Goal: Task Accomplishment & Management: Use online tool/utility

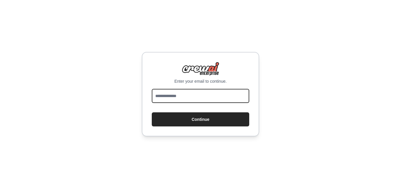
click at [194, 93] on input "email" at bounding box center [201, 96] width 98 height 14
type input "**********"
click at [152, 112] on button "Continue" at bounding box center [201, 119] width 98 height 14
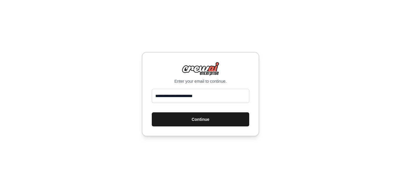
click at [219, 123] on button "Continue" at bounding box center [201, 119] width 98 height 14
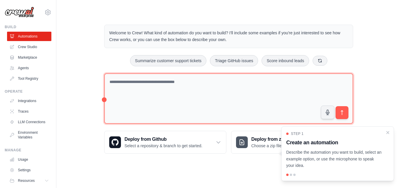
click at [194, 107] on textarea at bounding box center [228, 98] width 249 height 51
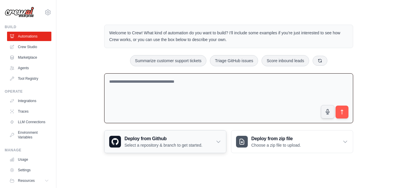
click at [219, 140] on icon at bounding box center [219, 142] width 6 height 6
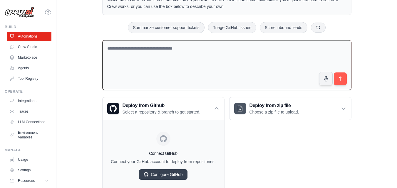
scroll to position [23, 0]
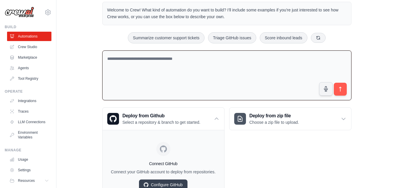
click at [215, 73] on textarea at bounding box center [226, 76] width 249 height 50
paste textarea "********"
drag, startPoint x: 90, startPoint y: 66, endPoint x: 73, endPoint y: 68, distance: 17.2
click at [73, 68] on div "Welcome to Crew! What kind of automation do you want to build? I'll include som…" at bounding box center [227, 101] width 322 height 219
paste textarea "**********"
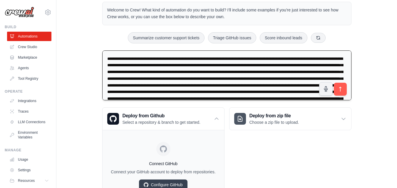
type textarea "**********"
click at [341, 88] on icon "submit" at bounding box center [340, 89] width 2 height 5
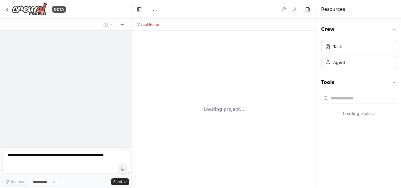
select select "****"
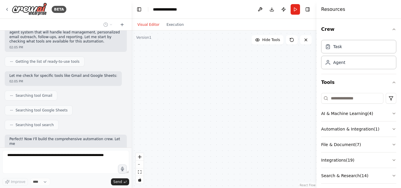
scroll to position [477, 0]
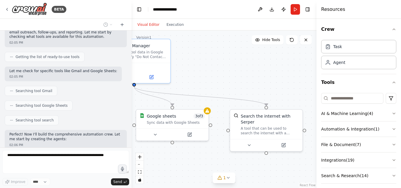
drag, startPoint x: 280, startPoint y: 106, endPoint x: 244, endPoint y: 80, distance: 43.7
click at [215, 85] on div ".deletable-edge-delete-btn { width: 20px; height: 20px; border: 0px solid #ffff…" at bounding box center [224, 110] width 185 height 158
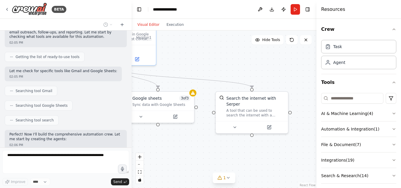
scroll to position [497, 0]
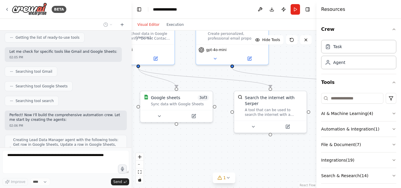
drag, startPoint x: 275, startPoint y: 80, endPoint x: 280, endPoint y: 62, distance: 18.7
click at [280, 62] on div ".deletable-edge-delete-btn { width: 20px; height: 20px; border: 0px solid #ffff…" at bounding box center [224, 110] width 185 height 158
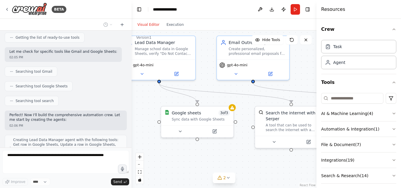
drag, startPoint x: 219, startPoint y: 149, endPoint x: 215, endPoint y: 150, distance: 3.9
click at [240, 161] on div ".deletable-edge-delete-btn { width: 20px; height: 20px; border: 0px solid #ffff…" at bounding box center [224, 110] width 185 height 158
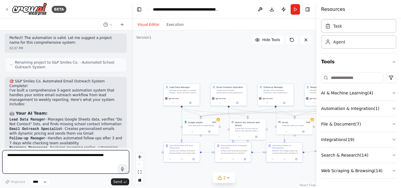
scroll to position [855, 0]
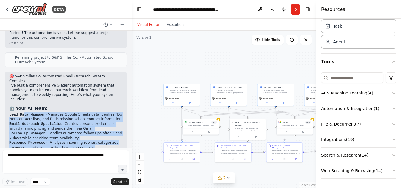
drag, startPoint x: 61, startPoint y: 52, endPoint x: 81, endPoint y: 97, distance: 49.0
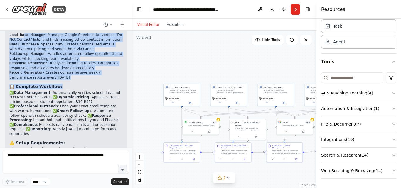
scroll to position [943, 0]
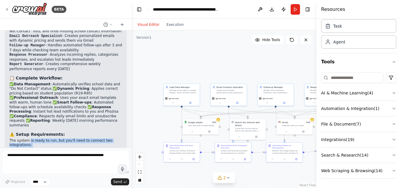
drag, startPoint x: 28, startPoint y: 71, endPoint x: 112, endPoint y: 88, distance: 85.9
click at [112, 88] on div "🎯 S&P Smiles Co. Automated Email Outreach System Complete! I've built a compreh…" at bounding box center [65, 106] width 113 height 241
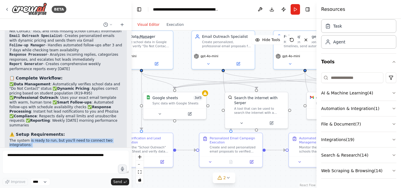
drag, startPoint x: 238, startPoint y: 92, endPoint x: 267, endPoint y: 58, distance: 44.3
click at [267, 58] on div ".deletable-edge-delete-btn { width: 20px; height: 20px; border: 0px solid #ffff…" at bounding box center [224, 110] width 185 height 158
click at [206, 95] on div "Google sheets 3 of 3 Sync data with Google Sheets" at bounding box center [175, 99] width 63 height 16
click at [204, 95] on div "Google sheets 3 of 3 Sync data with Google Sheets" at bounding box center [175, 99] width 63 height 16
click at [161, 113] on icon at bounding box center [160, 112] width 4 height 4
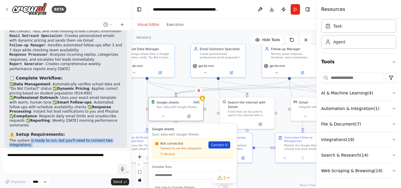
click at [217, 148] on link "Connect" at bounding box center [220, 145] width 22 height 7
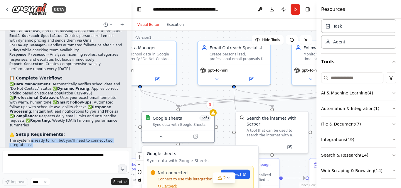
drag, startPoint x: 184, startPoint y: 89, endPoint x: 207, endPoint y: 15, distance: 77.5
click at [207, 14] on main "**********" at bounding box center [224, 94] width 185 height 188
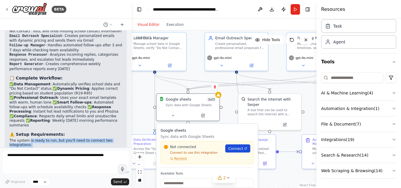
click at [241, 150] on span "Connect" at bounding box center [236, 148] width 15 height 5
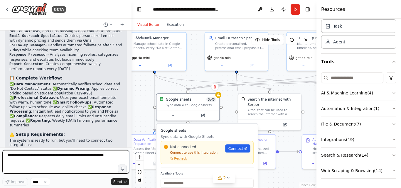
click at [43, 165] on textarea at bounding box center [65, 161] width 127 height 23
paste textarea "**********"
type textarea "**********"
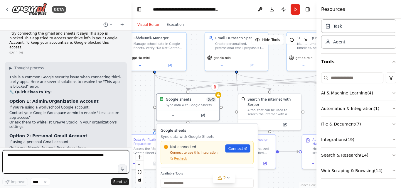
scroll to position [1073, 0]
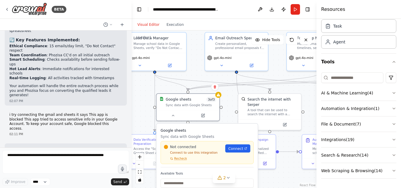
drag, startPoint x: 17, startPoint y: 88, endPoint x: 100, endPoint y: 88, distance: 83.1
click at [100, 180] on h3 "Option 1: Admin/Organization Account" at bounding box center [65, 183] width 113 height 6
drag, startPoint x: 14, startPoint y: 95, endPoint x: 99, endPoint y: 113, distance: 86.9
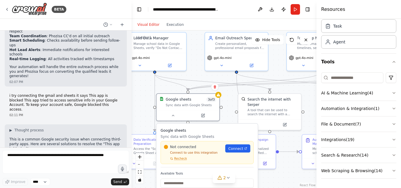
scroll to position [1102, 0]
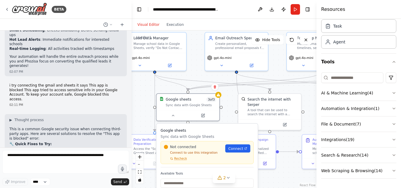
click at [39, 186] on strong "Option 2: Personal Gmail Account" at bounding box center [48, 188] width 78 height 5
drag, startPoint x: 35, startPoint y: 87, endPoint x: 73, endPoint y: 88, distance: 38.5
click at [73, 186] on strong "Option 2: Personal Gmail Account" at bounding box center [48, 188] width 78 height 5
drag, startPoint x: 18, startPoint y: 96, endPoint x: 69, endPoint y: 95, distance: 50.8
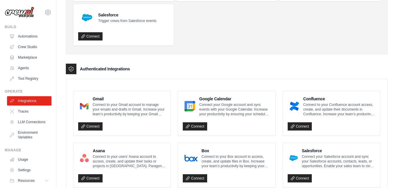
scroll to position [88, 0]
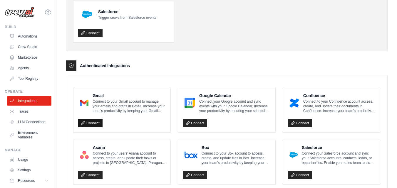
click at [95, 122] on link "Connect" at bounding box center [90, 123] width 24 height 8
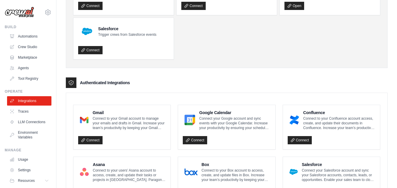
scroll to position [29, 0]
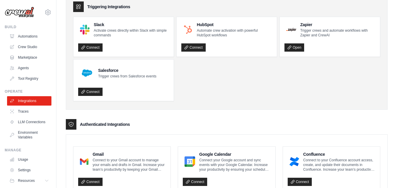
drag, startPoint x: 105, startPoint y: 7, endPoint x: 141, endPoint y: 6, distance: 35.8
click at [141, 6] on div "Triggering Integrations" at bounding box center [226, 6] width 307 height 11
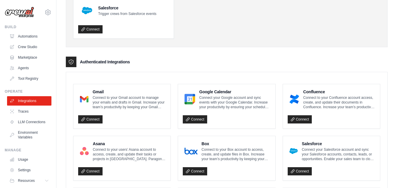
scroll to position [0, 0]
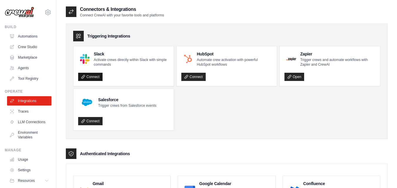
click at [89, 75] on link "Connect" at bounding box center [90, 77] width 24 height 8
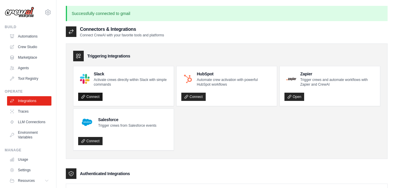
click at [92, 99] on link "Connect" at bounding box center [90, 97] width 24 height 8
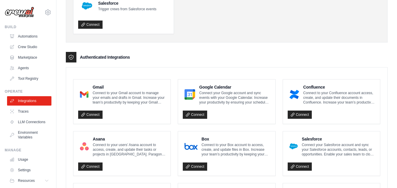
scroll to position [117, 0]
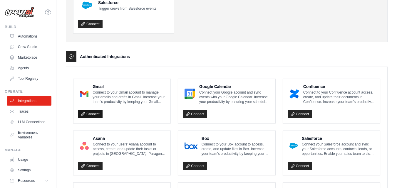
click at [90, 115] on link "Connect" at bounding box center [90, 114] width 24 height 8
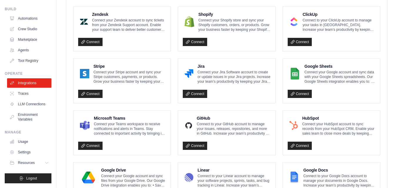
scroll to position [264, 0]
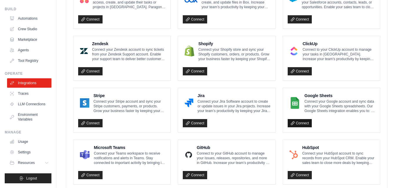
click at [308, 121] on link "Connect" at bounding box center [300, 123] width 24 height 8
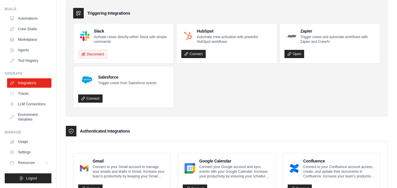
scroll to position [0, 0]
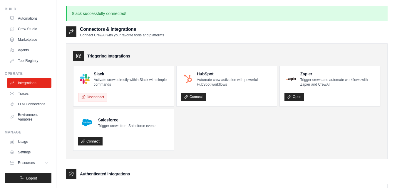
click at [285, 137] on ul "Slack Activate crews directly within Slack with simple commands Disconnect HubS…" at bounding box center [226, 108] width 307 height 85
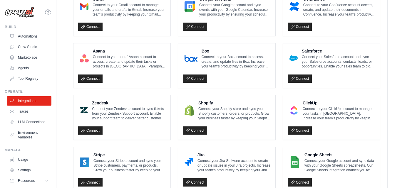
scroll to position [117, 0]
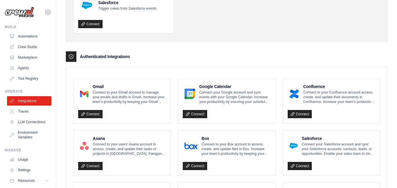
click at [20, 10] on img at bounding box center [19, 12] width 29 height 11
click at [11, 13] on img at bounding box center [19, 12] width 29 height 11
click at [11, 27] on div "Build" at bounding box center [28, 27] width 47 height 5
click at [23, 34] on link "Automations" at bounding box center [30, 36] width 44 height 9
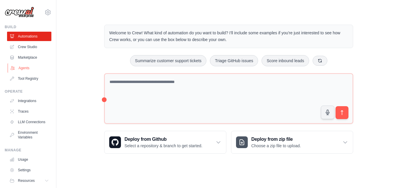
click at [26, 66] on link "Agents" at bounding box center [30, 67] width 44 height 9
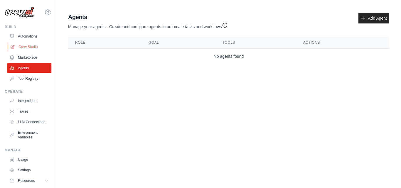
click at [36, 45] on link "Crew Studio" at bounding box center [30, 46] width 44 height 9
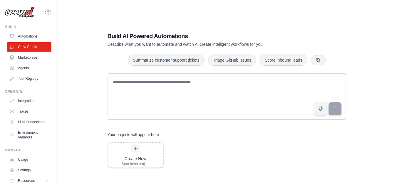
click at [32, 73] on ul "Automations Crew Studio Marketplace Agents Tool Registry" at bounding box center [29, 58] width 44 height 52
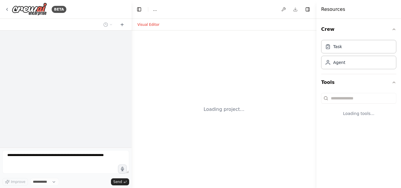
select select "****"
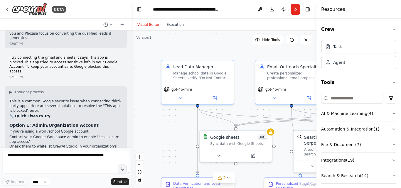
scroll to position [1128, 0]
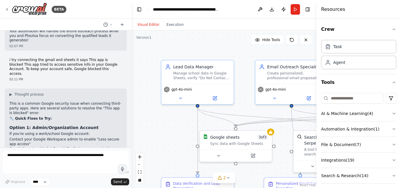
click at [71, 172] on link "Google Account Security settings" at bounding box center [57, 174] width 58 height 4
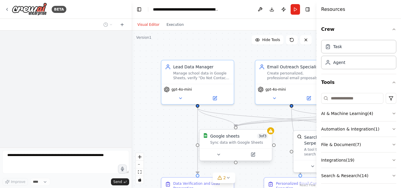
scroll to position [1216, 0]
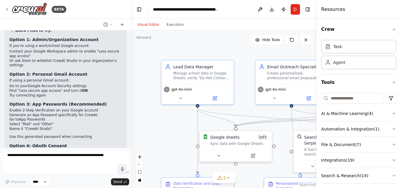
click at [272, 134] on div "Google sheets 3 of 3 Sync data with Google Sheets" at bounding box center [235, 146] width 73 height 32
click at [226, 157] on button at bounding box center [218, 154] width 33 height 7
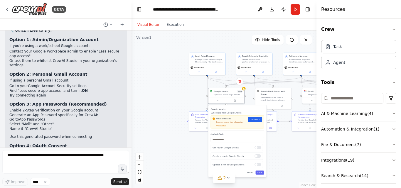
drag, startPoint x: 244, startPoint y: 83, endPoint x: 223, endPoint y: 38, distance: 49.0
click at [223, 38] on div ".deletable-edge-delete-btn { width: 20px; height: 20px; border: 0px solid #ffff…" at bounding box center [224, 110] width 185 height 158
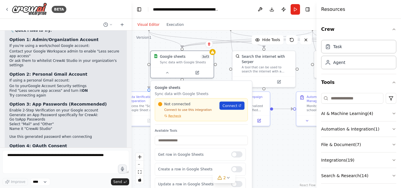
click at [232, 104] on span "Connect" at bounding box center [230, 105] width 15 height 5
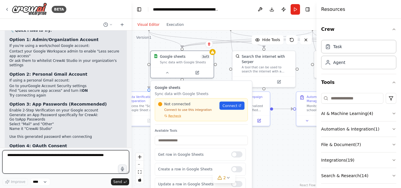
click at [63, 154] on textarea at bounding box center [65, 161] width 127 height 23
type textarea "**********"
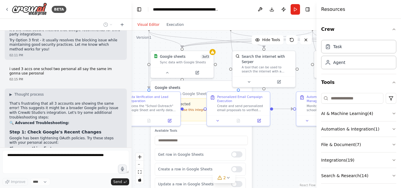
scroll to position [1360, 0]
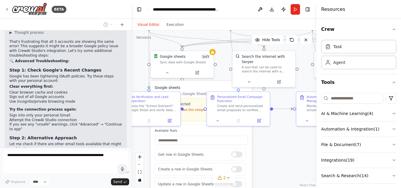
drag, startPoint x: 39, startPoint y: 65, endPoint x: 61, endPoint y: 65, distance: 21.7
click at [61, 65] on div "02:05 PM ▶ Thought process I'll help you build a comprehensive AI-powered email…" at bounding box center [66, 89] width 132 height 117
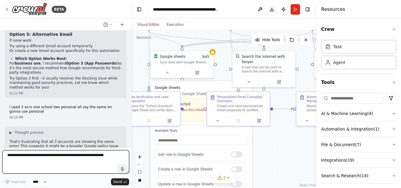
scroll to position [1391, 0]
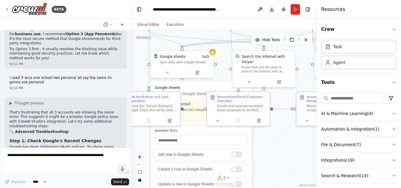
drag, startPoint x: 62, startPoint y: 110, endPoint x: 68, endPoint y: 113, distance: 7.3
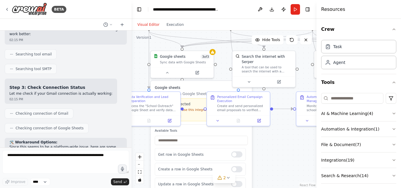
scroll to position [1626, 0]
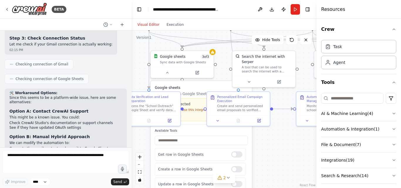
drag, startPoint x: 58, startPoint y: 106, endPoint x: 72, endPoint y: 111, distance: 15.1
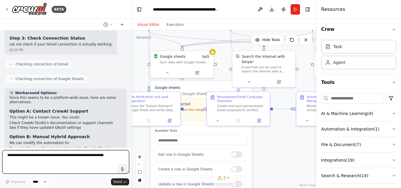
click at [48, 164] on textarea at bounding box center [65, 161] width 127 height 23
type textarea "**********"
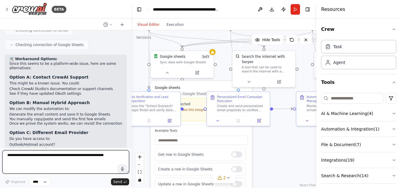
scroll to position [1622, 0]
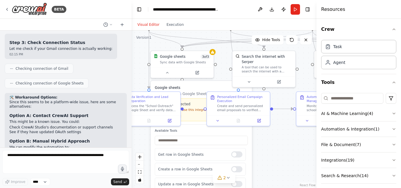
drag, startPoint x: 23, startPoint y: 118, endPoint x: 74, endPoint y: 119, distance: 50.8
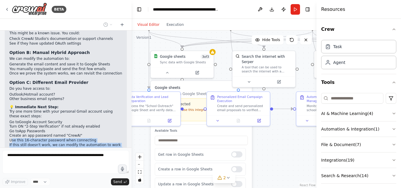
drag, startPoint x: 12, startPoint y: 125, endPoint x: 91, endPoint y: 124, distance: 79.3
click at [91, 124] on div "02:05 PM ▶ Thought process I'll help you build a comprehensive AI-powered email…" at bounding box center [66, 89] width 132 height 117
click at [65, 143] on p "If this still doesn't work, we can modify the automation to work around the ema…" at bounding box center [65, 150] width 113 height 14
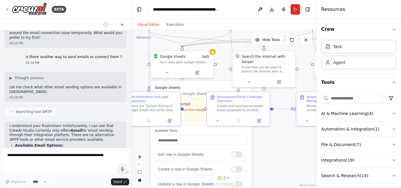
scroll to position [1866, 0]
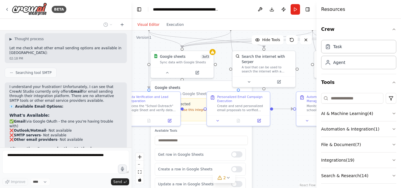
drag, startPoint x: 32, startPoint y: 66, endPoint x: 75, endPoint y: 77, distance: 44.1
click at [75, 85] on div "I understand your frustration! Unfortunately, I can see that CrewAI Studio curr…" at bounding box center [65, 167] width 113 height 164
click at [32, 187] on li "Try a completely different browser (Chrome → Firefox → Safari)" at bounding box center [65, 189] width 113 height 5
drag, startPoint x: 14, startPoint y: 79, endPoint x: 81, endPoint y: 79, distance: 67.0
click at [81, 187] on li "Try a completely different browser (Chrome → Firefox → Safari)" at bounding box center [65, 189] width 113 height 5
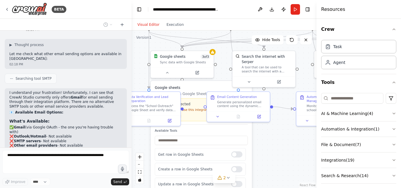
scroll to position [1851, 0]
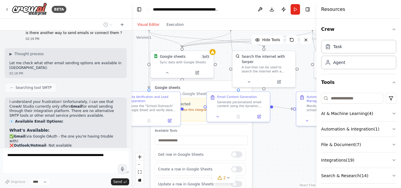
drag, startPoint x: 29, startPoint y: 122, endPoint x: 78, endPoint y: 127, distance: 49.6
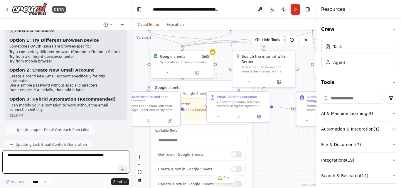
scroll to position [2002, 0]
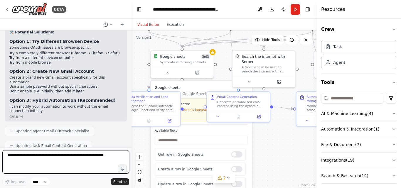
click at [57, 161] on textarea at bounding box center [65, 161] width 127 height 23
type textarea "**********"
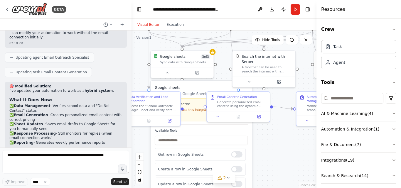
scroll to position [2095, 0]
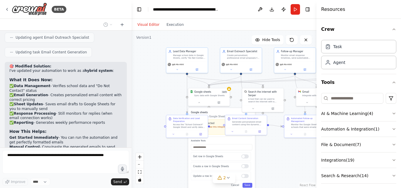
click at [164, 161] on div ".deletable-edge-delete-btn { width: 20px; height: 20px; border: 0px solid #ffff…" at bounding box center [224, 110] width 185 height 158
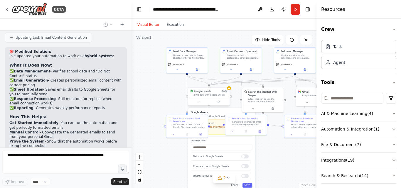
scroll to position [2145, 0]
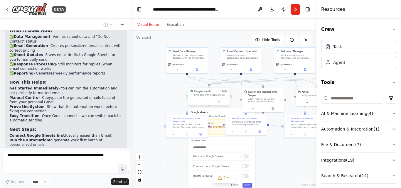
click at [229, 90] on div "Google sheets 3 of 3 Sync data with Google Sheets" at bounding box center [208, 93] width 41 height 11
click at [202, 107] on div ".deletable-edge-delete-btn { width: 20px; height: 20px; border: 0px solid #ffff…" at bounding box center [224, 110] width 185 height 158
click at [202, 104] on button at bounding box center [199, 102] width 19 height 4
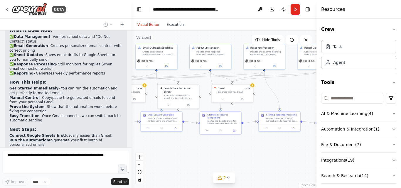
scroll to position [2159, 0]
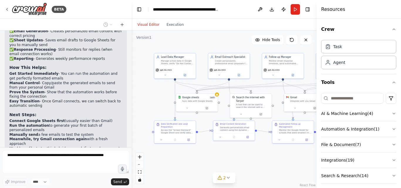
drag, startPoint x: 275, startPoint y: 153, endPoint x: 263, endPoint y: 159, distance: 13.3
click at [263, 159] on div ".deletable-edge-delete-btn { width: 20px; height: 20px; border: 0px solid #ffff…" at bounding box center [224, 110] width 185 height 158
drag, startPoint x: 39, startPoint y: 84, endPoint x: 108, endPoint y: 88, distance: 68.6
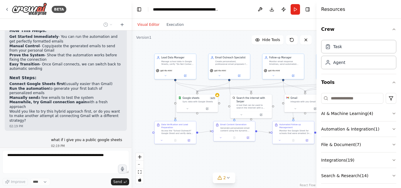
scroll to position [2230, 0]
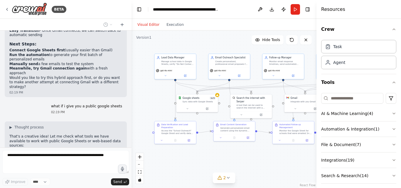
drag, startPoint x: 24, startPoint y: 96, endPoint x: 91, endPoint y: 113, distance: 69.2
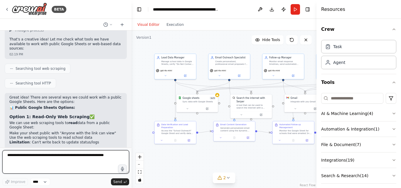
drag, startPoint x: 28, startPoint y: 108, endPoint x: 74, endPoint y: 108, distance: 46.1
click at [74, 108] on div "02:05 PM ▶ Thought process I'll help you build a comprehensive AI-powered email…" at bounding box center [66, 89] width 132 height 117
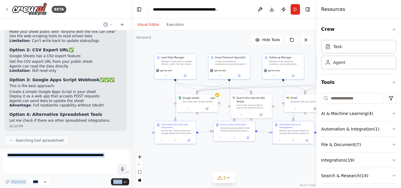
drag, startPoint x: 127, startPoint y: 137, endPoint x: 130, endPoint y: 133, distance: 5.4
click at [130, 133] on div "BETA 02:05 PM ▶ Thought process I'll help you build a comprehensive AI-powered …" at bounding box center [66, 94] width 132 height 188
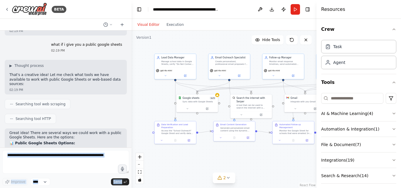
scroll to position [2264, 0]
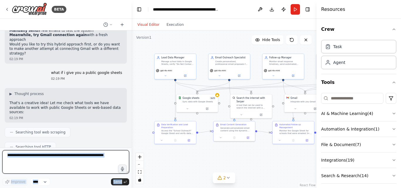
click at [30, 157] on textarea at bounding box center [65, 161] width 127 height 23
paste textarea "**********"
type textarea "**********"
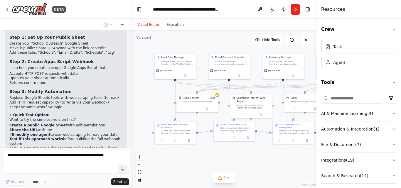
scroll to position [2579, 0]
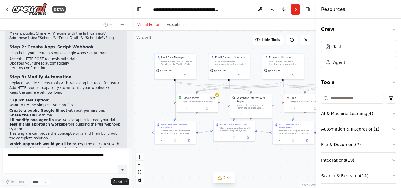
drag, startPoint x: 68, startPoint y: 91, endPoint x: 96, endPoint y: 103, distance: 30.8
click at [96, 103] on div "02:05 PM ▶ Thought process I'll help you build a comprehensive AI-powered email…" at bounding box center [66, 89] width 132 height 117
drag, startPoint x: 74, startPoint y: 148, endPoint x: 72, endPoint y: 144, distance: 4.6
click at [73, 143] on div "BETA 02:05 PM ▶ Thought process I'll help you build a comprehensive AI-powered …" at bounding box center [66, 94] width 132 height 188
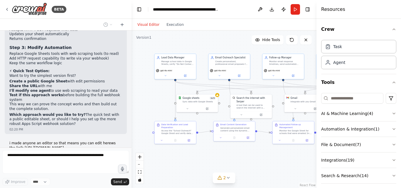
scroll to position [2623, 0]
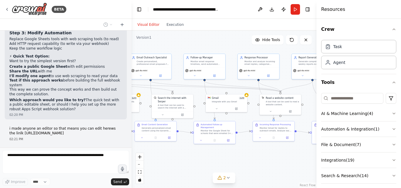
drag, startPoint x: 272, startPoint y: 156, endPoint x: 209, endPoint y: 156, distance: 63.4
click at [191, 156] on div ".deletable-edge-delete-btn { width: 20px; height: 20px; border: 0px solid #ffff…" at bounding box center [224, 110] width 185 height 158
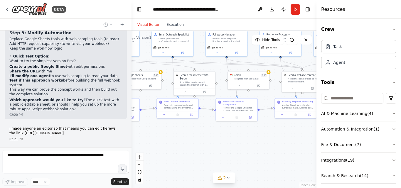
drag, startPoint x: 281, startPoint y: 154, endPoint x: 302, endPoint y: 131, distance: 31.4
click at [305, 131] on div ".deletable-edge-delete-btn { width: 20px; height: 20px; border: 0px solid #ffff…" at bounding box center [224, 110] width 185 height 158
drag, startPoint x: 232, startPoint y: 140, endPoint x: 266, endPoint y: 143, distance: 33.7
click at [266, 143] on div ".deletable-edge-delete-btn { width: 20px; height: 20px; border: 0px solid #ffff…" at bounding box center [224, 110] width 185 height 158
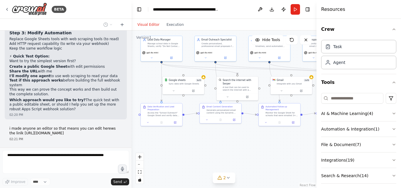
drag, startPoint x: 216, startPoint y: 142, endPoint x: 226, endPoint y: 144, distance: 10.1
click at [226, 144] on div ".deletable-edge-delete-btn { width: 20px; height: 20px; border: 0px solid #ffff…" at bounding box center [224, 110] width 185 height 158
click at [297, 85] on div "Gmail 2 of 9 Integrate with you Gmail" at bounding box center [291, 81] width 41 height 11
click at [281, 93] on div at bounding box center [292, 90] width 41 height 7
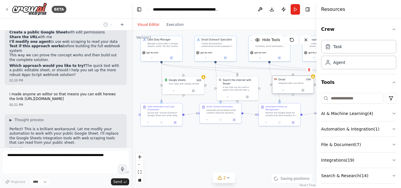
click at [281, 93] on div at bounding box center [292, 90] width 41 height 7
click at [285, 91] on button at bounding box center [281, 90] width 19 height 4
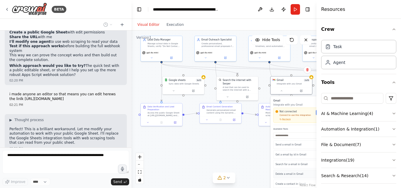
scroll to position [29, 0]
click at [298, 118] on div "Not connected Connect to use this integration Recheck" at bounding box center [294, 115] width 38 height 11
click at [292, 111] on span "Not connected" at bounding box center [288, 111] width 17 height 3
click at [290, 121] on div "Not connected Connect to use this integration Recheck Connect" at bounding box center [303, 115] width 61 height 15
click at [299, 115] on p "Connect to use this integration" at bounding box center [294, 115] width 38 height 3
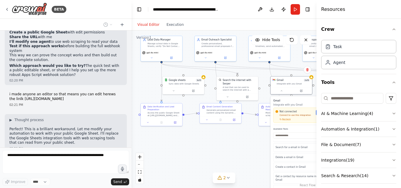
click at [280, 115] on p "Connect to use this integration" at bounding box center [294, 115] width 38 height 3
click at [285, 114] on div "Not connected Connect to use this integration Recheck" at bounding box center [294, 115] width 38 height 11
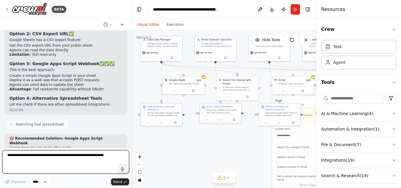
scroll to position [2411, 0]
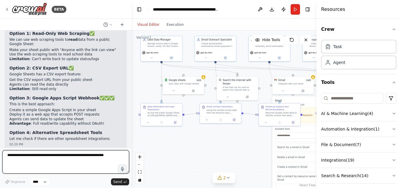
click at [67, 159] on textarea at bounding box center [65, 161] width 127 height 23
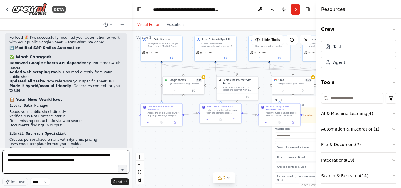
scroll to position [2998, 0]
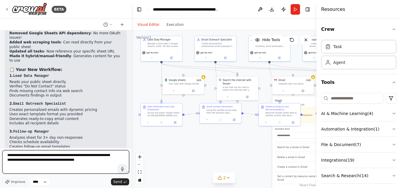
type textarea "**********"
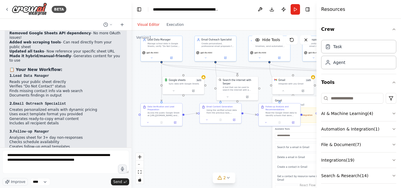
drag, startPoint x: 35, startPoint y: 101, endPoint x: 74, endPoint y: 107, distance: 39.3
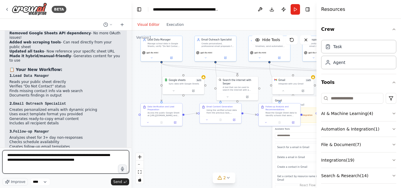
click at [97, 165] on textarea "**********" at bounding box center [65, 161] width 127 height 23
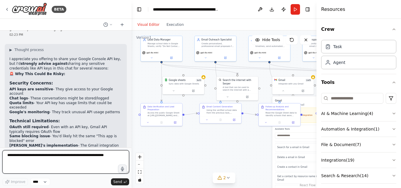
scroll to position [3282, 0]
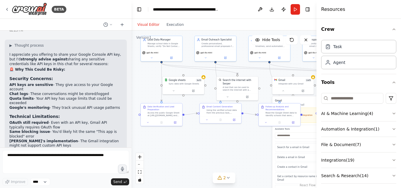
drag, startPoint x: 30, startPoint y: 96, endPoint x: 78, endPoint y: 100, distance: 48.3
drag, startPoint x: 78, startPoint y: 93, endPoint x: 93, endPoint y: 131, distance: 41.5
click at [93, 131] on div "▶ Thought process I appreciate you offering to share your Google Console API ke…" at bounding box center [65, 169] width 113 height 253
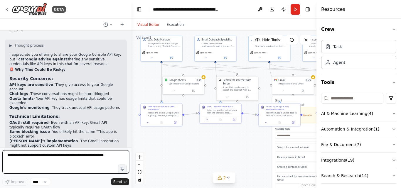
click at [84, 156] on textarea at bounding box center [65, 161] width 127 height 23
type textarea "**********"
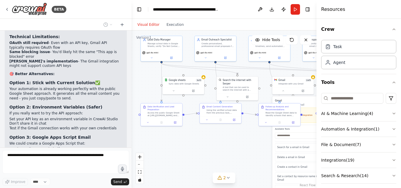
scroll to position [3366, 0]
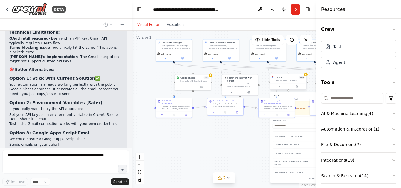
click at [280, 88] on div at bounding box center [289, 86] width 36 height 6
click at [281, 88] on button at bounding box center [280, 87] width 17 height 4
click at [273, 13] on button "Download" at bounding box center [271, 9] width 9 height 11
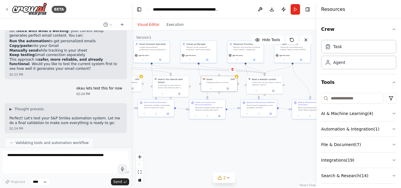
drag, startPoint x: 263, startPoint y: 139, endPoint x: 194, endPoint y: 140, distance: 69.3
click at [194, 140] on div ".deletable-edge-delete-btn { width: 20px; height: 20px; border: 0px solid #ffff…" at bounding box center [224, 110] width 185 height 158
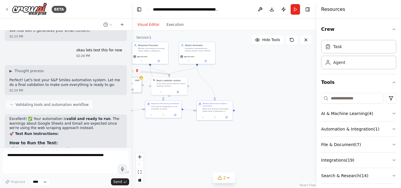
drag, startPoint x: 264, startPoint y: 140, endPoint x: 168, endPoint y: 141, distance: 95.5
click at [168, 141] on div ".deletable-edge-delete-btn { width: 20px; height: 20px; border: 0px solid #ffff…" at bounding box center [224, 110] width 185 height 158
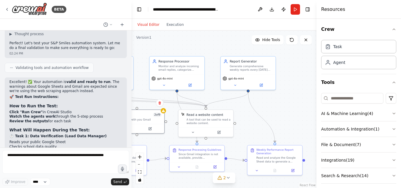
drag, startPoint x: 191, startPoint y: 97, endPoint x: 241, endPoint y: 124, distance: 56.6
click at [241, 124] on div ".deletable-edge-delete-btn { width: 20px; height: 20px; border: 0px solid #ffff…" at bounding box center [224, 110] width 185 height 158
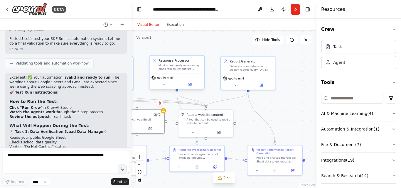
click at [171, 78] on span "gpt-4o-mini" at bounding box center [165, 78] width 16 height 4
click at [236, 89] on div "Report Generator Generate comprehensive weekly reports every Monday morning sum…" at bounding box center [249, 73] width 56 height 34
click at [236, 85] on icon at bounding box center [235, 85] width 4 height 4
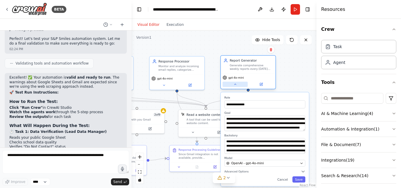
click at [236, 85] on icon at bounding box center [235, 84] width 2 height 1
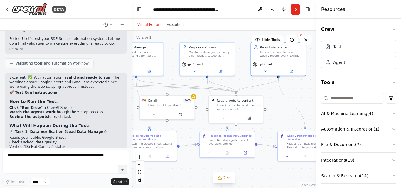
drag, startPoint x: 243, startPoint y: 125, endPoint x: 284, endPoint y: 104, distance: 45.3
click at [284, 105] on div ".deletable-edge-delete-btn { width: 20px; height: 20px; border: 0px solid #ffff…" at bounding box center [224, 110] width 185 height 158
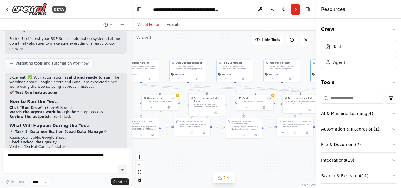
drag, startPoint x: 179, startPoint y: 152, endPoint x: 300, endPoint y: 145, distance: 121.3
click at [300, 145] on div ".deletable-edge-delete-btn { width: 20px; height: 20px; border: 0px solid #ffff…" at bounding box center [224, 110] width 185 height 158
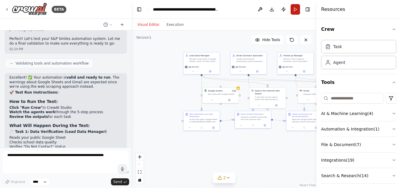
click at [297, 11] on button "Run" at bounding box center [295, 9] width 9 height 11
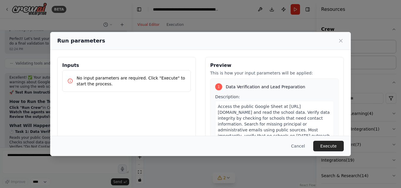
click at [267, 157] on div "Run parameters Inputs No input parameters are required. Click "Execute" to star…" at bounding box center [200, 94] width 401 height 188
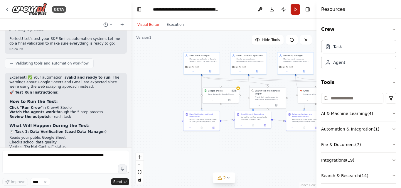
click at [297, 11] on button "Run" at bounding box center [295, 9] width 9 height 11
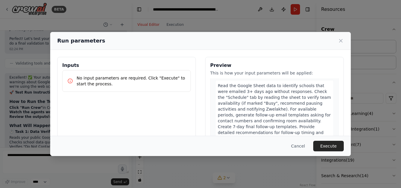
scroll to position [382, 0]
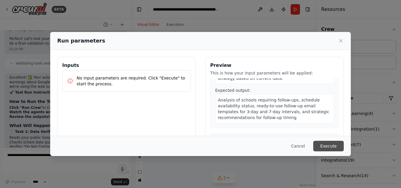
click at [333, 147] on button "Execute" at bounding box center [328, 146] width 31 height 11
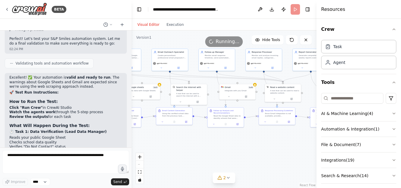
drag, startPoint x: 249, startPoint y: 159, endPoint x: 202, endPoint y: 156, distance: 46.8
click at [202, 156] on div ".deletable-edge-delete-btn { width: 20px; height: 20px; border: 0px solid #ffff…" at bounding box center [224, 110] width 185 height 158
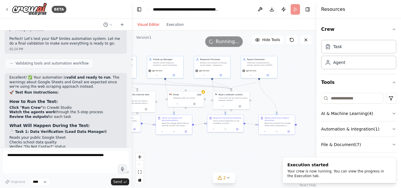
drag, startPoint x: 271, startPoint y: 141, endPoint x: 212, endPoint y: 148, distance: 58.6
click at [212, 148] on div ".deletable-edge-delete-btn { width: 20px; height: 20px; border: 0px solid #ffff…" at bounding box center [224, 110] width 185 height 158
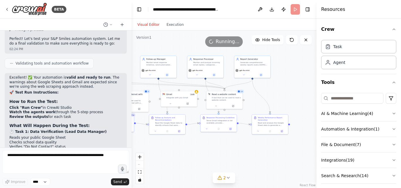
drag, startPoint x: 21, startPoint y: 112, endPoint x: 38, endPoint y: 112, distance: 17.9
drag, startPoint x: 32, startPoint y: 119, endPoint x: 82, endPoint y: 135, distance: 52.6
drag, startPoint x: 36, startPoint y: 88, endPoint x: 112, endPoint y: 92, distance: 76.2
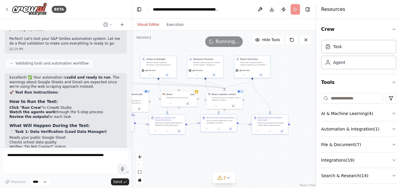
drag, startPoint x: 47, startPoint y: 91, endPoint x: 113, endPoint y: 89, distance: 66.1
drag, startPoint x: 22, startPoint y: 95, endPoint x: 106, endPoint y: 93, distance: 84.0
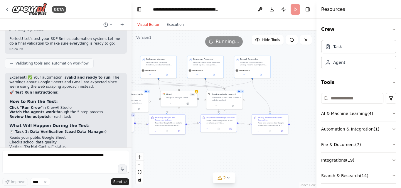
drag, startPoint x: 23, startPoint y: 96, endPoint x: 101, endPoint y: 98, distance: 77.9
drag, startPoint x: 37, startPoint y: 102, endPoint x: 95, endPoint y: 104, distance: 58.5
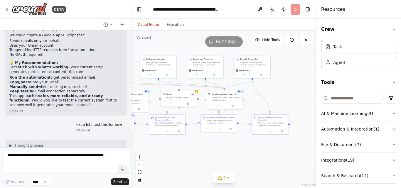
scroll to position [3469, 0]
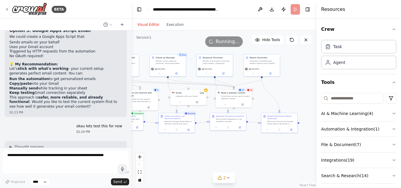
drag, startPoint x: 255, startPoint y: 97, endPoint x: 264, endPoint y: 96, distance: 9.5
click at [264, 96] on div ".deletable-edge-delete-btn { width: 20px; height: 20px; border: 0px solid #ffff…" at bounding box center [224, 110] width 185 height 158
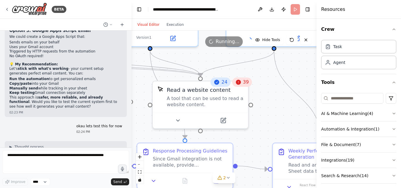
click at [244, 84] on span "39" at bounding box center [246, 82] width 6 height 6
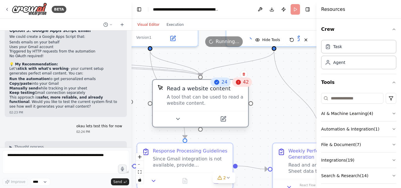
click at [186, 125] on div at bounding box center [200, 119] width 95 height 16
click at [181, 121] on button at bounding box center [178, 119] width 44 height 9
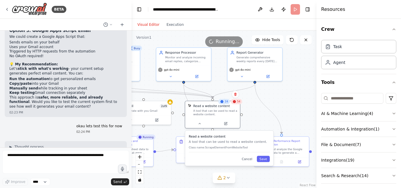
click at [289, 111] on div ".deletable-edge-delete-btn { width: 20px; height: 20px; border: 0px solid #ffff…" at bounding box center [224, 110] width 185 height 158
click at [198, 125] on icon at bounding box center [200, 123] width 4 height 4
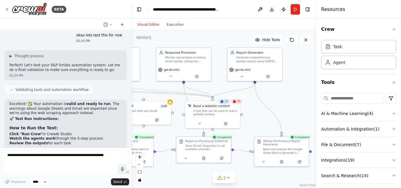
scroll to position [3586, 0]
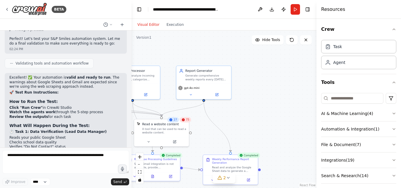
drag, startPoint x: 292, startPoint y: 102, endPoint x: 252, endPoint y: 127, distance: 47.0
click at [248, 128] on div ".deletable-edge-delete-btn { width: 20px; height: 20px; border: 0px solid #ffff…" at bounding box center [224, 110] width 185 height 158
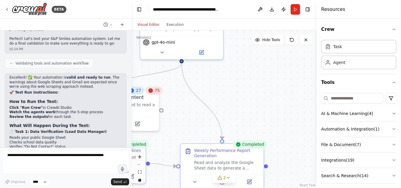
drag, startPoint x: 240, startPoint y: 124, endPoint x: 259, endPoint y: 69, distance: 57.4
click at [259, 69] on div ".deletable-edge-delete-btn { width: 20px; height: 20px; border: 0px solid #ffff…" at bounding box center [224, 110] width 185 height 158
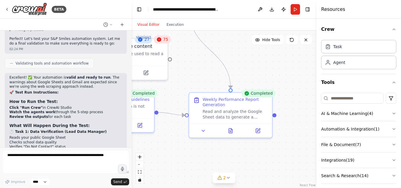
drag, startPoint x: 243, startPoint y: 95, endPoint x: 247, endPoint y: 68, distance: 27.0
click at [248, 56] on div ".deletable-edge-delete-btn { width: 20px; height: 20px; border: 0px solid #ffff…" at bounding box center [224, 110] width 185 height 158
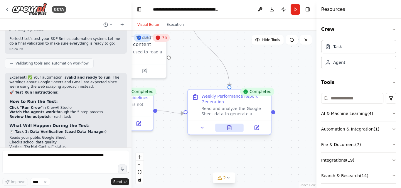
click at [224, 129] on button at bounding box center [229, 128] width 28 height 8
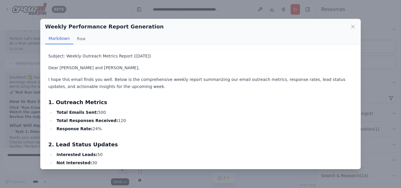
drag, startPoint x: 67, startPoint y: 114, endPoint x: 105, endPoint y: 113, distance: 37.6
click at [105, 113] on li "Total Emails Sent: 500" at bounding box center [204, 112] width 298 height 7
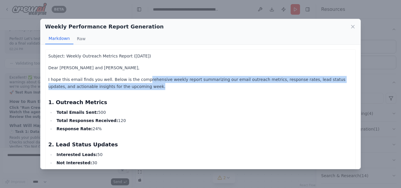
drag, startPoint x: 142, startPoint y: 80, endPoint x: 212, endPoint y: 87, distance: 70.9
click at [212, 87] on p "I hope this email finds you well. Below is the comprehensive weekly report summ…" at bounding box center [200, 83] width 305 height 14
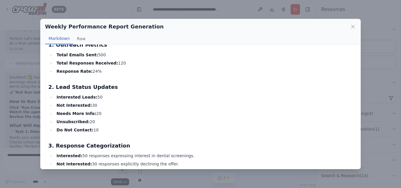
scroll to position [59, 0]
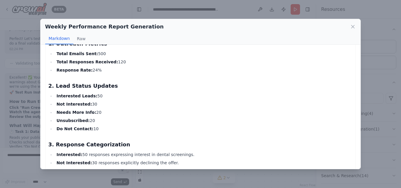
drag, startPoint x: 77, startPoint y: 93, endPoint x: 134, endPoint y: 96, distance: 57.6
click at [134, 96] on li "Interested Leads: 50" at bounding box center [204, 96] width 298 height 7
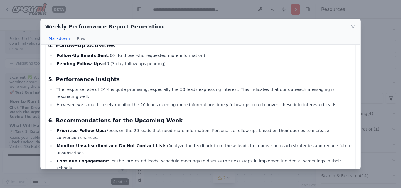
scroll to position [223, 0]
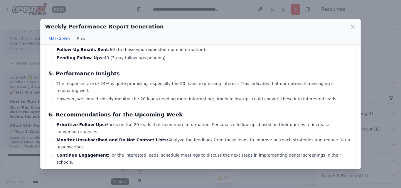
drag, startPoint x: 101, startPoint y: 120, endPoint x: 330, endPoint y: 136, distance: 229.7
click at [330, 136] on ul "Prioritize Follow-Ups: Focus on the 20 leads that need more information. Person…" at bounding box center [200, 143] width 305 height 45
click at [225, 95] on li "However, we should closely monitor the 20 leads needing more information; timel…" at bounding box center [204, 98] width 298 height 7
click at [353, 28] on icon at bounding box center [353, 27] width 6 height 6
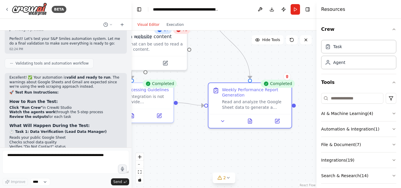
drag, startPoint x: 186, startPoint y: 149, endPoint x: 273, endPoint y: 130, distance: 89.4
click at [275, 131] on div ".deletable-edge-delete-btn { width: 20px; height: 20px; border: 0px solid #ffff…" at bounding box center [224, 110] width 185 height 158
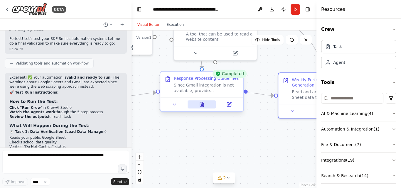
click at [200, 106] on icon at bounding box center [202, 104] width 4 height 4
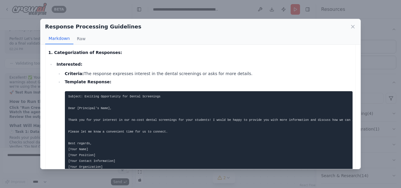
scroll to position [29, 0]
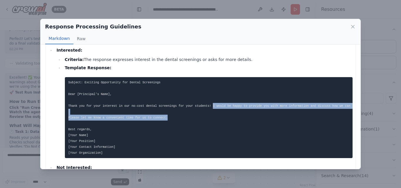
drag, startPoint x: 243, startPoint y: 107, endPoint x: 291, endPoint y: 115, distance: 49.2
click at [291, 115] on pre "Subject: Exciting Opportunity for Dental Screenings Dear [Principal's Name], Th…" at bounding box center [209, 117] width 288 height 81
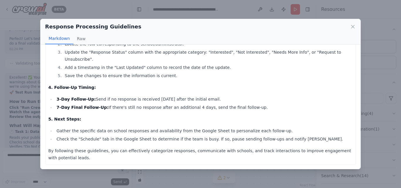
scroll to position [663, 0]
click at [357, 28] on div "Response Processing Guidelines Markdown Raw" at bounding box center [201, 32] width 320 height 26
click at [352, 28] on icon at bounding box center [353, 27] width 6 height 6
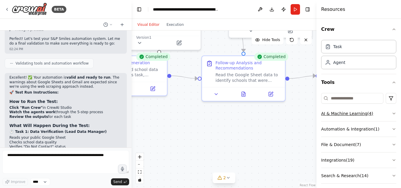
drag, startPoint x: 179, startPoint y: 128, endPoint x: 333, endPoint y: 111, distance: 154.8
click at [339, 111] on div "BETA 02:05 PM ▶ Thought process I'll help you build a comprehensive AI-powered …" at bounding box center [200, 94] width 401 height 188
click at [239, 93] on button at bounding box center [243, 93] width 28 height 8
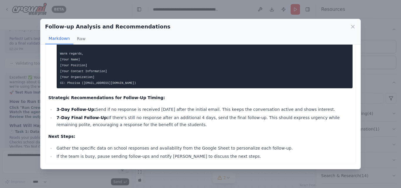
scroll to position [281, 0]
click at [355, 25] on icon at bounding box center [353, 27] width 6 height 6
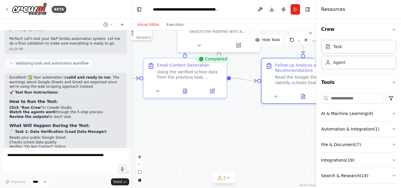
drag, startPoint x: 180, startPoint y: 107, endPoint x: 194, endPoint y: 99, distance: 16.7
click at [244, 109] on div ".deletable-edge-delete-btn { width: 20px; height: 20px; border: 0px solid #ffff…" at bounding box center [224, 110] width 185 height 158
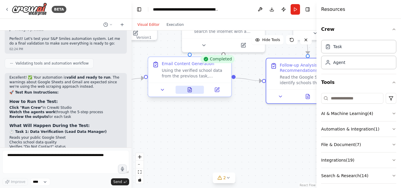
click at [189, 92] on icon at bounding box center [190, 90] width 4 height 4
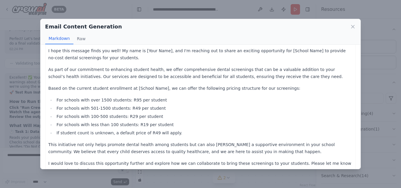
scroll to position [29, 0]
drag, startPoint x: 132, startPoint y: 98, endPoint x: 174, endPoint y: 101, distance: 42.4
click at [174, 101] on li "For schools with over 1500 students: R95 per student" at bounding box center [204, 99] width 298 height 7
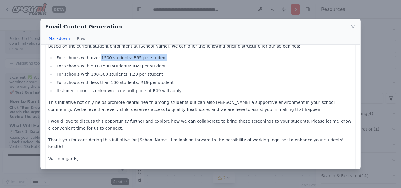
scroll to position [0, 0]
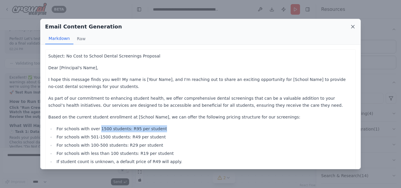
click at [352, 28] on icon at bounding box center [353, 26] width 3 height 3
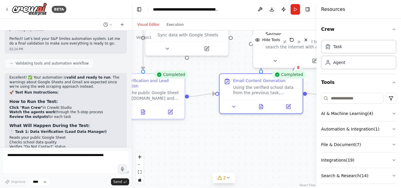
drag, startPoint x: 176, startPoint y: 104, endPoint x: 257, endPoint y: 124, distance: 82.8
click at [257, 124] on div ".deletable-edge-delete-btn { width: 20px; height: 20px; border: 0px solid #ffff…" at bounding box center [224, 110] width 185 height 158
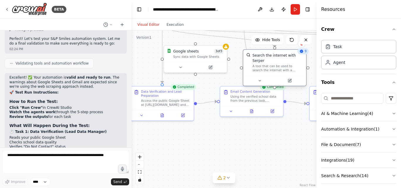
drag, startPoint x: 250, startPoint y: 67, endPoint x: 256, endPoint y: 65, distance: 6.6
click at [256, 65] on div "Search the internet with Serper A tool that can be used to search the internet …" at bounding box center [275, 67] width 64 height 37
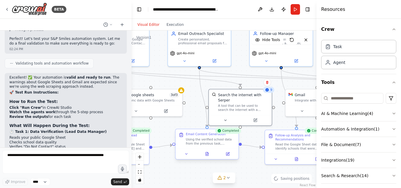
drag, startPoint x: 240, startPoint y: 134, endPoint x: 186, endPoint y: 135, distance: 54.1
click at [195, 172] on div ".deletable-edge-delete-btn { width: 20px; height: 20px; border: 0px solid #ffff…" at bounding box center [224, 110] width 185 height 158
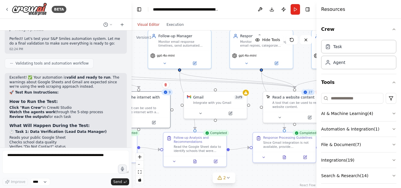
drag, startPoint x: 258, startPoint y: 114, endPoint x: 174, endPoint y: 121, distance: 84.3
click at [174, 121] on div ".deletable-edge-delete-btn { width: 20px; height: 20px; border: 0px solid #ffff…" at bounding box center [224, 110] width 185 height 158
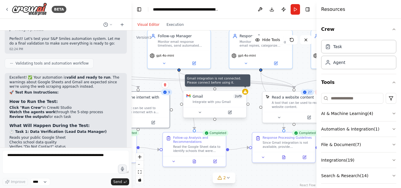
click at [246, 94] on icon at bounding box center [245, 92] width 4 height 4
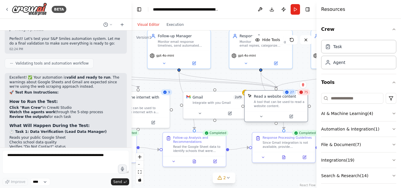
drag, startPoint x: 264, startPoint y: 102, endPoint x: 261, endPoint y: 101, distance: 3.4
click at [261, 101] on div "Read a website content A tool that can be used to read a website content." at bounding box center [276, 101] width 63 height 21
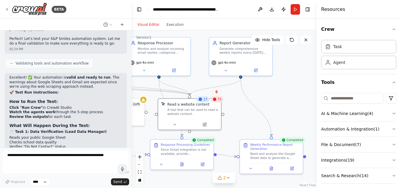
drag, startPoint x: 300, startPoint y: 76, endPoint x: 198, endPoint y: 79, distance: 101.7
click at [198, 80] on div ".deletable-edge-delete-btn { width: 20px; height: 20px; border: 0px solid #ffff…" at bounding box center [224, 110] width 185 height 158
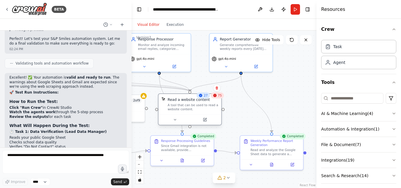
click at [218, 101] on div "Read a website content" at bounding box center [193, 99] width 51 height 5
click at [216, 97] on icon at bounding box center [215, 95] width 4 height 4
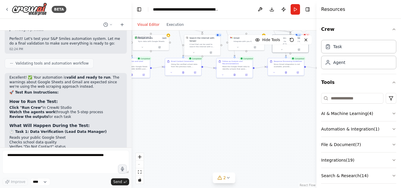
drag, startPoint x: 229, startPoint y: 147, endPoint x: 256, endPoint y: 93, distance: 60.8
click at [293, 89] on div ".deletable-edge-delete-btn { width: 20px; height: 20px; border: 0px solid #ffff…" at bounding box center [224, 110] width 185 height 158
drag, startPoint x: 221, startPoint y: 99, endPoint x: 267, endPoint y: 101, distance: 46.2
click at [267, 101] on div ".deletable-edge-delete-btn { width: 20px; height: 20px; border: 0px solid #ffff…" at bounding box center [224, 110] width 185 height 158
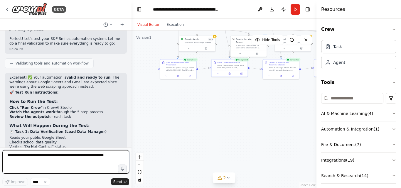
click at [29, 160] on textarea at bounding box center [65, 161] width 127 height 23
type textarea "**********"
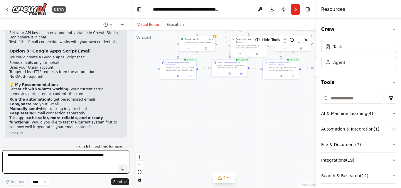
scroll to position [3457, 0]
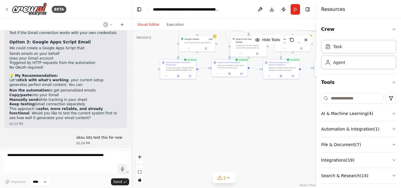
drag, startPoint x: 100, startPoint y: 101, endPoint x: 102, endPoint y: 104, distance: 3.4
drag, startPoint x: 18, startPoint y: 105, endPoint x: 63, endPoint y: 118, distance: 46.7
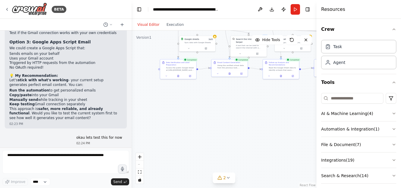
scroll to position [3487, 0]
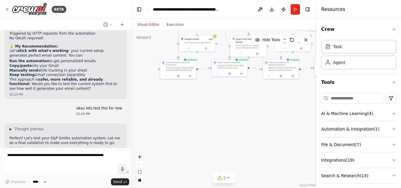
drag, startPoint x: 19, startPoint y: 102, endPoint x: 41, endPoint y: 102, distance: 22.9
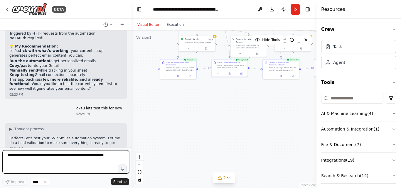
click at [48, 163] on textarea at bounding box center [65, 161] width 127 height 23
type textarea "****"
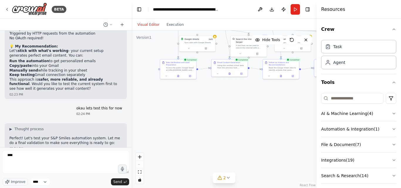
click at [118, 165] on button "button" at bounding box center [122, 169] width 9 height 9
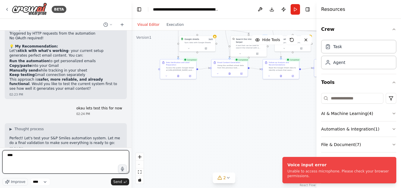
click at [22, 162] on textarea "****" at bounding box center [65, 161] width 127 height 23
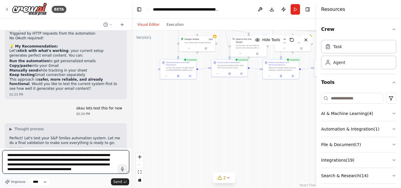
type textarea "**********"
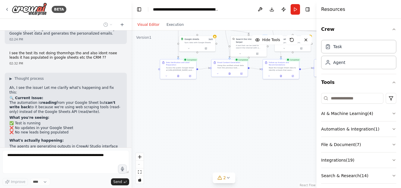
scroll to position [3898, 0]
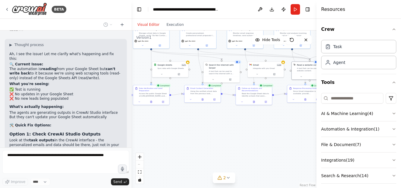
drag, startPoint x: 234, startPoint y: 130, endPoint x: 229, endPoint y: 135, distance: 7.5
click at [229, 135] on div ".deletable-edge-delete-btn { width: 20px; height: 20px; border: 0px solid #ffff…" at bounding box center [224, 110] width 185 height 158
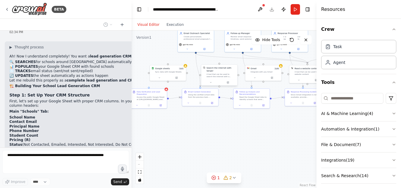
scroll to position [4192, 0]
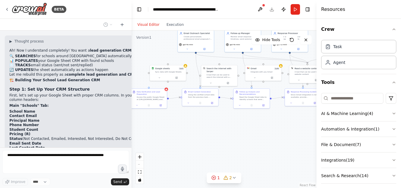
drag, startPoint x: 18, startPoint y: 102, endPoint x: 85, endPoint y: 103, distance: 67.3
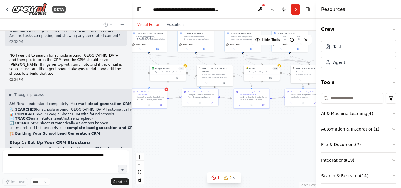
scroll to position [4151, 0]
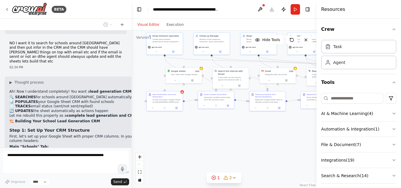
drag, startPoint x: 181, startPoint y: 121, endPoint x: 196, endPoint y: 123, distance: 15.1
click at [196, 123] on div ".deletable-edge-delete-btn { width: 20px; height: 20px; border: 0px solid #ffff…" at bounding box center [224, 110] width 185 height 158
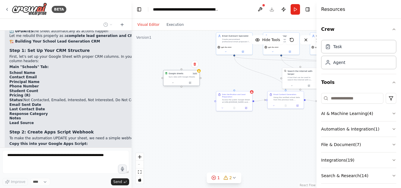
drag, startPoint x: 178, startPoint y: 75, endPoint x: 177, endPoint y: 79, distance: 4.7
click at [177, 79] on div "Google sheets 3 of 3 Sync data with Google Sheets" at bounding box center [182, 74] width 36 height 9
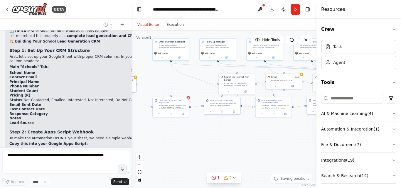
drag, startPoint x: 239, startPoint y: 142, endPoint x: 218, endPoint y: 148, distance: 21.9
click at [218, 148] on div ".deletable-edge-delete-btn { width: 20px; height: 20px; border: 0px solid #ffff…" at bounding box center [224, 110] width 185 height 158
drag, startPoint x: 284, startPoint y: 81, endPoint x: 157, endPoint y: 85, distance: 126.3
click at [157, 85] on div "Gmail 2 of 9 Integrate with you Gmail" at bounding box center [159, 80] width 36 height 9
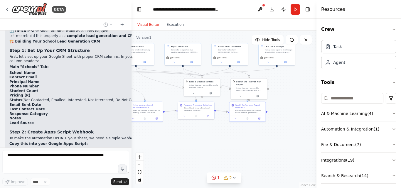
scroll to position [4246, 0]
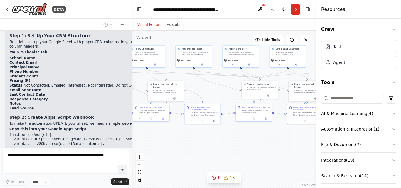
drag, startPoint x: 273, startPoint y: 132, endPoint x: 201, endPoint y: 138, distance: 71.3
click at [201, 138] on div ".deletable-edge-delete-btn { width: 20px; height: 20px; border: 0px solid #ffff…" at bounding box center [224, 110] width 185 height 158
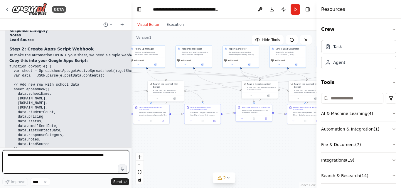
scroll to position [4324, 0]
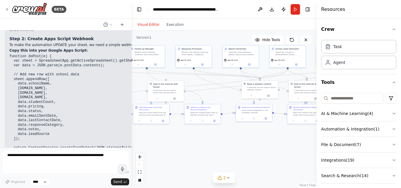
drag, startPoint x: 28, startPoint y: 76, endPoint x: 58, endPoint y: 78, distance: 29.7
drag, startPoint x: 32, startPoint y: 92, endPoint x: 25, endPoint y: 90, distance: 7.0
drag, startPoint x: 21, startPoint y: 89, endPoint x: 67, endPoint y: 98, distance: 46.4
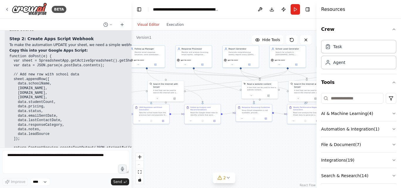
drag, startPoint x: 26, startPoint y: 92, endPoint x: 88, endPoint y: 102, distance: 62.8
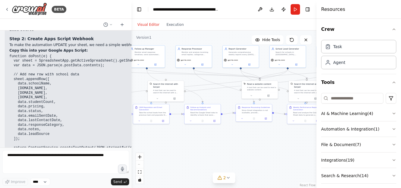
drag, startPoint x: 28, startPoint y: 116, endPoint x: 61, endPoint y: 116, distance: 32.9
drag, startPoint x: 70, startPoint y: 117, endPoint x: 107, endPoint y: 117, distance: 37.3
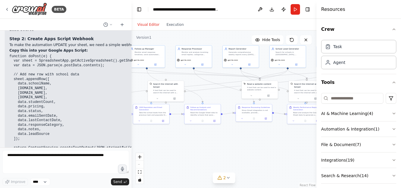
drag, startPoint x: 26, startPoint y: 122, endPoint x: 73, endPoint y: 122, distance: 47.6
drag, startPoint x: 41, startPoint y: 128, endPoint x: 92, endPoint y: 132, distance: 50.7
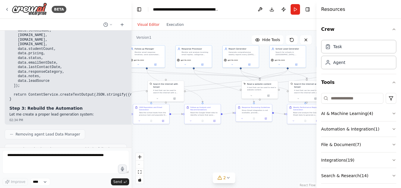
scroll to position [4383, 0]
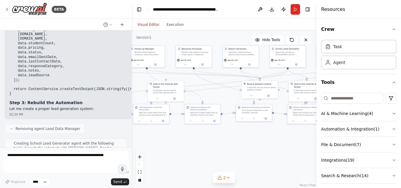
drag, startPoint x: 11, startPoint y: 94, endPoint x: 79, endPoint y: 97, distance: 68.8
drag, startPoint x: 32, startPoint y: 103, endPoint x: 71, endPoint y: 105, distance: 38.5
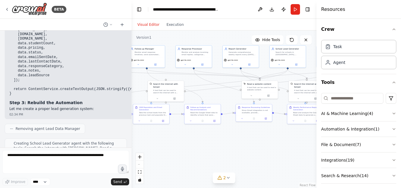
drag, startPoint x: 48, startPoint y: 112, endPoint x: 74, endPoint y: 126, distance: 30.4
drag, startPoint x: 75, startPoint y: 112, endPoint x: 89, endPoint y: 113, distance: 13.8
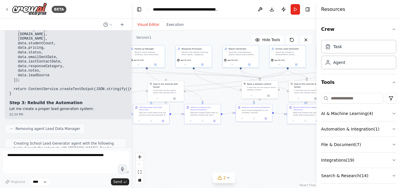
drag, startPoint x: 14, startPoint y: 106, endPoint x: 95, endPoint y: 110, distance: 81.4
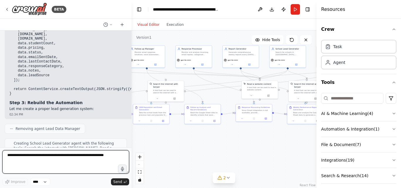
click at [50, 158] on textarea at bounding box center [65, 161] width 127 height 23
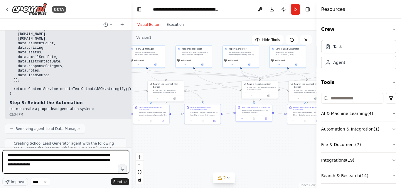
type textarea "**********"
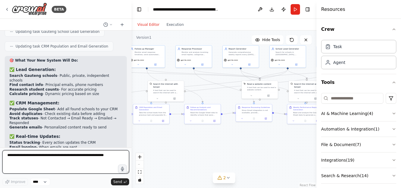
scroll to position [4539, 0]
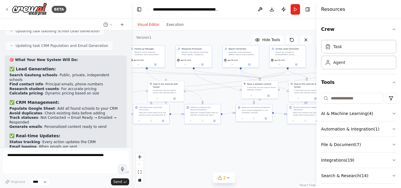
drag, startPoint x: 14, startPoint y: 63, endPoint x: 98, endPoint y: 63, distance: 83.4
drag, startPoint x: 15, startPoint y: 70, endPoint x: 54, endPoint y: 68, distance: 39.4
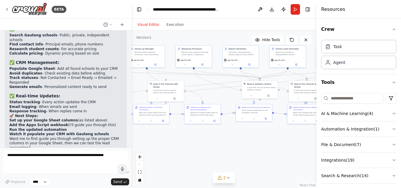
scroll to position [4627, 0]
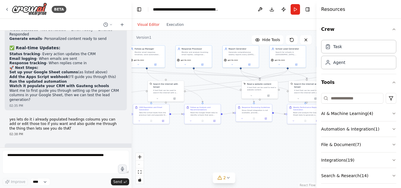
drag, startPoint x: 10, startPoint y: 74, endPoint x: 91, endPoint y: 122, distance: 94.8
copy code "function doPost(e) { try { var sheet = SpreadsheetApp.getActiveSpreadsheet().ge…"
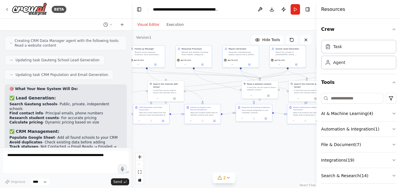
scroll to position [4510, 0]
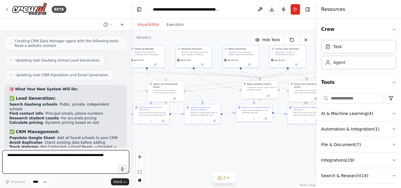
click at [68, 154] on textarea at bounding box center [65, 161] width 127 height 23
paste textarea "**********"
type textarea "**********"
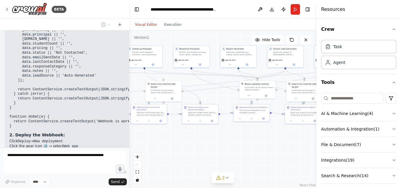
scroll to position [4933, 0]
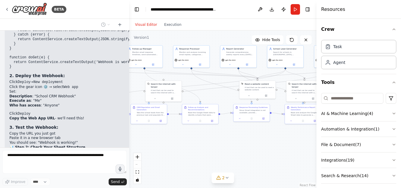
drag, startPoint x: 129, startPoint y: 140, endPoint x: 129, endPoint y: 131, distance: 9.4
click at [129, 131] on div "BETA 02:05 PM ▶ Thought process I'll help you build a comprehensive AI-powered …" at bounding box center [200, 94] width 401 height 188
drag, startPoint x: 87, startPoint y: 136, endPoint x: 112, endPoint y: 136, distance: 24.7
click at [127, 140] on div at bounding box center [128, 94] width 2 height 188
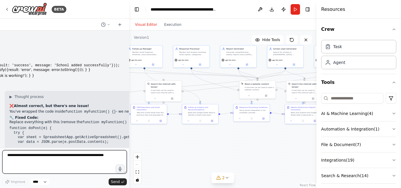
scroll to position [5172, 0]
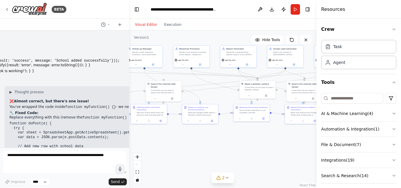
drag, startPoint x: 41, startPoint y: 75, endPoint x: 78, endPoint y: 73, distance: 37.0
drag, startPoint x: 25, startPoint y: 75, endPoint x: 70, endPoint y: 78, distance: 44.8
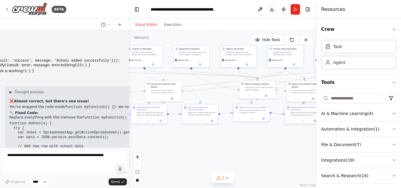
drag, startPoint x: 19, startPoint y: 85, endPoint x: 84, endPoint y: 81, distance: 65.0
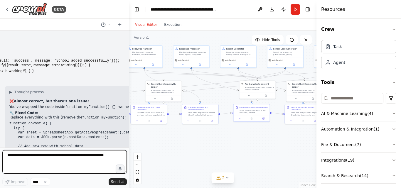
drag, startPoint x: 55, startPoint y: 159, endPoint x: 45, endPoint y: 163, distance: 10.3
click at [54, 159] on textarea at bounding box center [64, 161] width 125 height 23
paste textarea "**********"
type textarea "**********"
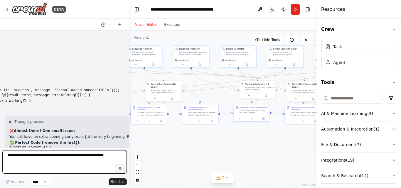
scroll to position [5515, 0]
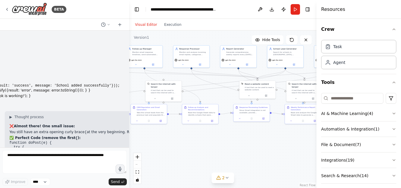
drag, startPoint x: 21, startPoint y: 92, endPoint x: 56, endPoint y: 95, distance: 35.0
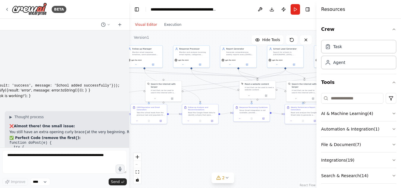
drag, startPoint x: 32, startPoint y: 94, endPoint x: 72, endPoint y: 95, distance: 40.0
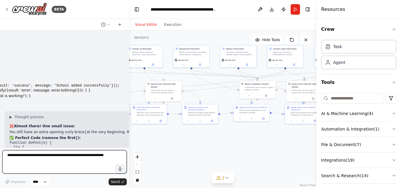
click at [40, 155] on textarea at bounding box center [64, 161] width 125 height 23
paste textarea "**********"
type textarea "**********"
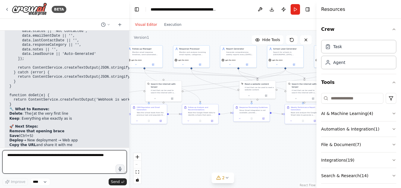
scroll to position [5720, 0]
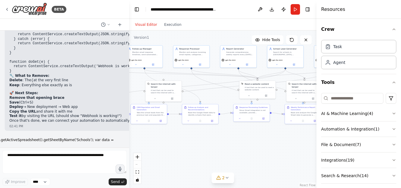
drag, startPoint x: 20, startPoint y: 77, endPoint x: 55, endPoint y: 120, distance: 56.2
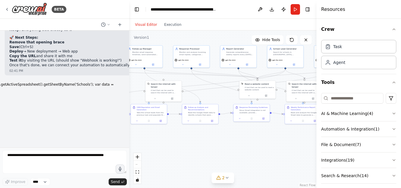
scroll to position [5778, 0]
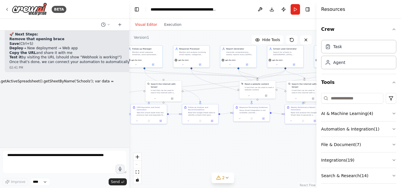
drag, startPoint x: 22, startPoint y: 47, endPoint x: 31, endPoint y: 51, distance: 9.7
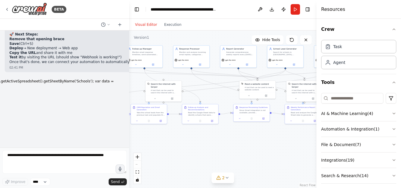
drag, startPoint x: 21, startPoint y: 36, endPoint x: 55, endPoint y: 52, distance: 37.3
drag, startPoint x: 56, startPoint y: 54, endPoint x: 70, endPoint y: 53, distance: 14.1
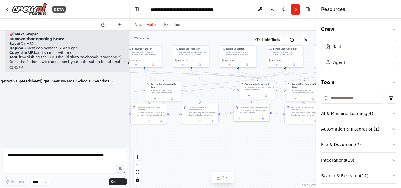
drag, startPoint x: 28, startPoint y: 63, endPoint x: 59, endPoint y: 64, distance: 30.8
drag, startPoint x: 31, startPoint y: 63, endPoint x: 66, endPoint y: 64, distance: 35.0
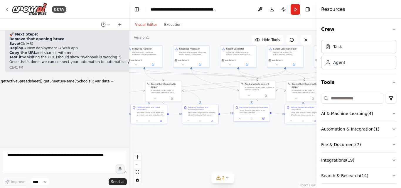
copy li "School CRM Webhook"
copy li "Me"
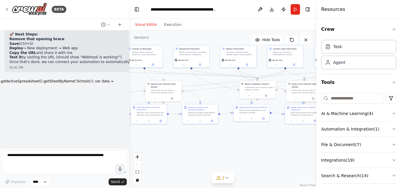
drag, startPoint x: 21, startPoint y: 84, endPoint x: 57, endPoint y: 88, distance: 36.3
drag, startPoint x: 19, startPoint y: 100, endPoint x: 73, endPoint y: 104, distance: 53.9
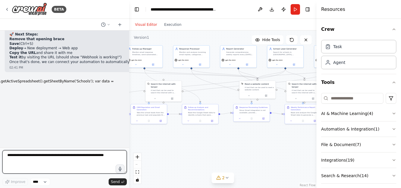
click at [49, 163] on textarea at bounding box center [64, 161] width 125 height 23
paste textarea "**********"
type textarea "**********"
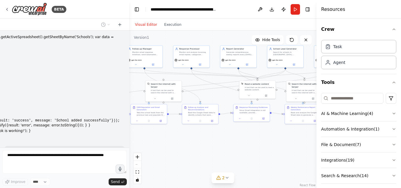
scroll to position [5849, 0]
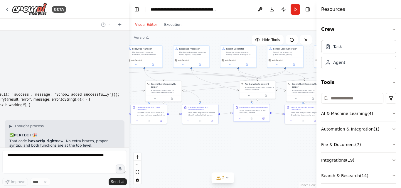
drag, startPoint x: 73, startPoint y: 90, endPoint x: 100, endPoint y: 94, distance: 26.4
drag, startPoint x: 28, startPoint y: 47, endPoint x: 106, endPoint y: 64, distance: 79.6
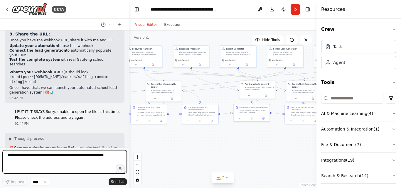
scroll to position [6055, 0]
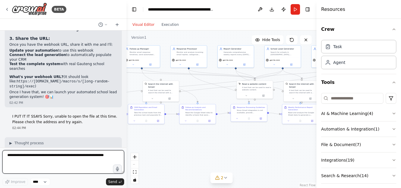
drag, startPoint x: 127, startPoint y: 140, endPoint x: 127, endPoint y: 135, distance: 5.3
click at [127, 135] on div "BETA 02:05 PM ▶ Thought process I'll help you build a comprehensive AI-powered …" at bounding box center [200, 94] width 401 height 188
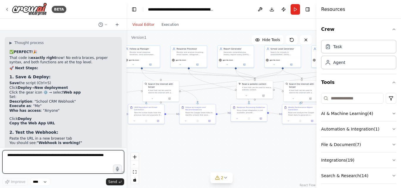
scroll to position [5983, 0]
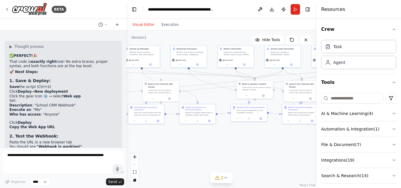
drag, startPoint x: 26, startPoint y: 69, endPoint x: 26, endPoint y: 80, distance: 11.2
drag, startPoint x: 10, startPoint y: 83, endPoint x: 66, endPoint y: 94, distance: 57.2
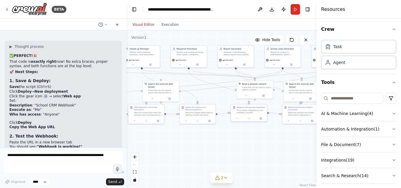
drag, startPoint x: 17, startPoint y: 89, endPoint x: 60, endPoint y: 89, distance: 42.6
drag, startPoint x: 36, startPoint y: 88, endPoint x: 59, endPoint y: 88, distance: 23.2
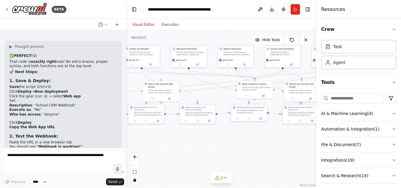
drag, startPoint x: 13, startPoint y: 94, endPoint x: 47, endPoint y: 96, distance: 34.4
drag, startPoint x: 19, startPoint y: 104, endPoint x: 56, endPoint y: 103, distance: 37.0
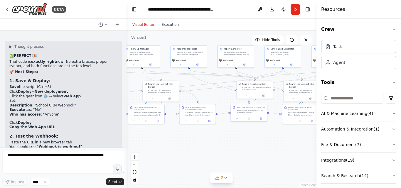
drag, startPoint x: 20, startPoint y: 108, endPoint x: 68, endPoint y: 107, distance: 47.9
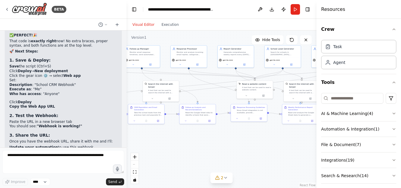
scroll to position [6012, 0]
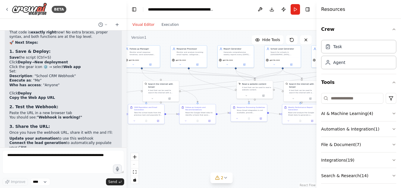
drag, startPoint x: 23, startPoint y: 85, endPoint x: 88, endPoint y: 85, distance: 64.9
drag, startPoint x: 31, startPoint y: 93, endPoint x: 38, endPoint y: 99, distance: 8.9
drag, startPoint x: 17, startPoint y: 102, endPoint x: 57, endPoint y: 103, distance: 39.7
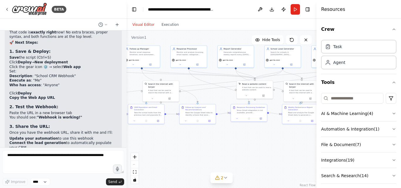
drag, startPoint x: 54, startPoint y: 106, endPoint x: 61, endPoint y: 106, distance: 6.2
drag, startPoint x: 30, startPoint y: 112, endPoint x: 89, endPoint y: 119, distance: 59.2
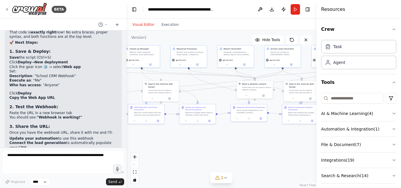
drag, startPoint x: 23, startPoint y: 122, endPoint x: 24, endPoint y: 119, distance: 3.8
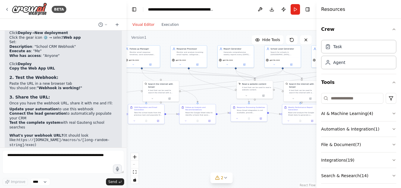
drag, startPoint x: 29, startPoint y: 100, endPoint x: 86, endPoint y: 101, distance: 56.4
drag, startPoint x: 26, startPoint y: 108, endPoint x: 69, endPoint y: 126, distance: 46.9
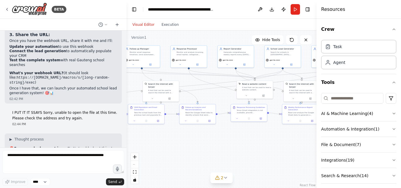
scroll to position [6105, 0]
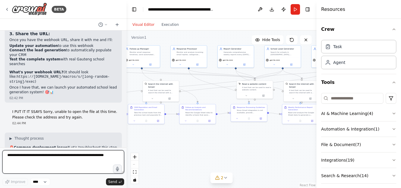
click at [50, 154] on textarea at bounding box center [63, 161] width 122 height 23
type textarea "**********"
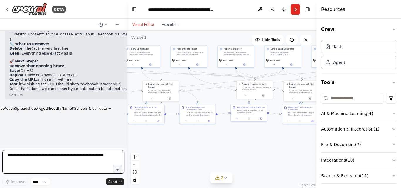
scroll to position [5797, 0]
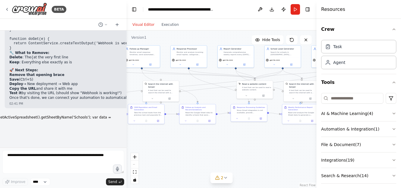
drag, startPoint x: 19, startPoint y: 70, endPoint x: 49, endPoint y: 73, distance: 30.4
drag, startPoint x: 31, startPoint y: 72, endPoint x: 75, endPoint y: 95, distance: 49.8
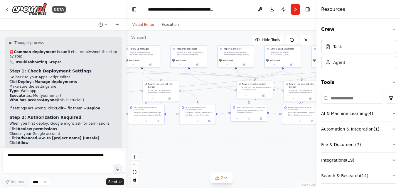
scroll to position [6230, 0]
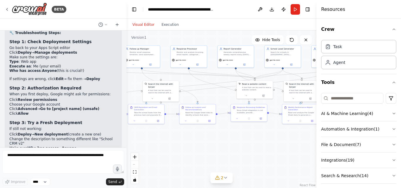
drag, startPoint x: 14, startPoint y: 93, endPoint x: 87, endPoint y: 105, distance: 74.1
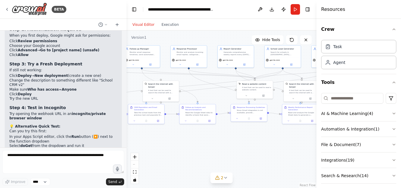
scroll to position [6318, 0]
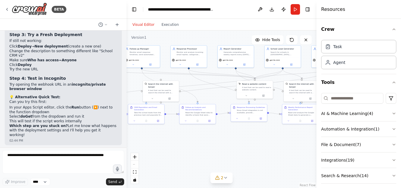
drag, startPoint x: 50, startPoint y: 84, endPoint x: 55, endPoint y: 84, distance: 4.7
drag, startPoint x: 59, startPoint y: 119, endPoint x: 76, endPoint y: 119, distance: 17.6
click at [293, 10] on button "Run" at bounding box center [295, 9] width 9 height 11
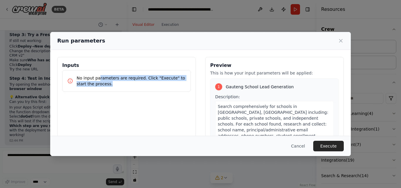
drag, startPoint x: 98, startPoint y: 78, endPoint x: 172, endPoint y: 85, distance: 74.1
click at [172, 85] on p "No input parameters are required. Click "Execute" to start the process." at bounding box center [131, 81] width 109 height 12
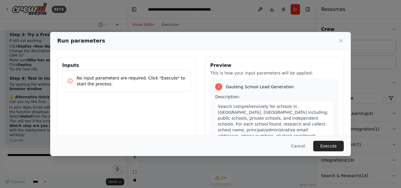
click at [327, 140] on div "Cancel Execute" at bounding box center [200, 146] width 301 height 20
click at [328, 145] on button "Execute" at bounding box center [328, 146] width 31 height 11
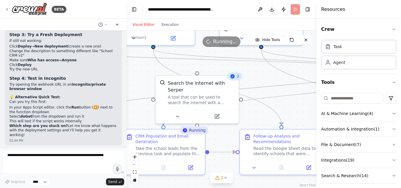
drag, startPoint x: 165, startPoint y: 137, endPoint x: 218, endPoint y: 159, distance: 57.2
click at [219, 159] on div ".deletable-edge-delete-btn { width: 20px; height: 20px; border: 0px solid #ffff…" at bounding box center [222, 110] width 190 height 158
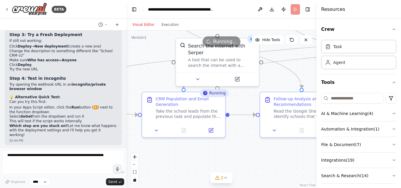
drag, startPoint x: 226, startPoint y: 143, endPoint x: 233, endPoint y: 100, distance: 43.6
click at [243, 102] on div ".deletable-edge-delete-btn { width: 20px; height: 20px; border: 0px solid #ffff…" at bounding box center [222, 110] width 190 height 158
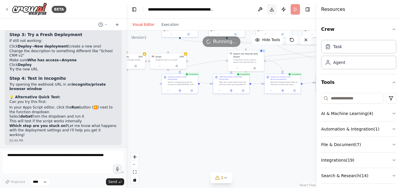
click at [275, 9] on button "Download" at bounding box center [271, 9] width 9 height 11
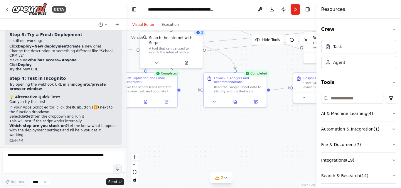
drag, startPoint x: 271, startPoint y: 108, endPoint x: 284, endPoint y: 126, distance: 22.2
click at [213, 127] on div ".deletable-edge-delete-btn { width: 20px; height: 20px; border: 0px solid #ffff…" at bounding box center [222, 110] width 190 height 158
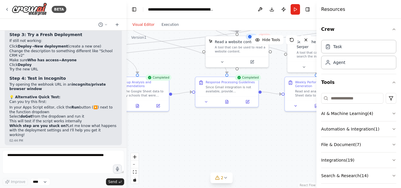
drag, startPoint x: 272, startPoint y: 126, endPoint x: 185, endPoint y: 131, distance: 87.1
click at [185, 131] on div ".deletable-edge-delete-btn { width: 20px; height: 20px; border: 0px solid #ffff…" at bounding box center [222, 110] width 190 height 158
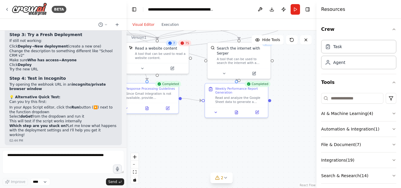
drag, startPoint x: 252, startPoint y: 131, endPoint x: 172, endPoint y: 137, distance: 79.9
click at [172, 137] on div ".deletable-edge-delete-btn { width: 20px; height: 20px; border: 0px solid #ffff…" at bounding box center [222, 110] width 190 height 158
click at [238, 114] on button at bounding box center [237, 111] width 22 height 6
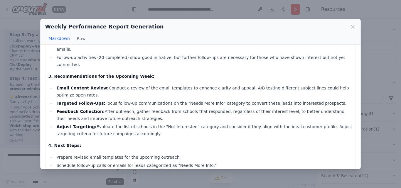
scroll to position [185, 0]
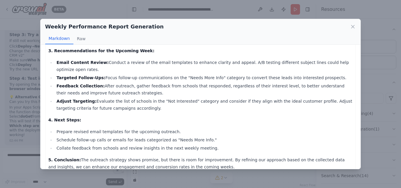
click at [375, 71] on div "Weekly Performance Report Generation Markdown Raw Weekly Email Outreach Report …" at bounding box center [200, 94] width 401 height 188
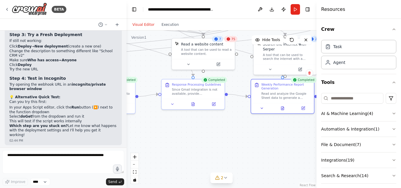
drag, startPoint x: 153, startPoint y: 135, endPoint x: 245, endPoint y: 130, distance: 91.5
click at [245, 130] on div ".deletable-edge-delete-btn { width: 20px; height: 20px; border: 0px solid #ffff…" at bounding box center [222, 110] width 190 height 158
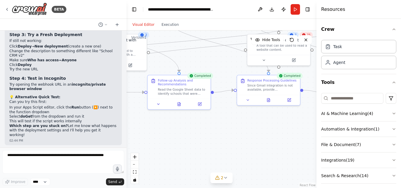
drag, startPoint x: 192, startPoint y: 126, endPoint x: 263, endPoint y: 123, distance: 71.4
click at [263, 123] on div ".deletable-edge-delete-btn { width: 20px; height: 20px; border: 0px solid #ffff…" at bounding box center [222, 110] width 190 height 158
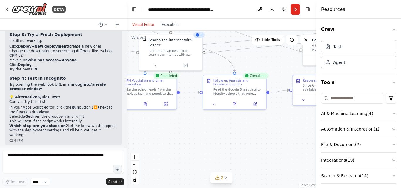
drag, startPoint x: 220, startPoint y: 123, endPoint x: 248, endPoint y: 123, distance: 27.6
click at [248, 123] on div ".deletable-edge-delete-btn { width: 20px; height: 20px; border: 0px solid #ffff…" at bounding box center [222, 110] width 190 height 158
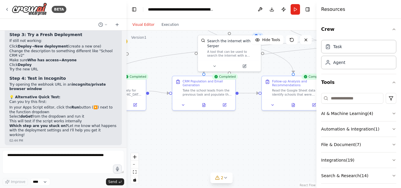
drag, startPoint x: 223, startPoint y: 123, endPoint x: 248, endPoint y: 124, distance: 25.3
click at [248, 124] on div ".deletable-edge-delete-btn { width: 20px; height: 20px; border: 0px solid #ffff…" at bounding box center [222, 110] width 190 height 158
drag, startPoint x: 203, startPoint y: 124, endPoint x: 241, endPoint y: 125, distance: 38.2
click at [241, 125] on div ".deletable-edge-delete-btn { width: 20px; height: 20px; border: 0px solid #ffff…" at bounding box center [222, 110] width 190 height 158
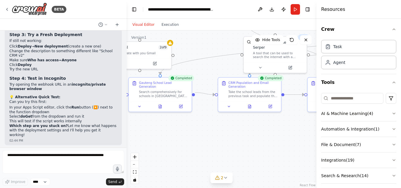
drag, startPoint x: 197, startPoint y: 122, endPoint x: 233, endPoint y: 122, distance: 36.4
click at [233, 122] on div ".deletable-edge-delete-btn { width: 20px; height: 20px; border: 0px solid #ffff…" at bounding box center [222, 110] width 190 height 158
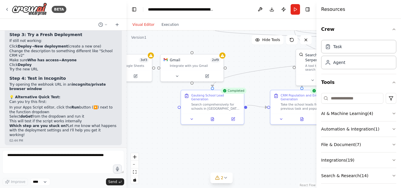
drag, startPoint x: 166, startPoint y: 121, endPoint x: 145, endPoint y: 131, distance: 23.0
click at [146, 132] on div ".deletable-edge-delete-btn { width: 20px; height: 20px; border: 0px solid #ffff…" at bounding box center [222, 110] width 190 height 158
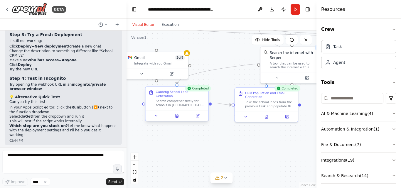
click at [176, 117] on div at bounding box center [177, 115] width 63 height 11
click at [178, 114] on icon at bounding box center [177, 116] width 3 height 4
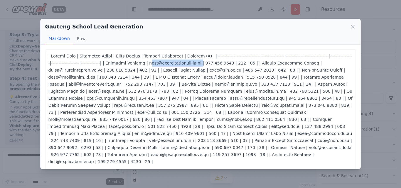
drag, startPoint x: 145, startPoint y: 65, endPoint x: 196, endPoint y: 65, distance: 51.1
click at [196, 65] on p at bounding box center [200, 109] width 305 height 113
copy p "nfo@covenantcollege.co.za"
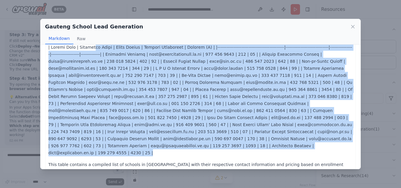
scroll to position [0, 0]
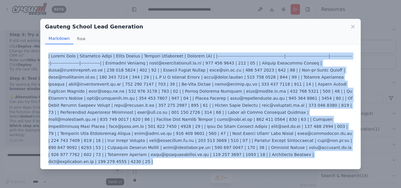
drag, startPoint x: 149, startPoint y: 142, endPoint x: 43, endPoint y: 56, distance: 135.7
click at [44, 56] on div "This table contains a compiled list of schools in Gauteng with their respective…" at bounding box center [201, 107] width 320 height 125
copy p "| School Name | Principal Email | Phone Number | Student Enrollment | Pricing (…"
drag, startPoint x: 355, startPoint y: 25, endPoint x: 325, endPoint y: 29, distance: 30.2
click at [355, 25] on icon at bounding box center [353, 27] width 6 height 6
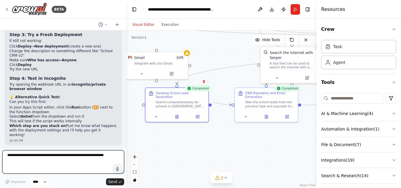
click at [54, 161] on textarea at bounding box center [63, 161] width 122 height 23
paste textarea "**********"
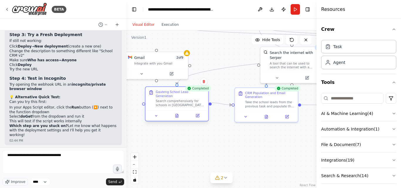
click at [177, 118] on div "Completed Gauteng School Lead Generation Search comprehensively for schools in …" at bounding box center [177, 105] width 64 height 35
click at [176, 114] on icon at bounding box center [177, 116] width 3 height 4
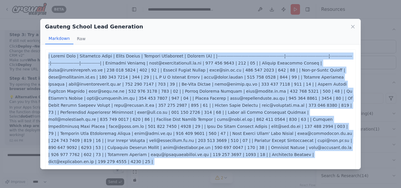
scroll to position [9, 0]
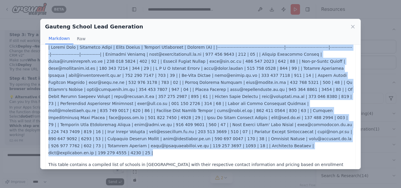
drag, startPoint x: 45, startPoint y: 55, endPoint x: 152, endPoint y: 139, distance: 136.0
click at [152, 139] on div "This table contains a compiled list of schools in Gauteng with their respective…" at bounding box center [200, 110] width 311 height 138
copy p "| School Name | Principal Email | Phone Number | Student Enrollment | Pricing (…"
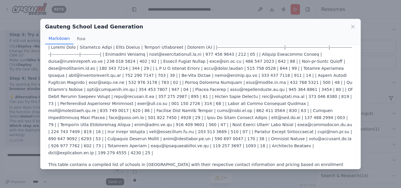
click at [350, 21] on div "Gauteng School Lead Generation Markdown Raw" at bounding box center [201, 32] width 320 height 26
drag, startPoint x: 352, startPoint y: 27, endPoint x: 243, endPoint y: 60, distance: 114.4
click at [354, 27] on icon at bounding box center [353, 27] width 6 height 6
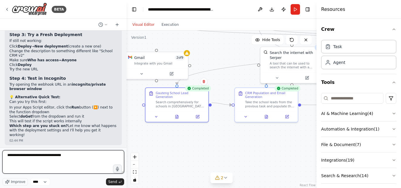
click at [83, 159] on textarea "**********" at bounding box center [63, 161] width 122 height 23
paste textarea "**********"
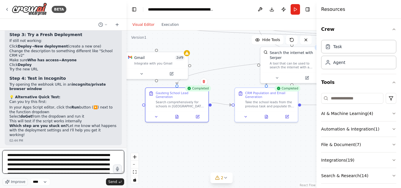
scroll to position [158, 0]
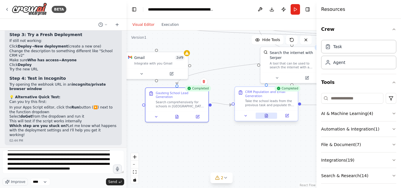
click at [272, 114] on button at bounding box center [267, 116] width 22 height 6
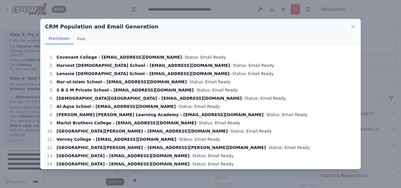
drag, startPoint x: 173, startPoint y: 60, endPoint x: 195, endPoint y: 115, distance: 59.7
click at [195, 115] on ol "Covenant College - info@covenantcollege.co.za - Status: Email Ready Harvest Chr…" at bounding box center [200, 160] width 305 height 213
drag, startPoint x: 174, startPoint y: 73, endPoint x: 170, endPoint y: 73, distance: 3.6
click at [174, 73] on li "Lenasia Muslim School - info@lms.co.za - Status: Email Ready" at bounding box center [204, 73] width 298 height 7
click at [167, 57] on li "Covenant College - info@covenantcollege.co.za - Status: Email Ready" at bounding box center [204, 57] width 298 height 7
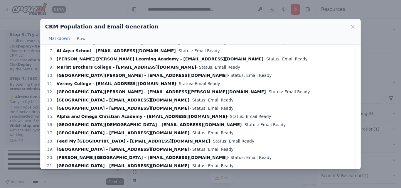
scroll to position [106, 0]
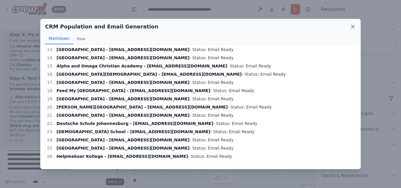
click at [354, 27] on icon at bounding box center [353, 27] width 6 height 6
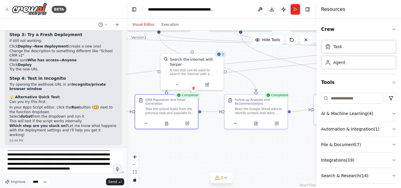
drag, startPoint x: 281, startPoint y: 144, endPoint x: 167, endPoint y: 150, distance: 114.7
click at [167, 150] on div ".deletable-edge-delete-btn { width: 20px; height: 20px; border: 0px solid #ffff…" at bounding box center [222, 110] width 190 height 158
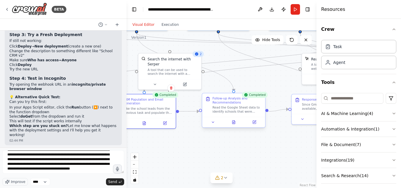
click at [237, 127] on div "Follow-up Analysis and Recommendations Read the Google Sheet data to identify s…" at bounding box center [234, 110] width 64 height 35
click at [237, 125] on button at bounding box center [234, 122] width 22 height 6
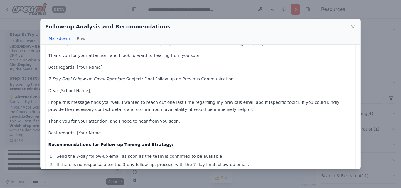
scroll to position [351, 0]
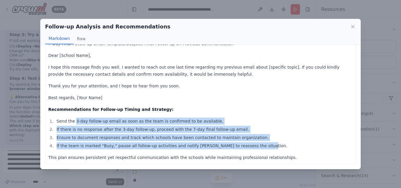
drag, startPoint x: 73, startPoint y: 118, endPoint x: 247, endPoint y: 147, distance: 176.0
click at [247, 147] on ol "Send the 3-day follow-up email as soon as the team is confirmed to be available…" at bounding box center [200, 134] width 305 height 32
click at [352, 28] on icon at bounding box center [353, 26] width 3 height 3
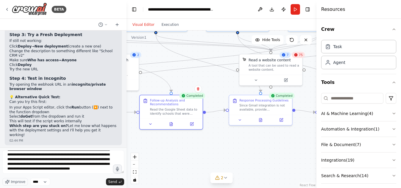
drag, startPoint x: 225, startPoint y: 151, endPoint x: 194, endPoint y: 146, distance: 31.5
click at [179, 151] on div ".deletable-edge-delete-btn { width: 20px; height: 20px; border: 0px solid #ffff…" at bounding box center [222, 110] width 190 height 158
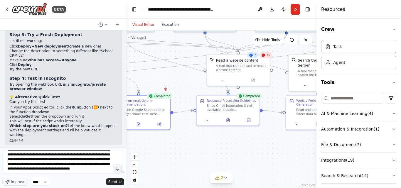
drag, startPoint x: 271, startPoint y: 143, endPoint x: 236, endPoint y: 142, distance: 35.3
click at [236, 142] on div ".deletable-edge-delete-btn { width: 20px; height: 20px; border: 0px solid #ffff…" at bounding box center [222, 110] width 190 height 158
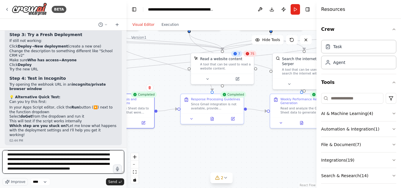
click at [68, 170] on textarea at bounding box center [63, 161] width 122 height 23
type textarea "**********"
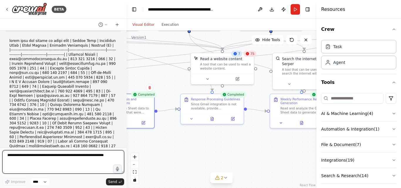
scroll to position [6665, 0]
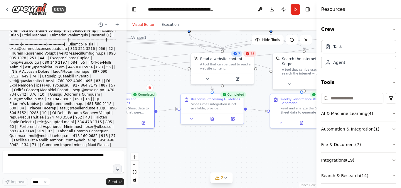
drag, startPoint x: 26, startPoint y: 90, endPoint x: 85, endPoint y: 101, distance: 59.6
drag, startPoint x: 26, startPoint y: 100, endPoint x: 81, endPoint y: 99, distance: 54.6
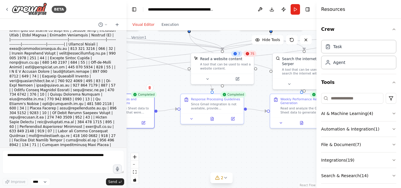
drag, startPoint x: 25, startPoint y: 95, endPoint x: 88, endPoint y: 96, distance: 62.9
drag, startPoint x: 52, startPoint y: 91, endPoint x: 86, endPoint y: 91, distance: 34.1
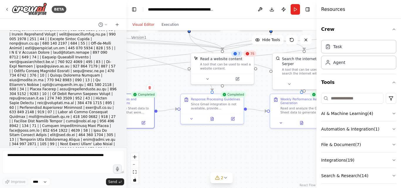
scroll to position [6694, 0]
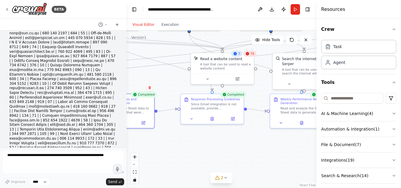
drag, startPoint x: 19, startPoint y: 85, endPoint x: 69, endPoint y: 93, distance: 50.8
drag, startPoint x: 59, startPoint y: 97, endPoint x: 70, endPoint y: 110, distance: 17.5
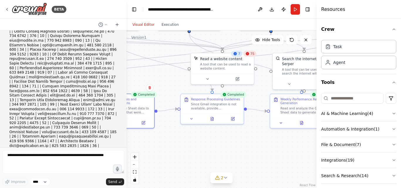
drag, startPoint x: 17, startPoint y: 90, endPoint x: 64, endPoint y: 103, distance: 48.1
drag, startPoint x: 25, startPoint y: 124, endPoint x: 49, endPoint y: 122, distance: 24.2
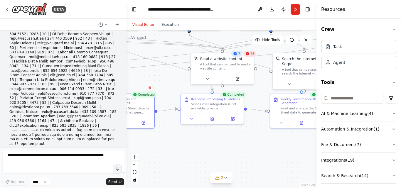
scroll to position [6753, 0]
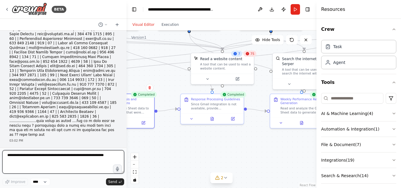
click at [60, 158] on textarea at bounding box center [63, 161] width 122 height 23
click at [60, 157] on textarea at bounding box center [63, 161] width 122 height 23
drag, startPoint x: 28, startPoint y: 159, endPoint x: 5, endPoint y: 146, distance: 25.8
click at [5, 146] on div "BETA 02:05 PM ▶ Thought process I'll help you build a comprehensive AI-powered …" at bounding box center [63, 94] width 127 height 188
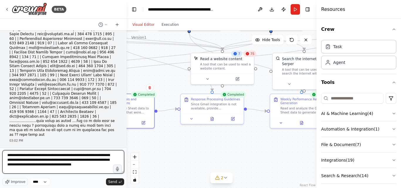
type textarea "**********"
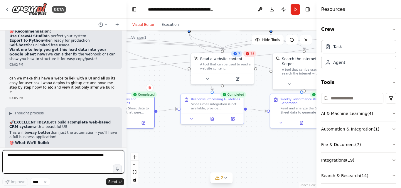
scroll to position [7080, 0]
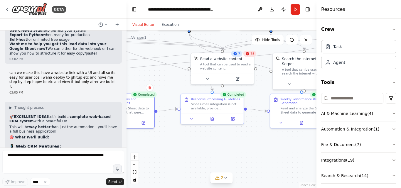
drag, startPoint x: 82, startPoint y: 91, endPoint x: 89, endPoint y: 112, distance: 22.6
drag, startPoint x: 13, startPoint y: 113, endPoint x: 100, endPoint y: 112, distance: 86.6
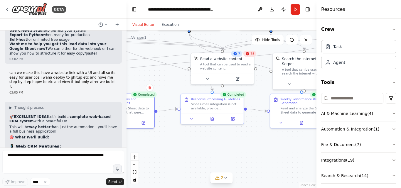
drag, startPoint x: 12, startPoint y: 113, endPoint x: 83, endPoint y: 115, distance: 71.1
copy li "Quick fix - Get current leads into your sheet first"
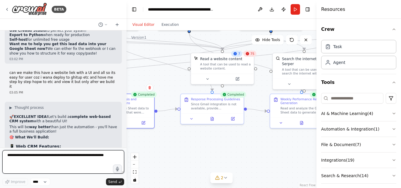
click at [50, 157] on textarea at bounding box center [63, 161] width 122 height 23
paste textarea "**********"
type textarea "**********"
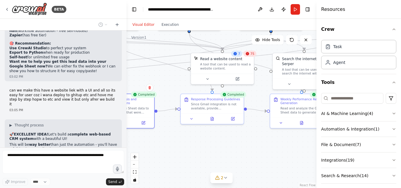
scroll to position [7061, 0]
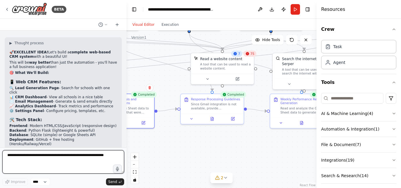
drag, startPoint x: 51, startPoint y: 47, endPoint x: 68, endPoint y: 48, distance: 17.1
click at [68, 48] on div "▶ Thought process 🚀 EXCELLENT IDEA! Let's build a complete web-based CRM system…" at bounding box center [63, 187] width 108 height 292
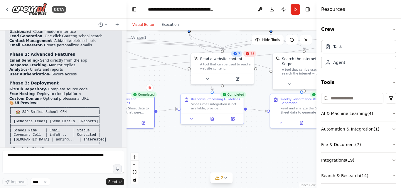
scroll to position [7393, 0]
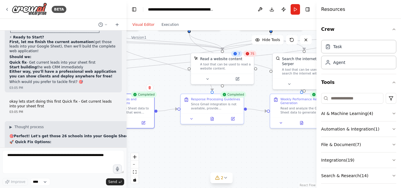
drag, startPoint x: 8, startPoint y: 78, endPoint x: 122, endPoint y: 49, distance: 117.8
click at [122, 49] on div "02:05 PM ▶ Thought process I'll help you build a comprehensive AI-powered email…" at bounding box center [63, 89] width 127 height 117
copy code "Covenant College info@covenantcollege.co.za Principal 083 459 6954 600 29 Not C…"
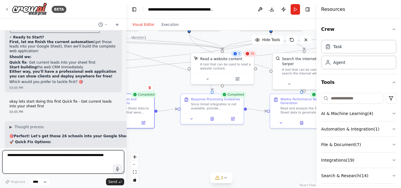
click at [43, 160] on textarea at bounding box center [63, 161] width 122 height 23
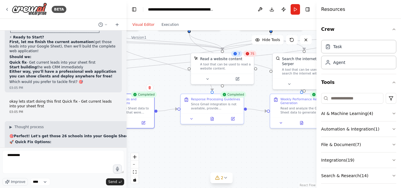
drag, startPoint x: 33, startPoint y: 78, endPoint x: 86, endPoint y: 81, distance: 53.8
drag, startPoint x: 47, startPoint y: 90, endPoint x: 74, endPoint y: 110, distance: 33.4
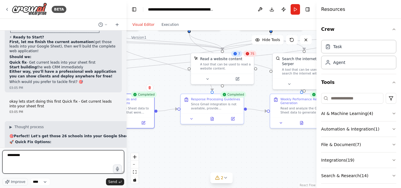
click at [23, 156] on textarea "*********" at bounding box center [63, 161] width 122 height 23
drag, startPoint x: 44, startPoint y: 153, endPoint x: 0, endPoint y: 154, distance: 44.4
click at [0, 154] on div "BETA 02:05 PM ▶ Thought process I'll help you build a comprehensive AI-powered …" at bounding box center [63, 94] width 127 height 188
type textarea "**********"
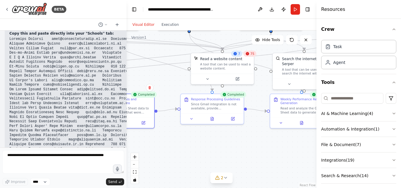
scroll to position [7623, 0]
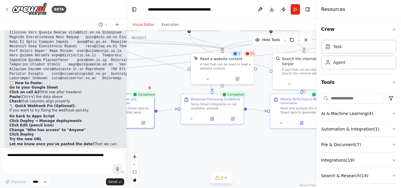
drag, startPoint x: 42, startPoint y: 92, endPoint x: 85, endPoint y: 86, distance: 43.9
copy code "function doPost(e) { try { var sheet = SpreadsheetApp.getActiveSpreadsheet().ge…"
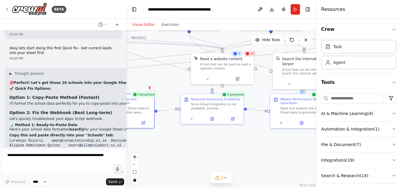
scroll to position [7480, 0]
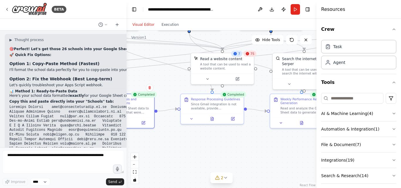
drag, startPoint x: 20, startPoint y: 100, endPoint x: 8, endPoint y: 112, distance: 17.2
copy code "function doPost(e) { try { var sheet = SpreadsheetApp.getActiveSpreadsheet().ge…"
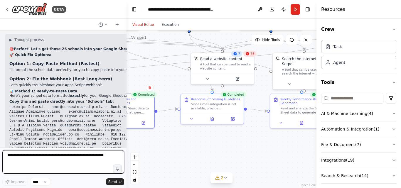
click at [52, 158] on textarea at bounding box center [63, 161] width 122 height 23
paste textarea "**********"
type textarea "**********"
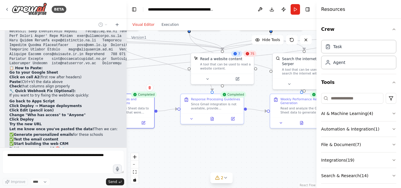
scroll to position [7752, 0]
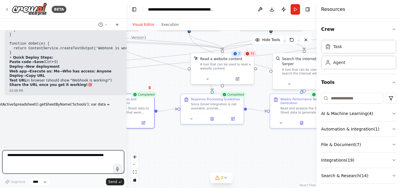
click at [125, 141] on div at bounding box center [125, 94] width 2 height 188
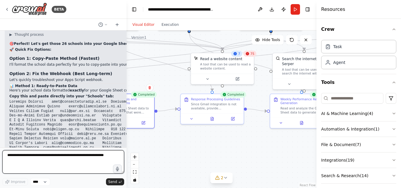
scroll to position [7505, 0]
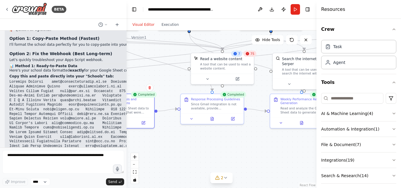
drag, startPoint x: 19, startPoint y: 70, endPoint x: 47, endPoint y: 88, distance: 33.4
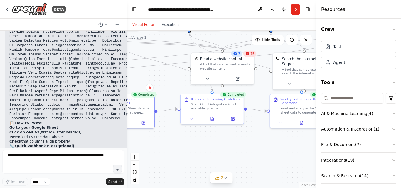
scroll to position [7593, 0]
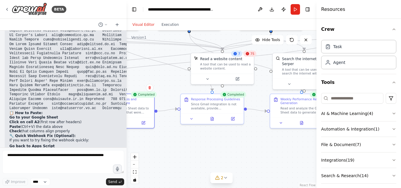
drag, startPoint x: 9, startPoint y: 85, endPoint x: 67, endPoint y: 132, distance: 74.2
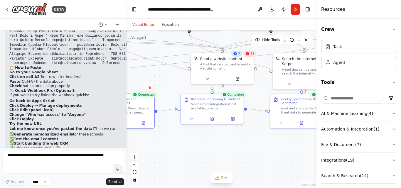
scroll to position [7652, 0]
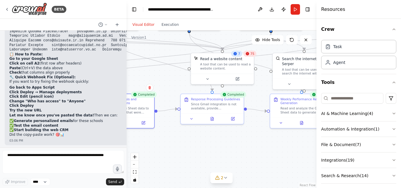
drag, startPoint x: 38, startPoint y: 85, endPoint x: 47, endPoint y: 83, distance: 10.0
drag, startPoint x: 38, startPoint y: 91, endPoint x: 58, endPoint y: 91, distance: 19.4
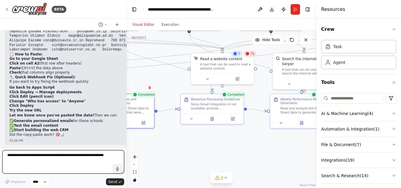
click at [66, 156] on textarea at bounding box center [63, 161] width 122 height 23
type textarea "**********"
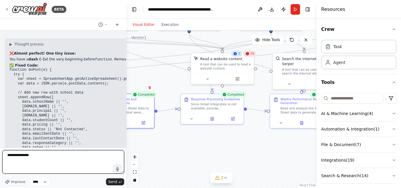
scroll to position [8118, 0]
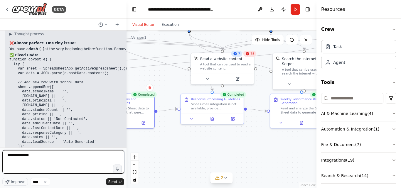
paste textarea "**********"
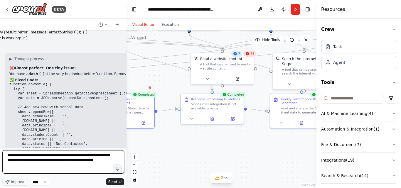
scroll to position [8059, 0]
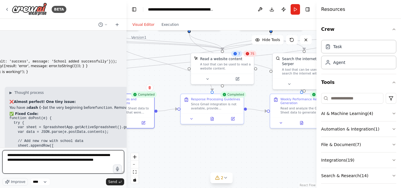
type textarea "**********"
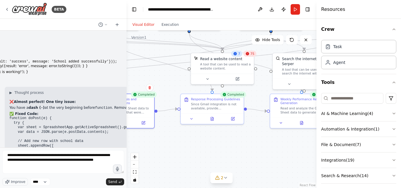
drag, startPoint x: 43, startPoint y: 86, endPoint x: 79, endPoint y: 119, distance: 49.3
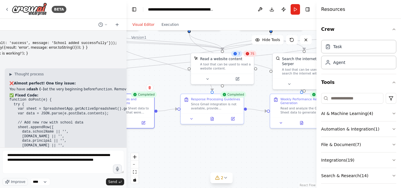
scroll to position [8118, 0]
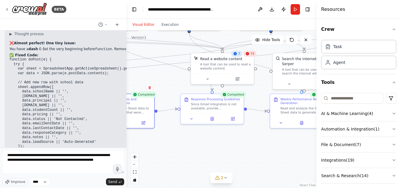
drag, startPoint x: 35, startPoint y: 122, endPoint x: 83, endPoint y: 135, distance: 49.2
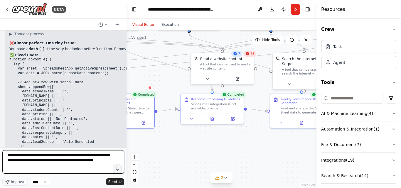
click at [53, 169] on textarea "**********" at bounding box center [63, 161] width 122 height 23
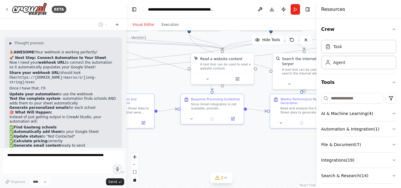
scroll to position [8357, 0]
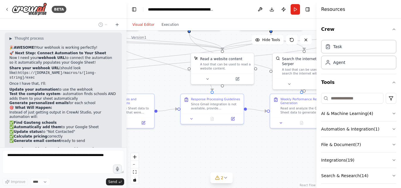
drag, startPoint x: 39, startPoint y: 56, endPoint x: 82, endPoint y: 65, distance: 43.2
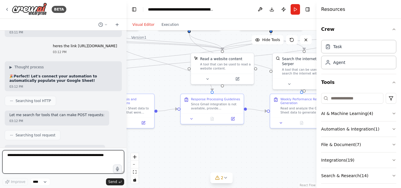
scroll to position [8485, 0]
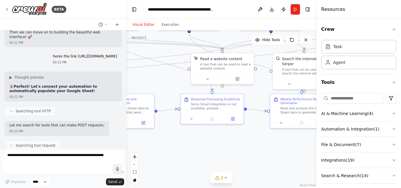
drag, startPoint x: 53, startPoint y: 69, endPoint x: 113, endPoint y: 74, distance: 60.4
drag, startPoint x: 33, startPoint y: 83, endPoint x: 78, endPoint y: 80, distance: 45.0
drag, startPoint x: 14, startPoint y: 89, endPoint x: 109, endPoint y: 89, distance: 94.6
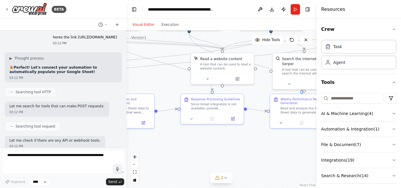
scroll to position [8514, 0]
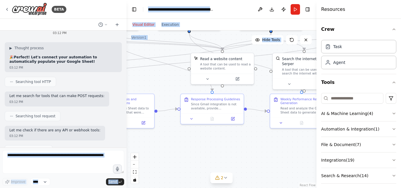
drag, startPoint x: 12, startPoint y: 73, endPoint x: 127, endPoint y: 67, distance: 115.0
click at [127, 67] on div "BETA 02:05 PM ▶ Thought process I'll help you build a comprehensive AI-powered …" at bounding box center [200, 94] width 401 height 188
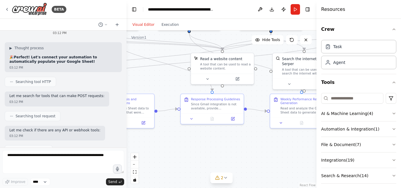
drag, startPoint x: 20, startPoint y: 59, endPoint x: 124, endPoint y: 72, distance: 104.8
click at [124, 72] on div "02:05 PM ▶ Thought process I'll help you build a comprehensive AI-powered email…" at bounding box center [63, 89] width 127 height 117
drag, startPoint x: 50, startPoint y: 69, endPoint x: 33, endPoint y: 69, distance: 17.6
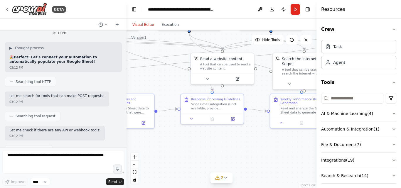
drag, startPoint x: 16, startPoint y: 65, endPoint x: 31, endPoint y: 73, distance: 16.9
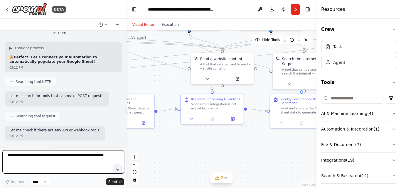
click at [37, 155] on textarea at bounding box center [63, 161] width 122 height 23
paste textarea "**********"
type textarea "**********"
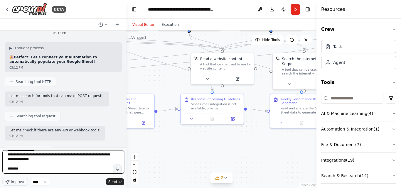
scroll to position [0, 0]
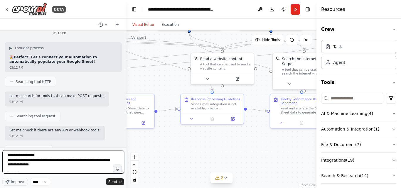
drag, startPoint x: 34, startPoint y: 171, endPoint x: 1, endPoint y: 127, distance: 55.1
click at [1, 127] on div "BETA 02:05 PM ▶ Thought process I'll help you build a comprehensive AI-powered …" at bounding box center [63, 94] width 127 height 188
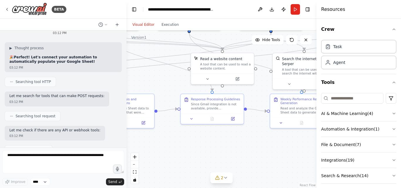
drag, startPoint x: 9, startPoint y: 78, endPoint x: 73, endPoint y: 78, distance: 63.7
drag, startPoint x: 8, startPoint y: 81, endPoint x: 11, endPoint y: 87, distance: 6.4
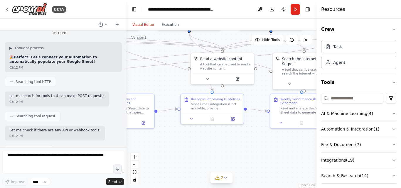
drag, startPoint x: 83, startPoint y: 135, endPoint x: 119, endPoint y: 137, distance: 36.5
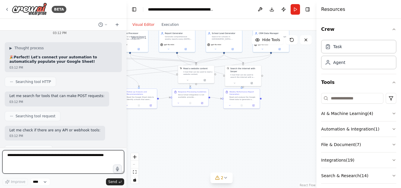
click at [31, 160] on textarea at bounding box center [63, 161] width 122 height 23
type textarea "**********"
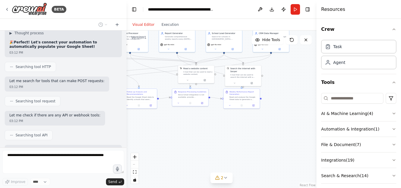
scroll to position [8549, 0]
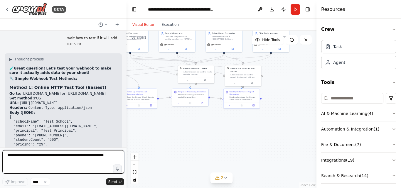
click at [125, 140] on div "BETA 02:05 PM ▶ Thought process I'll help you build a comprehensive AI-powered …" at bounding box center [200, 94] width 401 height 188
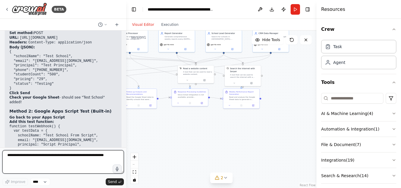
scroll to position [8891, 0]
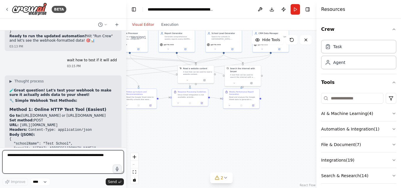
drag, startPoint x: 123, startPoint y: 141, endPoint x: 126, endPoint y: 134, distance: 7.5
click at [126, 134] on div "BETA 02:05 PM ▶ Thought process I'll help you build a comprehensive AI-powered …" at bounding box center [200, 94] width 401 height 188
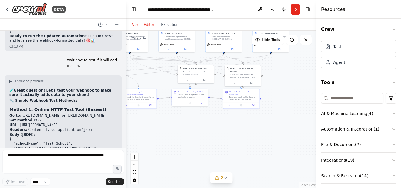
drag, startPoint x: 31, startPoint y: 125, endPoint x: 54, endPoint y: 127, distance: 22.4
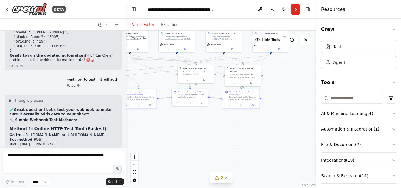
scroll to position [8861, 0]
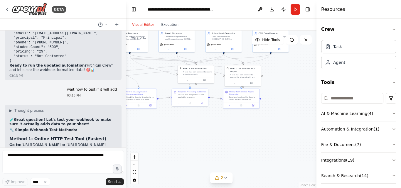
drag, startPoint x: 40, startPoint y: 67, endPoint x: 68, endPoint y: 77, distance: 30.1
drag, startPoint x: 22, startPoint y: 80, endPoint x: 43, endPoint y: 124, distance: 48.9
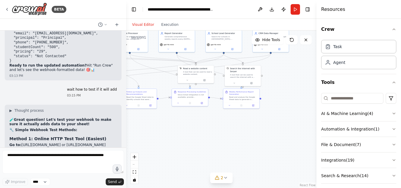
drag, startPoint x: 21, startPoint y: 132, endPoint x: 9, endPoint y: 82, distance: 52.1
drag, startPoint x: 16, startPoint y: 132, endPoint x: 11, endPoint y: 108, distance: 24.5
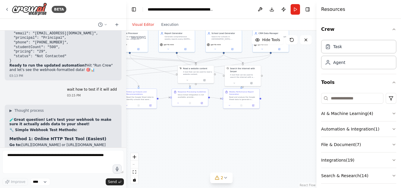
drag, startPoint x: 13, startPoint y: 129, endPoint x: 7, endPoint y: 78, distance: 50.9
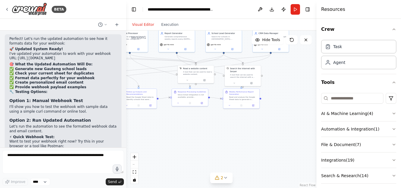
scroll to position [8714, 0]
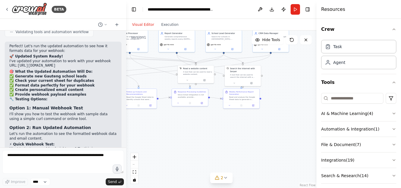
drag, startPoint x: 55, startPoint y: 95, endPoint x: 92, endPoint y: 90, distance: 37.4
drag, startPoint x: 19, startPoint y: 101, endPoint x: 56, endPoint y: 104, distance: 37.5
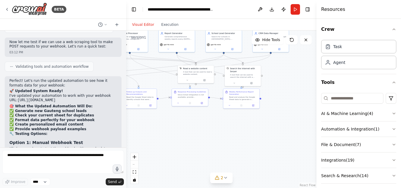
scroll to position [8677, 0]
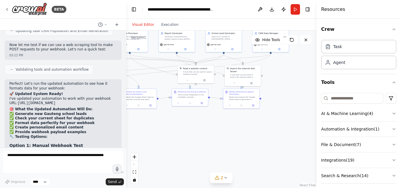
drag, startPoint x: 43, startPoint y: 36, endPoint x: 88, endPoint y: 46, distance: 46.8
drag, startPoint x: 14, startPoint y: 50, endPoint x: 97, endPoint y: 52, distance: 82.6
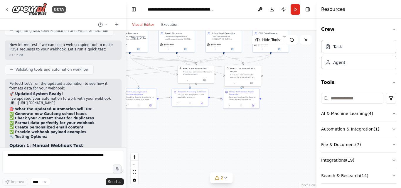
drag, startPoint x: 19, startPoint y: 49, endPoint x: 95, endPoint y: 52, distance: 75.5
drag, startPoint x: 18, startPoint y: 58, endPoint x: 8, endPoint y: 63, distance: 11.6
drag, startPoint x: 30, startPoint y: 63, endPoint x: 44, endPoint y: 67, distance: 14.2
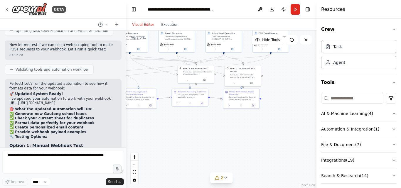
drag, startPoint x: 23, startPoint y: 66, endPoint x: 85, endPoint y: 65, distance: 62.9
drag, startPoint x: 13, startPoint y: 76, endPoint x: 48, endPoint y: 95, distance: 40.2
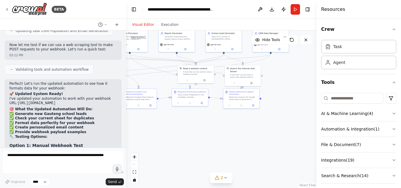
drag, startPoint x: 9, startPoint y: 74, endPoint x: 55, endPoint y: 111, distance: 59.5
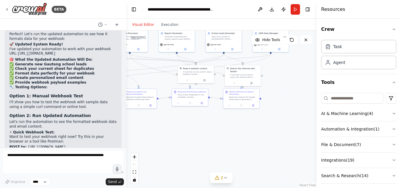
scroll to position [8736, 0]
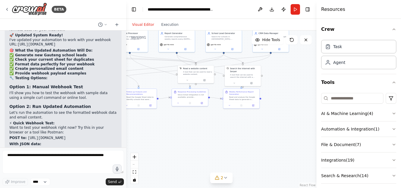
drag, startPoint x: 18, startPoint y: 81, endPoint x: 40, endPoint y: 80, distance: 22.1
drag, startPoint x: 23, startPoint y: 75, endPoint x: 45, endPoint y: 77, distance: 22.4
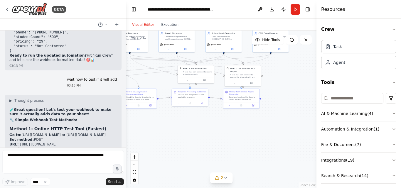
scroll to position [8891, 0]
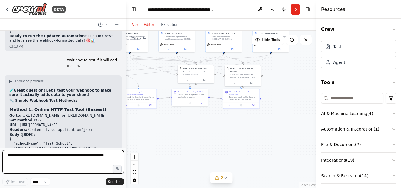
click at [53, 161] on textarea at bounding box center [63, 161] width 122 height 23
type textarea "**********"
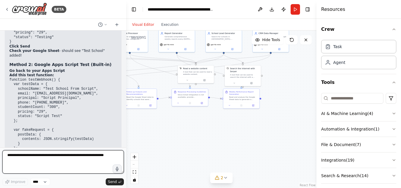
scroll to position [9024, 0]
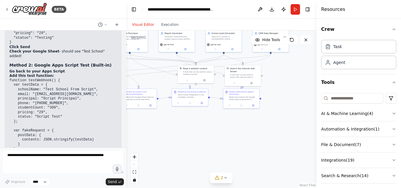
drag, startPoint x: 39, startPoint y: 53, endPoint x: 73, endPoint y: 89, distance: 48.8
drag, startPoint x: 25, startPoint y: 66, endPoint x: 47, endPoint y: 78, distance: 25.2
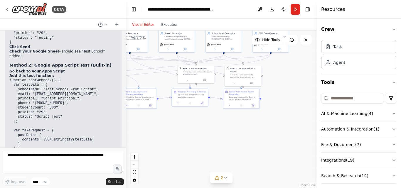
drag, startPoint x: 33, startPoint y: 72, endPoint x: 66, endPoint y: 72, distance: 33.5
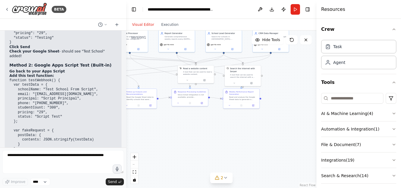
drag, startPoint x: 17, startPoint y: 75, endPoint x: 52, endPoint y: 75, distance: 34.7
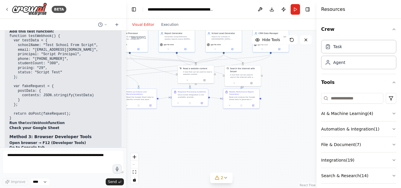
scroll to position [9083, 0]
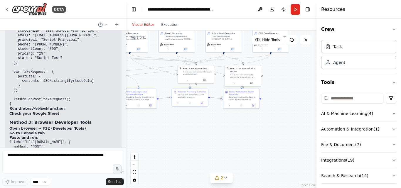
drag, startPoint x: 14, startPoint y: 43, endPoint x: 61, endPoint y: 43, distance: 47.3
drag, startPoint x: 27, startPoint y: 48, endPoint x: 81, endPoint y: 49, distance: 53.8
drag, startPoint x: 21, startPoint y: 53, endPoint x: 58, endPoint y: 56, distance: 38.0
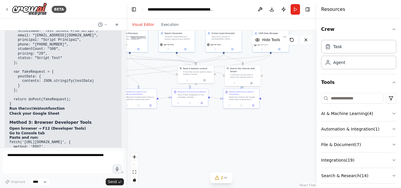
drag, startPoint x: 23, startPoint y: 58, endPoint x: 51, endPoint y: 59, distance: 27.9
drag, startPoint x: 21, startPoint y: 74, endPoint x: 85, endPoint y: 73, distance: 64.3
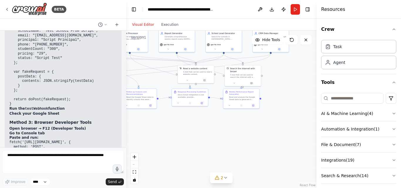
drag, startPoint x: 18, startPoint y: 76, endPoint x: 67, endPoint y: 81, distance: 49.4
drag, startPoint x: 16, startPoint y: 96, endPoint x: 62, endPoint y: 127, distance: 55.1
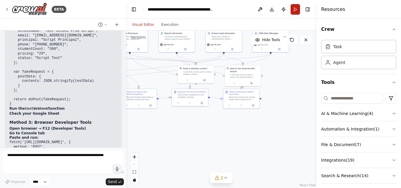
click at [291, 12] on button "Run" at bounding box center [295, 9] width 9 height 11
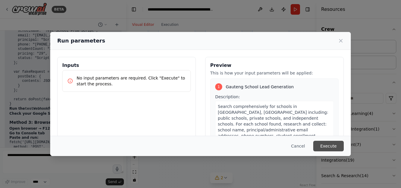
click at [337, 145] on button "Execute" at bounding box center [328, 146] width 31 height 11
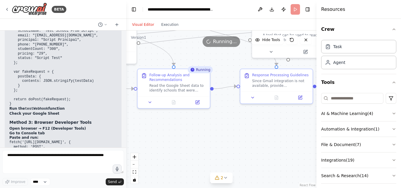
drag, startPoint x: 155, startPoint y: 125, endPoint x: 135, endPoint y: 143, distance: 26.6
click at [225, 127] on div ".deletable-edge-delete-btn { width: 20px; height: 20px; border: 0px solid #ffff…" at bounding box center [221, 110] width 190 height 158
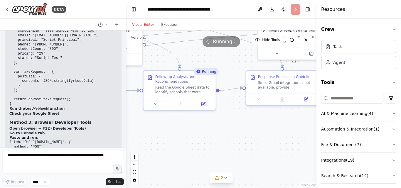
drag, startPoint x: 141, startPoint y: 144, endPoint x: 224, endPoint y: 139, distance: 82.7
click at [224, 139] on div ".deletable-edge-delete-btn { width: 20px; height: 20px; border: 0px solid #ffff…" at bounding box center [221, 110] width 190 height 158
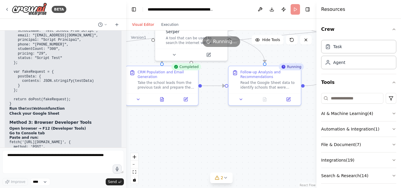
drag, startPoint x: 179, startPoint y: 139, endPoint x: 204, endPoint y: 127, distance: 27.5
click at [205, 131] on div ".deletable-edge-delete-btn { width: 20px; height: 20px; border: 0px solid #ffff…" at bounding box center [221, 110] width 190 height 158
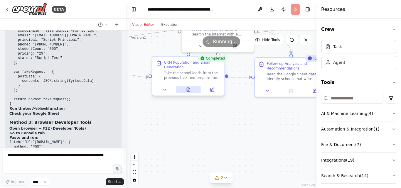
click at [190, 90] on icon at bounding box center [188, 90] width 3 height 4
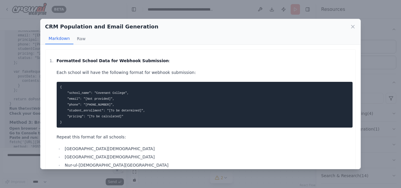
click at [90, 105] on code "{ "school_name": "Covenant College", "email": "[Not provided]", "phone": "083 4…" at bounding box center [102, 104] width 85 height 39
drag, startPoint x: 108, startPoint y: 111, endPoint x: 134, endPoint y: 109, distance: 26.5
click at [134, 109] on code "{ "school_name": "Covenant College", "email": "[Not provided]", "phone": "083 4…" at bounding box center [102, 104] width 85 height 39
drag, startPoint x: 92, startPoint y: 118, endPoint x: 107, endPoint y: 118, distance: 14.4
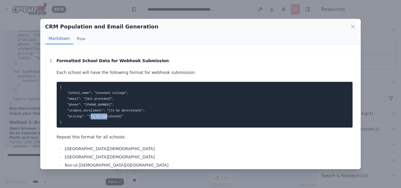
click at [107, 118] on code "{ "school_name": "Covenant College", "email": "[Not provided]", "phone": "083 4…" at bounding box center [102, 104] width 85 height 39
drag, startPoint x: 97, startPoint y: 95, endPoint x: 120, endPoint y: 96, distance: 22.9
click at [120, 96] on pre "{ "school_name": "Covenant College", "email": "[Not provided]", "phone": "083 4…" at bounding box center [205, 105] width 296 height 46
click at [90, 100] on code "{ "school_name": "Covenant College", "email": "[Not provided]", "phone": "083 4…" at bounding box center [102, 104] width 85 height 39
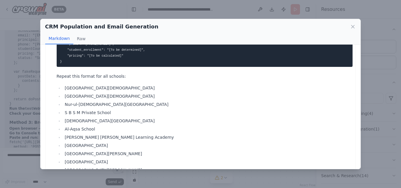
scroll to position [59, 0]
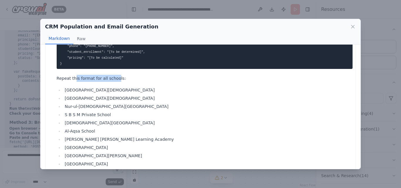
drag, startPoint x: 82, startPoint y: 78, endPoint x: 114, endPoint y: 81, distance: 31.9
click at [114, 80] on p "Repeat this format for all schools:" at bounding box center [205, 78] width 296 height 7
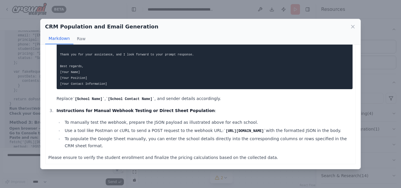
scroll to position [316, 0]
click at [355, 26] on icon at bounding box center [353, 27] width 6 height 6
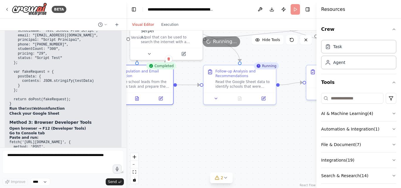
drag, startPoint x: 251, startPoint y: 145, endPoint x: 164, endPoint y: 148, distance: 87.0
click at [164, 148] on div ".deletable-edge-delete-btn { width: 20px; height: 20px; border: 0px solid #ffff…" at bounding box center [221, 110] width 190 height 158
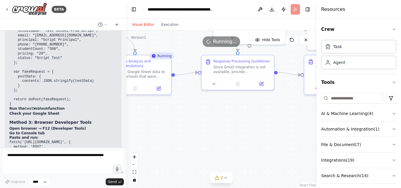
drag, startPoint x: 253, startPoint y: 133, endPoint x: 179, endPoint y: 130, distance: 74.4
click at [179, 130] on div ".deletable-edge-delete-btn { width: 20px; height: 20px; border: 0px solid #ffff…" at bounding box center [221, 110] width 190 height 158
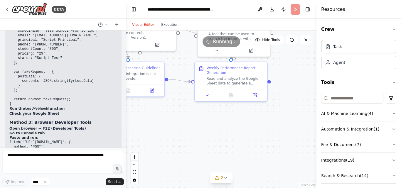
drag, startPoint x: 259, startPoint y: 128, endPoint x: 207, endPoint y: 127, distance: 52.0
click at [170, 129] on div ".deletable-edge-delete-btn { width: 20px; height: 20px; border: 0px solid #ffff…" at bounding box center [221, 110] width 190 height 158
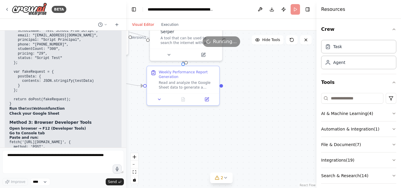
drag, startPoint x: 246, startPoint y: 127, endPoint x: 199, endPoint y: 131, distance: 47.8
click at [199, 131] on div ".deletable-edge-delete-btn { width: 20px; height: 20px; border: 0px solid #ffff…" at bounding box center [221, 110] width 190 height 158
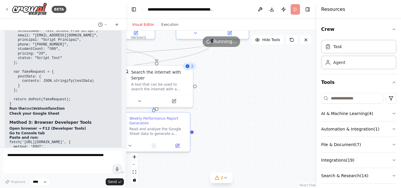
drag, startPoint x: 260, startPoint y: 106, endPoint x: 232, endPoint y: 151, distance: 53.2
click at [231, 151] on div ".deletable-edge-delete-btn { width: 20px; height: 20px; border: 0px solid #ffff…" at bounding box center [221, 110] width 190 height 158
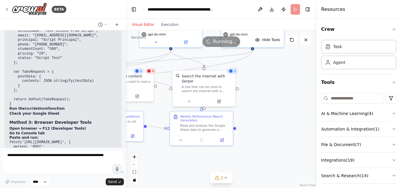
drag, startPoint x: 226, startPoint y: 126, endPoint x: 263, endPoint y: 125, distance: 37.0
click at [263, 125] on div ".deletable-edge-delete-btn { width: 20px; height: 20px; border: 0px solid #ffff…" at bounding box center [221, 110] width 190 height 158
click at [150, 73] on icon at bounding box center [149, 71] width 4 height 4
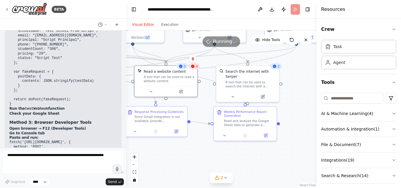
drag, startPoint x: 161, startPoint y: 64, endPoint x: 205, endPoint y: 59, distance: 44.0
click at [205, 59] on div ".deletable-edge-delete-btn { width: 20px; height: 20px; border: 0px solid #ffff…" at bounding box center [221, 110] width 190 height 158
click at [183, 68] on icon at bounding box center [181, 66] width 4 height 4
click at [191, 69] on div "6" at bounding box center [194, 66] width 11 height 6
click at [156, 80] on div "A tool that can be used to read a website content." at bounding box center [169, 78] width 51 height 8
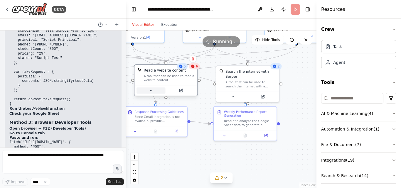
click at [154, 91] on button at bounding box center [151, 91] width 29 height 6
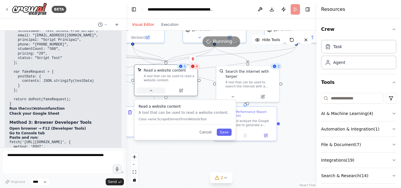
click at [154, 91] on button at bounding box center [151, 91] width 29 height 6
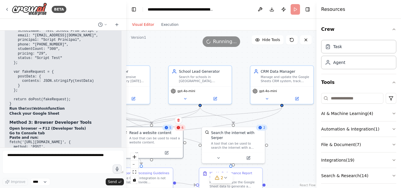
drag, startPoint x: 294, startPoint y: 68, endPoint x: 280, endPoint y: 127, distance: 61.6
click at [280, 127] on div ".deletable-edge-delete-btn { width: 20px; height: 20px; border: 0px solid #ffff…" at bounding box center [221, 110] width 190 height 158
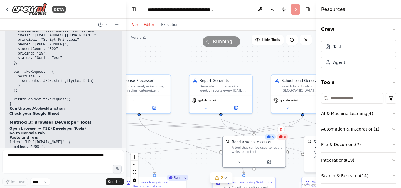
drag, startPoint x: 194, startPoint y: 68, endPoint x: 232, endPoint y: 64, distance: 38.7
click at [232, 64] on div ".deletable-edge-delete-btn { width: 20px; height: 20px; border: 0px solid #ffff…" at bounding box center [221, 110] width 190 height 158
click at [206, 107] on icon at bounding box center [206, 107] width 2 height 1
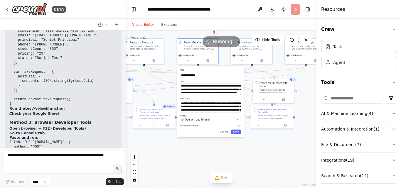
drag, startPoint x: 173, startPoint y: 46, endPoint x: 169, endPoint y: 17, distance: 29.7
click at [169, 17] on main "**********" at bounding box center [221, 94] width 190 height 188
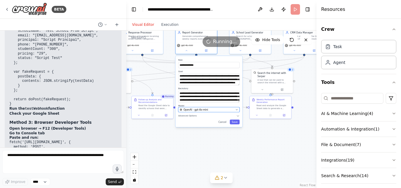
click at [207, 111] on div "OpenAI - gpt-4o-mini" at bounding box center [207, 109] width 54 height 3
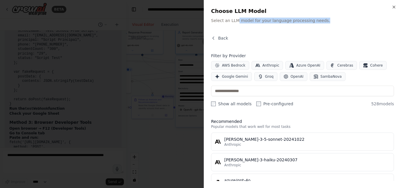
drag, startPoint x: 237, startPoint y: 21, endPoint x: 327, endPoint y: 21, distance: 90.5
click at [327, 21] on p "Select an LLM model for your language processing needs." at bounding box center [302, 21] width 183 height 6
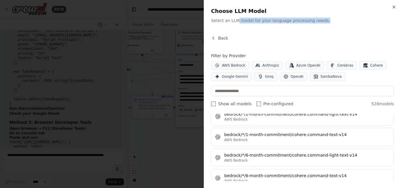
scroll to position [0, 0]
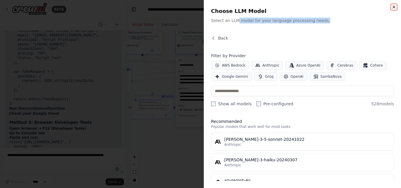
click at [394, 7] on icon "button" at bounding box center [394, 7] width 5 height 5
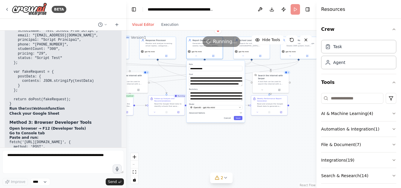
click at [238, 113] on button "Advanced Options" at bounding box center [215, 113] width 53 height 3
click at [159, 166] on div ".deletable-edge-delete-btn { width: 20px; height: 20px; border: 0px solid #ffff…" at bounding box center [221, 110] width 190 height 158
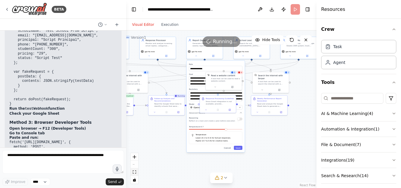
click at [135, 173] on icon "fit view" at bounding box center [135, 172] width 4 height 3
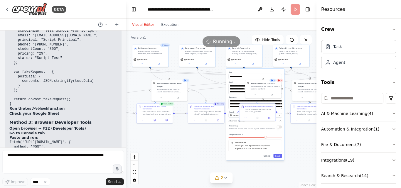
drag, startPoint x: 218, startPoint y: 172, endPoint x: 184, endPoint y: 134, distance: 51.2
click at [184, 134] on div ".deletable-edge-delete-btn { width: 20px; height: 20px; border: 0px solid #ffff…" at bounding box center [221, 110] width 190 height 158
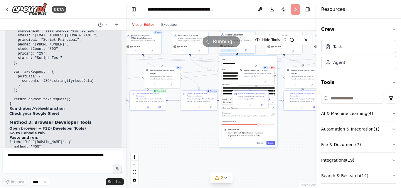
click at [227, 51] on button at bounding box center [229, 51] width 17 height 4
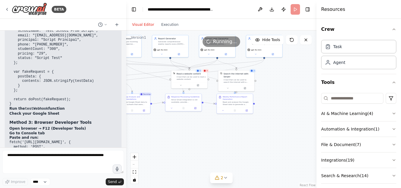
drag, startPoint x: 265, startPoint y: 130, endPoint x: 203, endPoint y: 132, distance: 61.7
click at [204, 132] on div ".deletable-edge-delete-btn { width: 20px; height: 20px; border: 0px solid #ffff…" at bounding box center [221, 110] width 190 height 158
drag, startPoint x: 200, startPoint y: 141, endPoint x: 281, endPoint y: 141, distance: 81.1
click at [281, 141] on div ".deletable-edge-delete-btn { width: 20px; height: 20px; border: 0px solid #ffff…" at bounding box center [221, 110] width 190 height 158
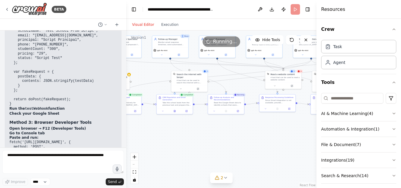
drag, startPoint x: 190, startPoint y: 142, endPoint x: 276, endPoint y: 137, distance: 86.2
click at [276, 136] on div ".deletable-edge-delete-btn { width: 20px; height: 20px; border: 0px solid #ffff…" at bounding box center [221, 110] width 190 height 158
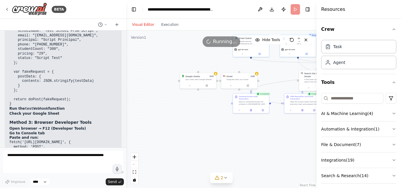
drag, startPoint x: 205, startPoint y: 140, endPoint x: 254, endPoint y: 145, distance: 49.5
click at [254, 145] on div ".deletable-edge-delete-btn { width: 20px; height: 20px; border: 0px solid #ffff…" at bounding box center [221, 110] width 190 height 158
drag, startPoint x: 296, startPoint y: 140, endPoint x: 154, endPoint y: 142, distance: 141.9
click at [153, 144] on div ".deletable-edge-delete-btn { width: 20px; height: 20px; border: 0px solid #ffff…" at bounding box center [221, 110] width 190 height 158
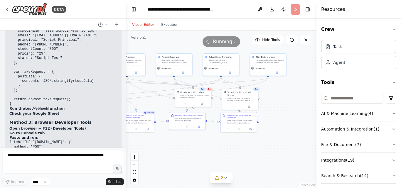
drag, startPoint x: 263, startPoint y: 142, endPoint x: 188, endPoint y: 156, distance: 76.2
click at [188, 156] on div ".deletable-edge-delete-btn { width: 20px; height: 20px; border: 0px solid #ffff…" at bounding box center [221, 110] width 190 height 158
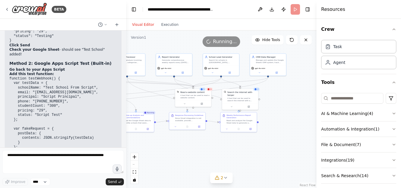
scroll to position [9024, 0]
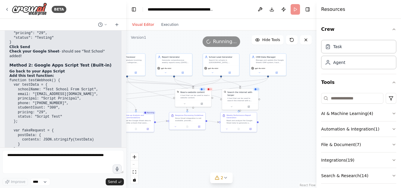
drag, startPoint x: 28, startPoint y: 53, endPoint x: 57, endPoint y: 98, distance: 53.2
drag, startPoint x: 24, startPoint y: 104, endPoint x: 78, endPoint y: 115, distance: 54.8
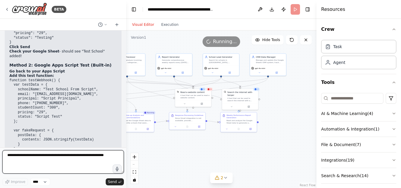
click at [33, 155] on textarea at bounding box center [63, 161] width 122 height 23
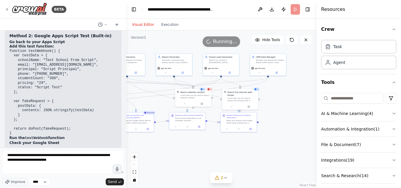
drag, startPoint x: 35, startPoint y: 103, endPoint x: 104, endPoint y: 105, distance: 69.6
drag, startPoint x: 13, startPoint y: 102, endPoint x: 90, endPoint y: 104, distance: 77.6
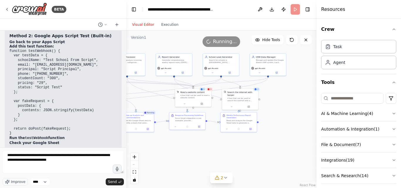
scroll to position [9083, 0]
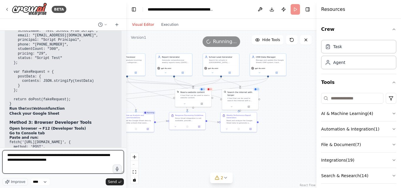
click at [67, 160] on textarea "**********" at bounding box center [63, 161] width 122 height 23
paste textarea "**********"
click at [75, 165] on textarea "**********" at bounding box center [63, 161] width 122 height 23
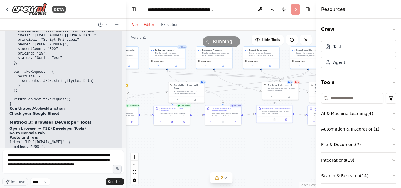
drag, startPoint x: 176, startPoint y: 146, endPoint x: 243, endPoint y: 136, distance: 68.0
click at [252, 139] on div ".deletable-edge-delete-btn { width: 20px; height: 20px; border: 0px solid #ffff…" at bounding box center [221, 110] width 190 height 158
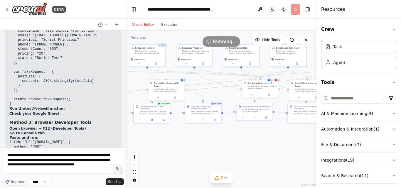
drag, startPoint x: 238, startPoint y: 131, endPoint x: 218, endPoint y: 130, distance: 20.0
click at [218, 130] on div ".deletable-edge-delete-btn { width: 20px; height: 20px; border: 0px solid #ffff…" at bounding box center [221, 110] width 190 height 158
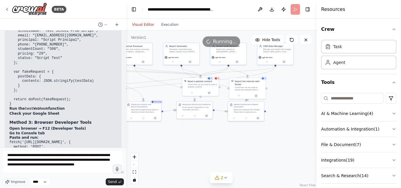
drag, startPoint x: 234, startPoint y: 126, endPoint x: 174, endPoint y: 125, distance: 59.9
click at [174, 125] on div ".deletable-edge-delete-btn { width: 20px; height: 20px; border: 0px solid #ffff…" at bounding box center [221, 110] width 190 height 158
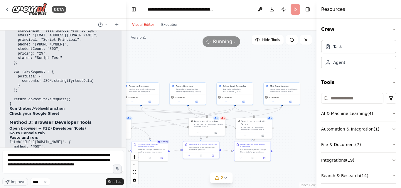
drag, startPoint x: 293, startPoint y: 101, endPoint x: 300, endPoint y: 129, distance: 28.7
click at [303, 133] on div ".deletable-edge-delete-btn { width: 20px; height: 20px; border: 0px solid #ffff…" at bounding box center [221, 110] width 190 height 158
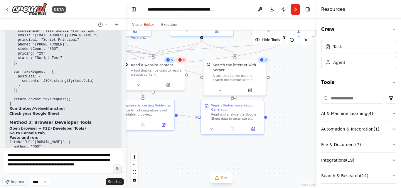
drag, startPoint x: 286, startPoint y: 145, endPoint x: 283, endPoint y: 106, distance: 38.6
click at [283, 106] on div ".deletable-edge-delete-btn { width: 20px; height: 20px; border: 0px solid #ffff…" at bounding box center [221, 110] width 190 height 158
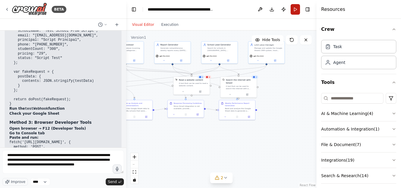
click at [294, 9] on button "Run" at bounding box center [295, 9] width 9 height 11
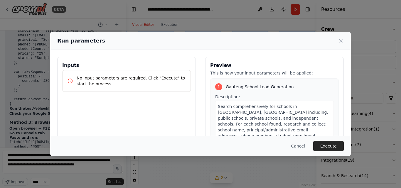
drag, startPoint x: 261, startPoint y: 106, endPoint x: 292, endPoint y: 96, distance: 32.1
click at [292, 96] on body "BETA 02:05 PM ▶ Thought process I'll help you build a comprehensive AI-powered …" at bounding box center [200, 94] width 401 height 188
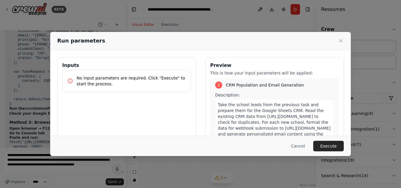
scroll to position [176, 0]
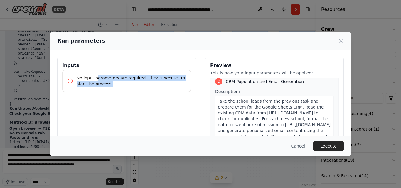
drag, startPoint x: 97, startPoint y: 80, endPoint x: 168, endPoint y: 84, distance: 71.2
click at [168, 84] on p "No input parameters are required. Click "Execute" to start the process." at bounding box center [131, 81] width 109 height 12
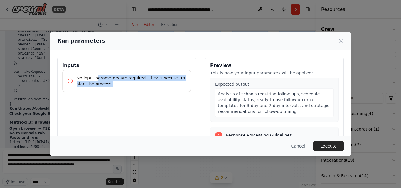
scroll to position [382, 0]
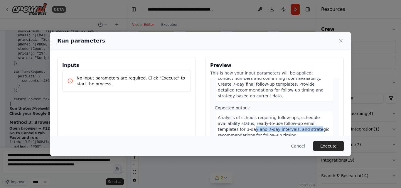
drag, startPoint x: 263, startPoint y: 112, endPoint x: 288, endPoint y: 112, distance: 25.8
click at [288, 115] on span "Analysis of schools requiring follow-ups, schedule availability status, ready-t…" at bounding box center [274, 126] width 112 height 22
click at [340, 40] on icon at bounding box center [341, 41] width 6 height 6
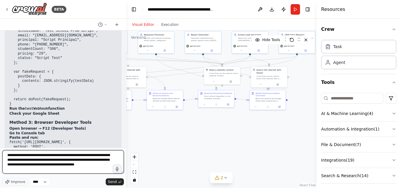
drag, startPoint x: 89, startPoint y: 170, endPoint x: 86, endPoint y: 167, distance: 3.5
click at [88, 170] on textarea "**********" at bounding box center [63, 161] width 122 height 23
click at [37, 161] on textarea "**********" at bounding box center [63, 161] width 122 height 23
type textarea "**********"
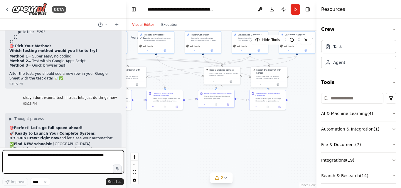
scroll to position [9293, 0]
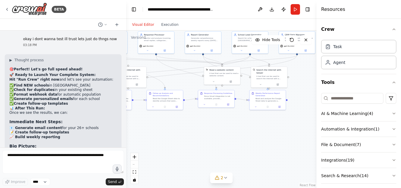
drag, startPoint x: 33, startPoint y: 41, endPoint x: 75, endPoint y: 132, distance: 99.4
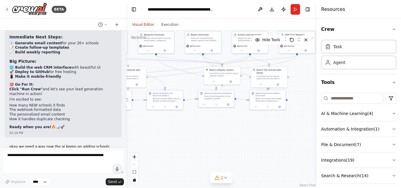
scroll to position [9381, 0]
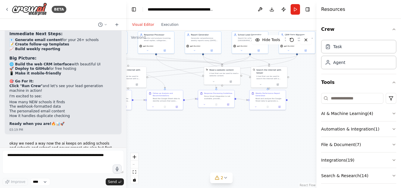
drag, startPoint x: 18, startPoint y: 67, endPoint x: 74, endPoint y: 120, distance: 77.3
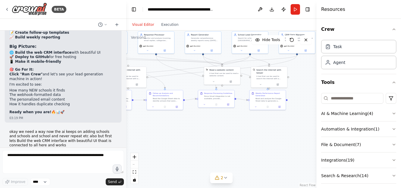
scroll to position [9411, 0]
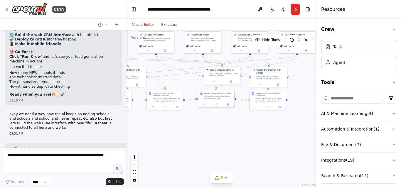
drag, startPoint x: 33, startPoint y: 76, endPoint x: 86, endPoint y: 90, distance: 55.4
drag, startPoint x: 14, startPoint y: 100, endPoint x: 74, endPoint y: 118, distance: 63.3
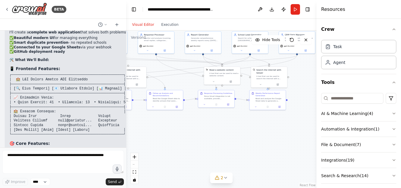
scroll to position [9577, 0]
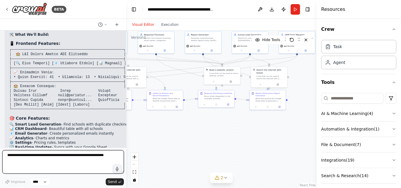
click at [48, 161] on textarea at bounding box center [63, 161] width 122 height 23
type textarea "*****"
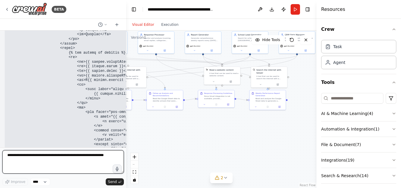
scroll to position [11742, 0]
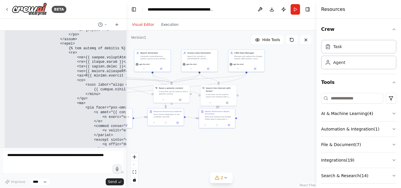
drag, startPoint x: 216, startPoint y: 143, endPoint x: 175, endPoint y: 163, distance: 45.3
click at [175, 163] on div ".deletable-edge-delete-btn { width: 20px; height: 20px; border: 0px solid #ffff…" at bounding box center [221, 110] width 190 height 158
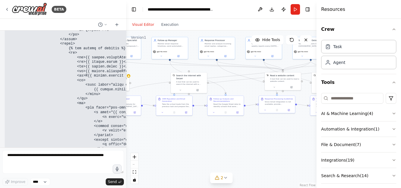
drag, startPoint x: 178, startPoint y: 149, endPoint x: 290, endPoint y: 137, distance: 112.0
click at [290, 137] on div ".deletable-edge-delete-btn { width: 20px; height: 20px; border: 0px solid #ffff…" at bounding box center [221, 110] width 190 height 158
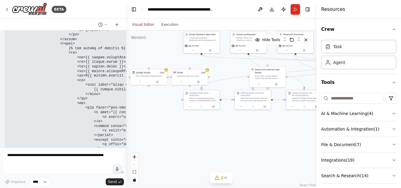
drag, startPoint x: 191, startPoint y: 136, endPoint x: 258, endPoint y: 125, distance: 67.6
click at [270, 128] on div ".deletable-edge-delete-btn { width: 20px; height: 20px; border: 0px solid #ffff…" at bounding box center [221, 110] width 190 height 158
click at [161, 83] on div at bounding box center [149, 80] width 36 height 6
drag, startPoint x: 161, startPoint y: 83, endPoint x: 140, endPoint y: 77, distance: 21.6
click at [140, 77] on div "Google sheets 3 of 3 Sync data with Google Sheets" at bounding box center [125, 69] width 37 height 16
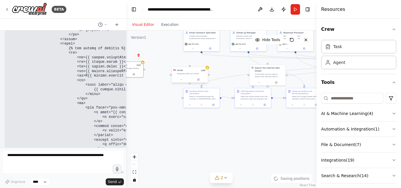
drag, startPoint x: 192, startPoint y: 76, endPoint x: 142, endPoint y: 73, distance: 49.8
click at [172, 73] on div "Gmail 2 of 9 Integrate with you Gmail" at bounding box center [190, 75] width 37 height 16
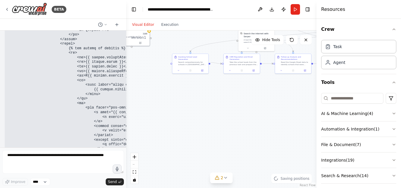
drag, startPoint x: 167, startPoint y: 135, endPoint x: 127, endPoint y: 93, distance: 58.8
click at [128, 88] on div ".deletable-edge-delete-btn { width: 20px; height: 20px; border: 0px solid #ffff…" at bounding box center [221, 110] width 190 height 158
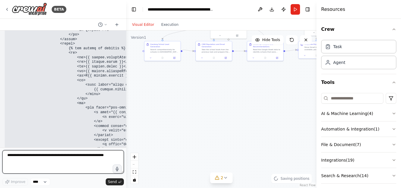
click at [40, 157] on textarea at bounding box center [63, 161] width 122 height 23
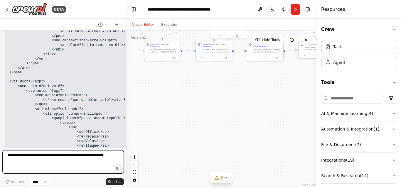
scroll to position [11341, 0]
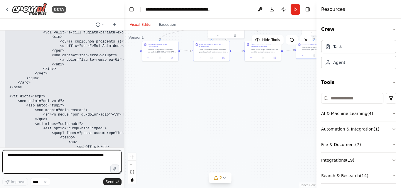
click at [124, 133] on div "BETA 02:05 PM ▶ Thought process I'll help you build a comprehensive AI-powered …" at bounding box center [200, 94] width 401 height 188
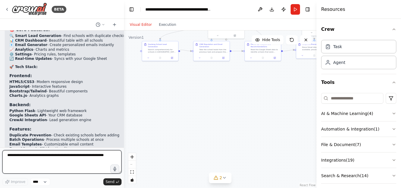
scroll to position [9752, 0]
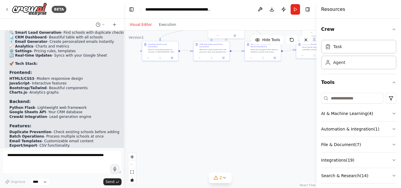
drag, startPoint x: 46, startPoint y: 74, endPoint x: 87, endPoint y: 98, distance: 47.9
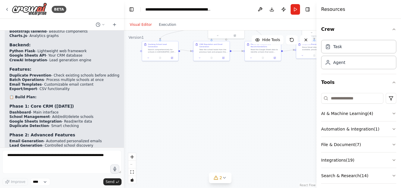
scroll to position [9811, 0]
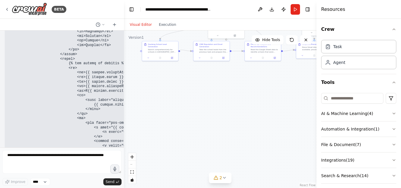
scroll to position [11812, 0]
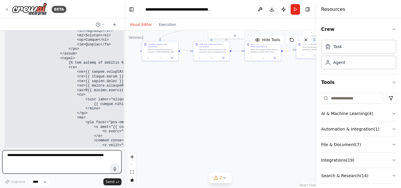
click at [47, 152] on textarea at bounding box center [61, 161] width 119 height 23
type textarea "**********"
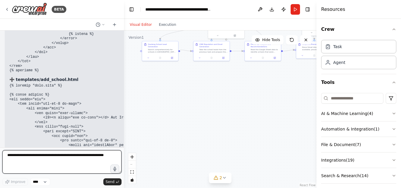
scroll to position [11954, 0]
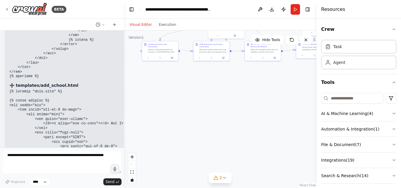
drag, startPoint x: 31, startPoint y: 96, endPoint x: 91, endPoint y: 105, distance: 61.1
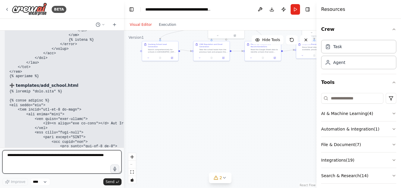
click at [35, 157] on textarea at bounding box center [61, 161] width 119 height 23
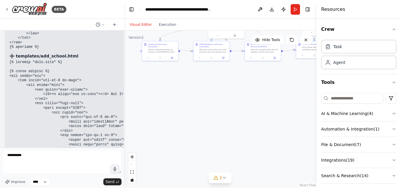
drag, startPoint x: 26, startPoint y: 92, endPoint x: 102, endPoint y: 98, distance: 76.1
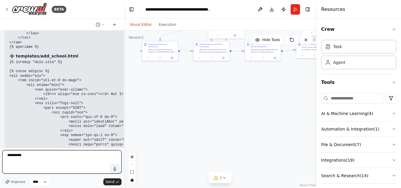
click at [61, 155] on textarea "*********" at bounding box center [61, 161] width 119 height 23
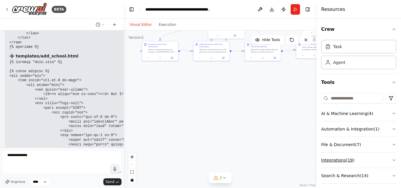
click at [327, 159] on button "Integrations ( 19 )" at bounding box center [358, 160] width 75 height 15
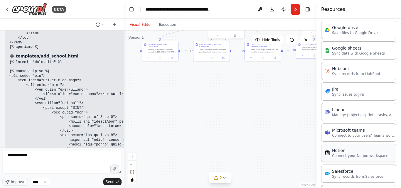
scroll to position [294, 0]
click at [340, 149] on div "Notion" at bounding box center [360, 150] width 56 height 6
click at [333, 156] on p "Connect your Notion workspace" at bounding box center [360, 155] width 56 height 5
click at [340, 151] on div "Notion" at bounding box center [360, 150] width 56 height 6
click at [219, 126] on div "Notion 0 of 9 Connect your Notion workspace" at bounding box center [219, 121] width 36 height 9
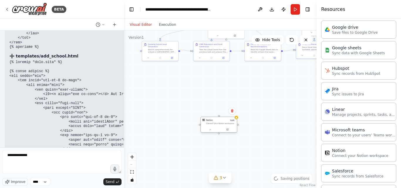
click at [224, 122] on div "Notion 0 of 9 Connect your Notion workspace" at bounding box center [220, 122] width 29 height 6
click at [224, 121] on div "Notion 0 of 9" at bounding box center [220, 120] width 29 height 3
click at [219, 125] on div "Notion 0 of 9 Connect your Notion workspace" at bounding box center [219, 121] width 36 height 9
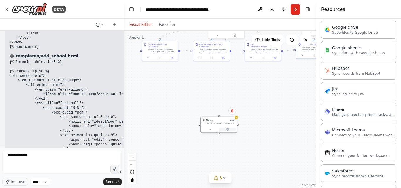
click at [224, 128] on div at bounding box center [219, 130] width 36 height 6
drag, startPoint x: 216, startPoint y: 130, endPoint x: 222, endPoint y: 127, distance: 6.4
click at [216, 130] on button at bounding box center [213, 130] width 17 height 4
click at [240, 121] on div "Notion 0 of 9 Connect your Notion workspace" at bounding box center [222, 121] width 36 height 9
click at [240, 117] on icon at bounding box center [239, 118] width 2 height 2
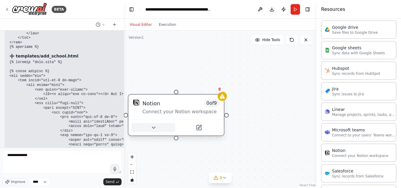
click at [149, 125] on button at bounding box center [154, 127] width 44 height 9
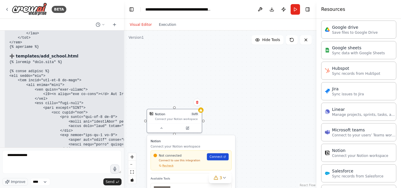
click at [217, 160] on link "Connect" at bounding box center [218, 156] width 22 height 7
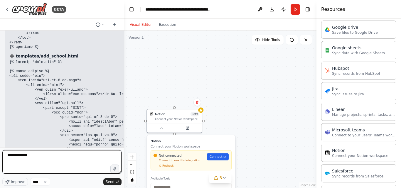
click at [45, 160] on textarea "**********" at bounding box center [61, 161] width 119 height 23
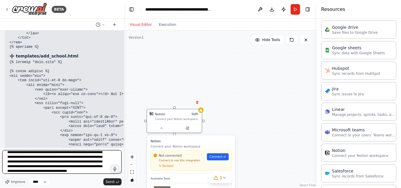
scroll to position [12, 0]
type textarea "**********"
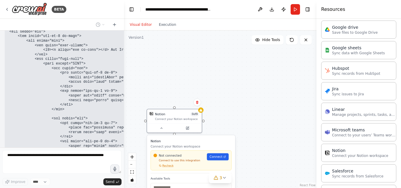
scroll to position [12075, 0]
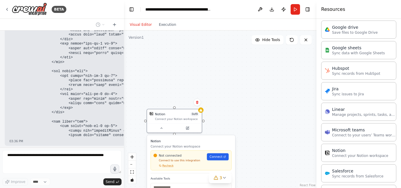
drag, startPoint x: 213, startPoint y: 157, endPoint x: 182, endPoint y: 162, distance: 31.7
click at [212, 157] on span "Connect" at bounding box center [216, 157] width 13 height 4
drag, startPoint x: 166, startPoint y: 171, endPoint x: 168, endPoint y: 168, distance: 3.8
click at [166, 171] on div "Notion Connect your Notion workspace Not connected Connect to use this integrat…" at bounding box center [191, 156] width 81 height 34
click at [169, 167] on span "Recheck" at bounding box center [167, 166] width 11 height 4
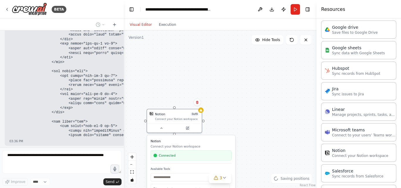
click at [224, 116] on div ".deletable-edge-delete-btn { width: 20px; height: 20px; border: 0px solid #ffff…" at bounding box center [220, 110] width 193 height 158
click at [183, 120] on div "Connect your Notion workspace" at bounding box center [177, 119] width 44 height 4
click at [199, 104] on button at bounding box center [198, 103] width 8 height 8
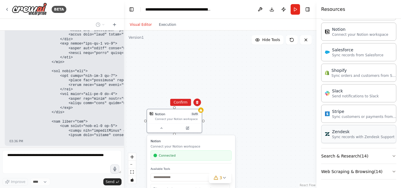
scroll to position [416, 0]
click at [199, 101] on icon at bounding box center [198, 103] width 4 height 4
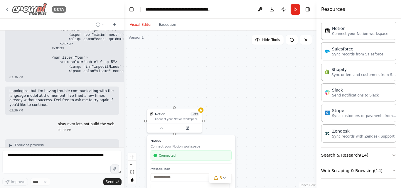
scroll to position [12169, 0]
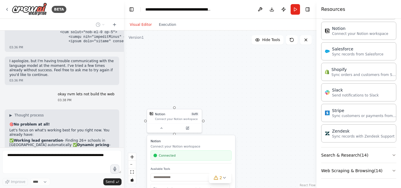
drag, startPoint x: 43, startPoint y: 53, endPoint x: 78, endPoint y: 68, distance: 38.5
click at [196, 91] on div ".deletable-edge-delete-btn { width: 20px; height: 20px; border: 0px solid #ffff…" at bounding box center [220, 110] width 193 height 158
click at [173, 121] on div "Notion 0 of 9 Connect your Notion workspace" at bounding box center [174, 115] width 55 height 14
click at [196, 103] on icon at bounding box center [198, 103] width 4 height 4
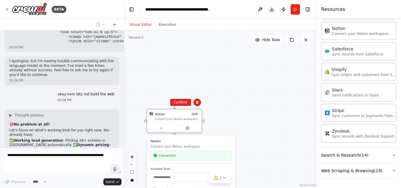
click at [216, 79] on div ".deletable-edge-delete-btn { width: 20px; height: 20px; border: 0px solid #ffff…" at bounding box center [220, 110] width 193 height 158
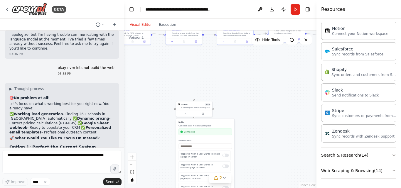
click at [250, 90] on div ".deletable-edge-delete-btn { width: 20px; height: 20px; border: 0px solid #ffff…" at bounding box center [220, 110] width 193 height 158
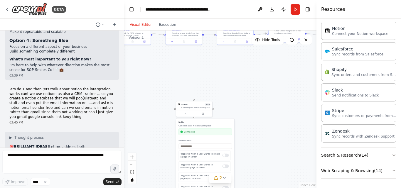
scroll to position [12384, 0]
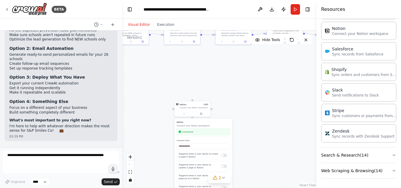
click at [122, 140] on div "BETA 02:05 PM ▶ Thought process I'll help you build a comprehensive AI-powered …" at bounding box center [200, 94] width 401 height 188
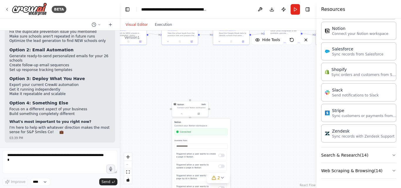
drag, startPoint x: 120, startPoint y: 140, endPoint x: 120, endPoint y: 133, distance: 6.8
click at [120, 133] on div "BETA 02:05 PM ▶ Thought process I'll help you build a comprehensive AI-powered …" at bounding box center [200, 94] width 401 height 188
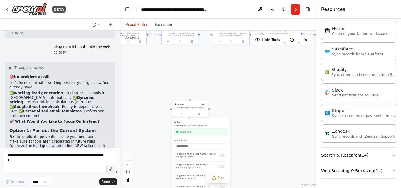
scroll to position [12398, 0]
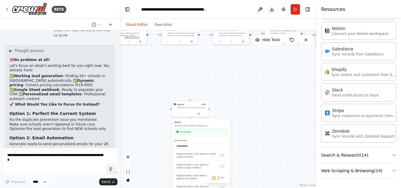
drag, startPoint x: 70, startPoint y: 51, endPoint x: 43, endPoint y: 53, distance: 27.1
drag, startPoint x: 27, startPoint y: 84, endPoint x: 51, endPoint y: 83, distance: 23.8
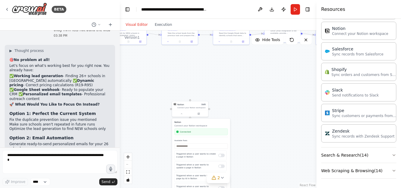
drag, startPoint x: 19, startPoint y: 88, endPoint x: 41, endPoint y: 87, distance: 22.0
drag, startPoint x: 20, startPoint y: 91, endPoint x: 79, endPoint y: 94, distance: 58.5
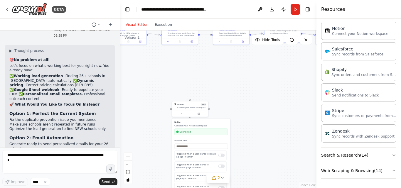
drag, startPoint x: 27, startPoint y: 98, endPoint x: 49, endPoint y: 98, distance: 22.0
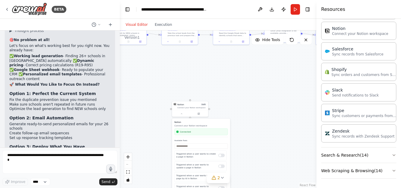
scroll to position [12427, 0]
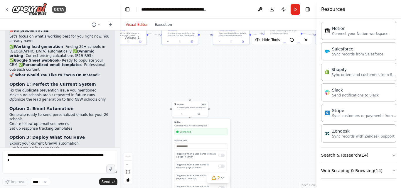
drag, startPoint x: 36, startPoint y: 84, endPoint x: 93, endPoint y: 86, distance: 56.1
drag, startPoint x: 19, startPoint y: 100, endPoint x: 81, endPoint y: 104, distance: 61.8
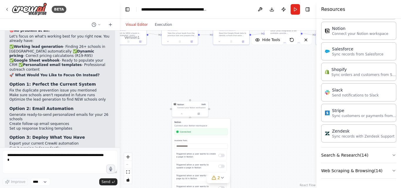
drag, startPoint x: 21, startPoint y: 108, endPoint x: 68, endPoint y: 113, distance: 47.2
drag, startPoint x: 25, startPoint y: 116, endPoint x: 82, endPoint y: 119, distance: 57.4
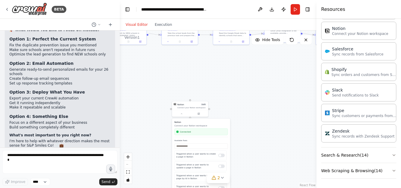
scroll to position [12486, 0]
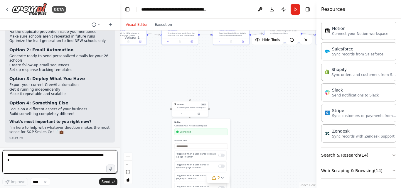
click at [49, 157] on textarea at bounding box center [59, 161] width 115 height 23
type textarea "*"
type textarea "**********"
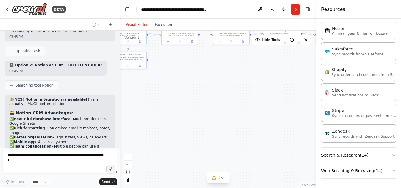
scroll to position [12391, 0]
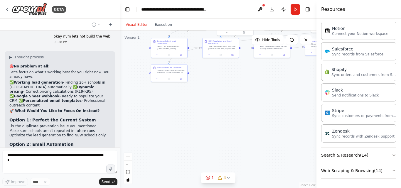
drag, startPoint x: 167, startPoint y: 104, endPoint x: 200, endPoint y: 117, distance: 35.7
click at [200, 117] on div ".deletable-edge-delete-btn { width: 20px; height: 20px; border: 0px solid #ffff…" at bounding box center [218, 110] width 197 height 158
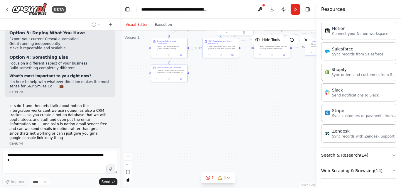
scroll to position [12626, 0]
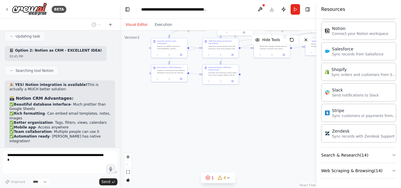
drag, startPoint x: 50, startPoint y: 57, endPoint x: 83, endPoint y: 58, distance: 33.2
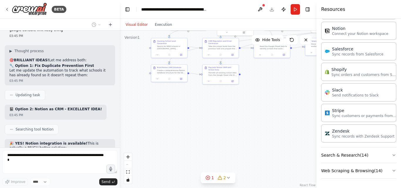
drag, startPoint x: 51, startPoint y: 64, endPoint x: 97, endPoint y: 70, distance: 46.9
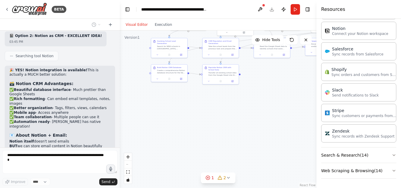
drag, startPoint x: 19, startPoint y: 67, endPoint x: 94, endPoint y: 81, distance: 76.9
click at [94, 81] on div "02:05 PM ▶ Thought process I'll help you build a comprehensive AI-powered email…" at bounding box center [60, 89] width 120 height 117
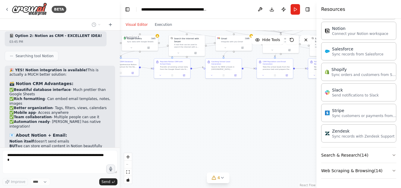
drag, startPoint x: 235, startPoint y: 90, endPoint x: 171, endPoint y: 116, distance: 69.5
click at [171, 116] on div ".deletable-edge-delete-btn { width: 20px; height: 20px; border: 0px solid #ffff…" at bounding box center [218, 110] width 197 height 158
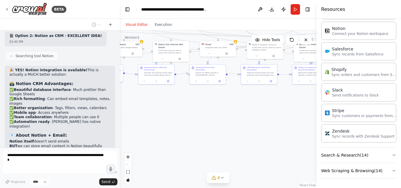
scroll to position [12728, 0]
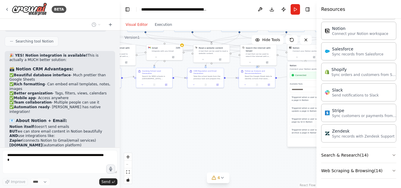
drag, startPoint x: 227, startPoint y: 98, endPoint x: 157, endPoint y: 105, distance: 70.3
click at [157, 105] on div ".deletable-edge-delete-btn { width: 20px; height: 20px; border: 0px solid #ffff…" at bounding box center [218, 110] width 197 height 158
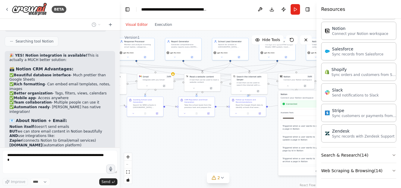
drag, startPoint x: 186, startPoint y: 111, endPoint x: 209, endPoint y: 133, distance: 31.8
click at [209, 133] on div ".deletable-edge-delete-btn { width: 20px; height: 20px; border: 0px solid #ffff…" at bounding box center [218, 110] width 197 height 158
drag, startPoint x: 166, startPoint y: 131, endPoint x: 192, endPoint y: 133, distance: 26.0
click at [192, 133] on div ".deletable-edge-delete-btn { width: 20px; height: 20px; border: 0px solid #ffff…" at bounding box center [218, 110] width 197 height 158
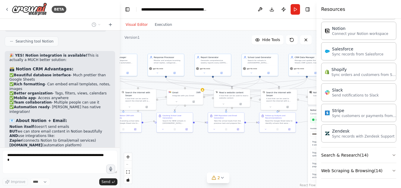
click at [260, 149] on div ".deletable-edge-delete-btn { width: 20px; height: 20px; border: 0px solid #ffff…" at bounding box center [218, 110] width 197 height 158
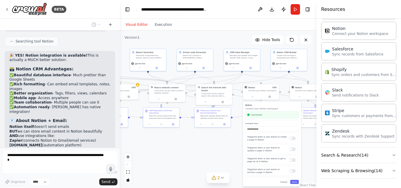
drag, startPoint x: 272, startPoint y: 153, endPoint x: 210, endPoint y: 148, distance: 62.1
click at [210, 148] on div ".deletable-edge-delete-btn { width: 20px; height: 20px; border: 0px solid #ffff…" at bounding box center [218, 110] width 197 height 158
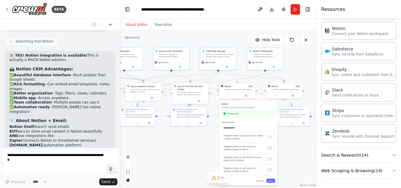
drag, startPoint x: 214, startPoint y: 146, endPoint x: 174, endPoint y: 136, distance: 41.2
click at [174, 138] on div ".deletable-edge-delete-btn { width: 20px; height: 20px; border: 0px solid #ffff…" at bounding box center [218, 110] width 197 height 158
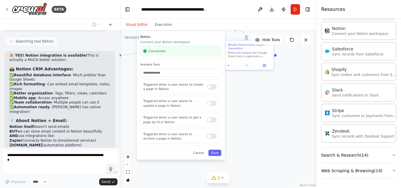
drag, startPoint x: 251, startPoint y: 142, endPoint x: 257, endPoint y: 104, distance: 38.0
click at [257, 104] on div ".deletable-edge-delete-btn { width: 20px; height: 20px; border: 0px solid #ffff…" at bounding box center [218, 110] width 197 height 158
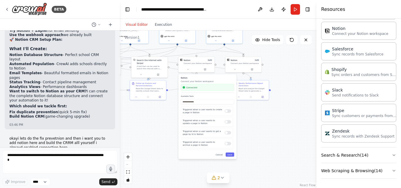
drag, startPoint x: 292, startPoint y: 98, endPoint x: 293, endPoint y: 117, distance: 18.8
click at [293, 117] on div ".deletable-edge-delete-btn { width: 20px; height: 20px; border: 0px solid #ffff…" at bounding box center [218, 110] width 197 height 158
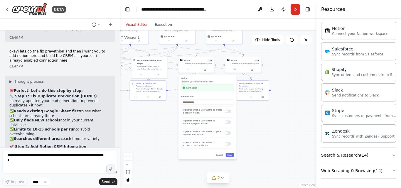
scroll to position [12981, 0]
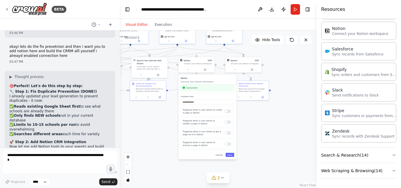
drag, startPoint x: 15, startPoint y: 84, endPoint x: 95, endPoint y: 97, distance: 81.2
drag, startPoint x: 25, startPoint y: 103, endPoint x: 76, endPoint y: 103, distance: 51.4
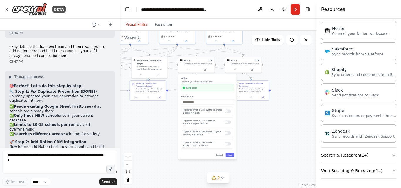
drag, startPoint x: 53, startPoint y: 99, endPoint x: 96, endPoint y: 98, distance: 42.3
drag, startPoint x: 17, startPoint y: 105, endPoint x: 93, endPoint y: 112, distance: 76.5
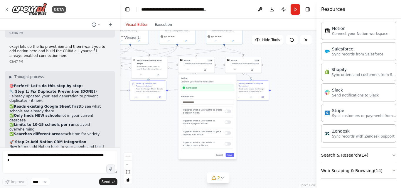
drag, startPoint x: 14, startPoint y: 119, endPoint x: 92, endPoint y: 133, distance: 78.6
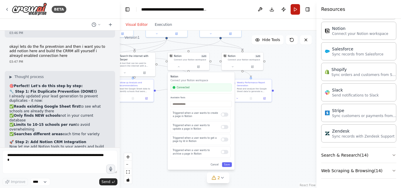
click at [294, 11] on button "Run" at bounding box center [295, 9] width 9 height 11
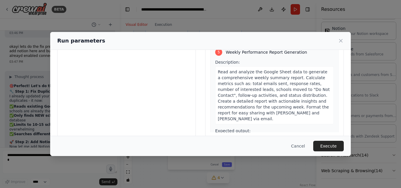
scroll to position [558, 0]
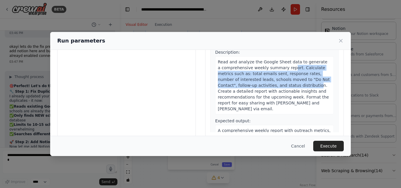
drag, startPoint x: 282, startPoint y: 61, endPoint x: 292, endPoint y: 88, distance: 28.1
click at [292, 87] on span "Read and analyze the Google Sheet data to generate a comprehensive weekly summa…" at bounding box center [274, 86] width 112 height 52
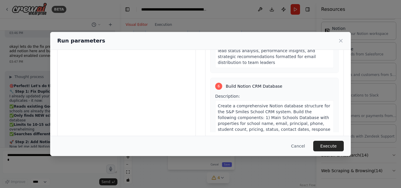
scroll to position [676, 0]
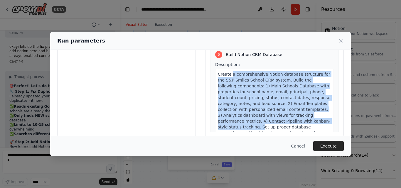
drag, startPoint x: 228, startPoint y: 70, endPoint x: 309, endPoint y: 106, distance: 88.5
click at [309, 113] on span "Create a comprehensive Notion database structure for the S&P Smiles School CRM …" at bounding box center [274, 115] width 112 height 87
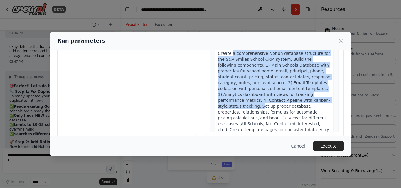
scroll to position [705, 0]
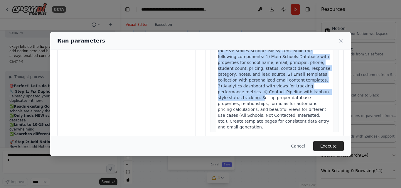
click at [330, 147] on button "Execute" at bounding box center [328, 146] width 31 height 11
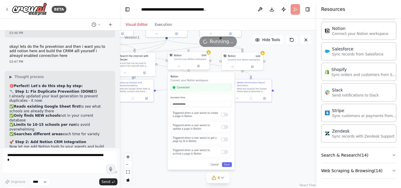
click at [184, 69] on div at bounding box center [188, 66] width 41 height 7
click at [178, 65] on icon at bounding box center [178, 66] width 3 height 3
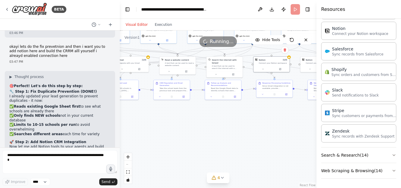
drag, startPoint x: 184, startPoint y: 117, endPoint x: 267, endPoint y: 113, distance: 83.2
click at [267, 113] on div ".deletable-edge-delete-btn { width: 20px; height: 20px; border: 0px solid #ffff…" at bounding box center [218, 110] width 197 height 158
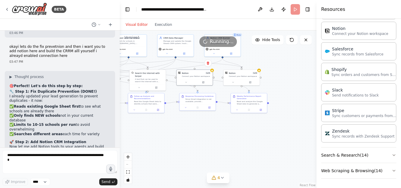
drag, startPoint x: 262, startPoint y: 114, endPoint x: 182, endPoint y: 127, distance: 80.7
click at [182, 127] on div ".deletable-edge-delete-btn { width: 20px; height: 20px; border: 0px solid #ffff…" at bounding box center [218, 110] width 197 height 158
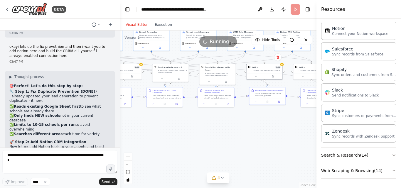
drag, startPoint x: 180, startPoint y: 131, endPoint x: 222, endPoint y: 127, distance: 42.0
click at [242, 128] on div ".deletable-edge-delete-btn { width: 20px; height: 20px; border: 0px solid #ffff…" at bounding box center [218, 110] width 197 height 158
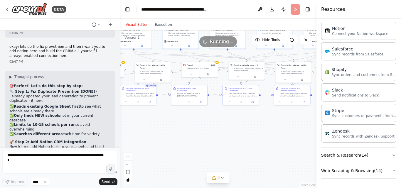
click at [248, 125] on div ".deletable-edge-delete-btn { width: 20px; height: 20px; border: 0px solid #ffff…" at bounding box center [218, 110] width 197 height 158
drag, startPoint x: 184, startPoint y: 125, endPoint x: 243, endPoint y: 125, distance: 59.0
click at [252, 125] on div ".deletable-edge-delete-btn { width: 20px; height: 20px; border: 0px solid #ffff…" at bounding box center [218, 110] width 197 height 158
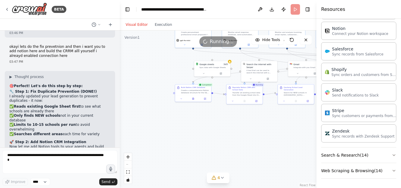
drag, startPoint x: 212, startPoint y: 128, endPoint x: 241, endPoint y: 129, distance: 28.2
click at [241, 129] on div ".deletable-edge-delete-btn { width: 20px; height: 20px; border: 0px solid #ffff…" at bounding box center [218, 110] width 197 height 158
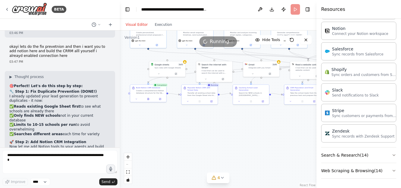
drag, startPoint x: 237, startPoint y: 129, endPoint x: 195, endPoint y: 129, distance: 42.6
click at [195, 129] on div ".deletable-edge-delete-btn { width: 20px; height: 20px; border: 0px solid #ffff…" at bounding box center [218, 110] width 197 height 158
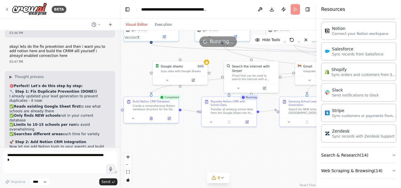
drag, startPoint x: 177, startPoint y: 113, endPoint x: 192, endPoint y: 101, distance: 19.4
click at [187, 128] on div ".deletable-edge-delete-btn { width: 20px; height: 20px; border: 0px solid #ffff…" at bounding box center [218, 110] width 197 height 158
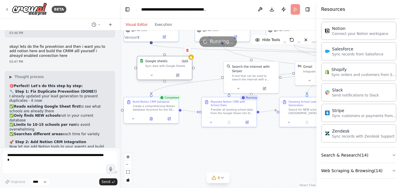
drag, startPoint x: 179, startPoint y: 71, endPoint x: 162, endPoint y: 67, distance: 17.7
click at [162, 67] on div "Sync data with Google Sheets" at bounding box center [167, 66] width 44 height 4
click at [186, 63] on span "3 of 3" at bounding box center [185, 61] width 9 height 4
click at [156, 78] on div at bounding box center [164, 74] width 55 height 9
click at [155, 74] on button at bounding box center [151, 75] width 25 height 5
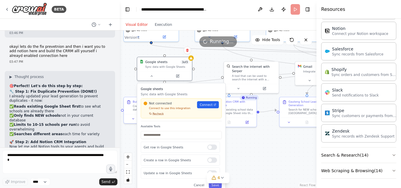
click at [162, 114] on span "Recheck" at bounding box center [158, 114] width 11 height 4
click at [210, 105] on span "Connect" at bounding box center [206, 105] width 13 height 4
click at [153, 79] on div at bounding box center [164, 74] width 55 height 9
click at [154, 75] on button at bounding box center [151, 75] width 25 height 5
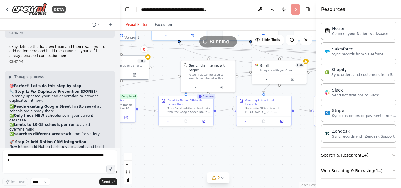
drag, startPoint x: 283, startPoint y: 145, endPoint x: 237, endPoint y: 142, distance: 45.9
click at [237, 142] on div ".deletable-edge-delete-btn { width: 20px; height: 20px; border: 0px solid #ffff…" at bounding box center [218, 110] width 197 height 158
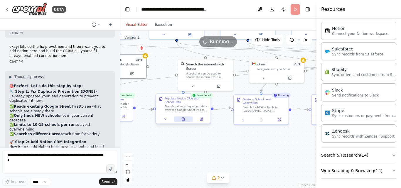
click at [183, 120] on icon at bounding box center [183, 119] width 2 height 3
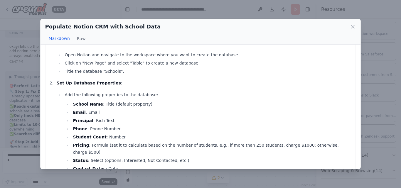
scroll to position [0, 0]
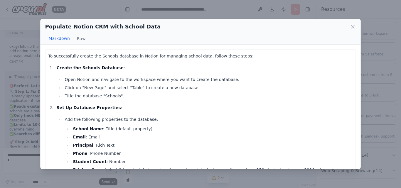
click at [370, 67] on div "Populate Notion CRM with School Data Markdown Raw To successfully create the Sc…" at bounding box center [200, 94] width 401 height 188
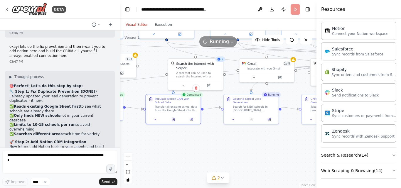
drag, startPoint x: 257, startPoint y: 130, endPoint x: 229, endPoint y: 126, distance: 28.4
click at [229, 126] on div ".deletable-edge-delete-btn { width: 20px; height: 20px; border: 0px solid #ffff…" at bounding box center [218, 110] width 197 height 158
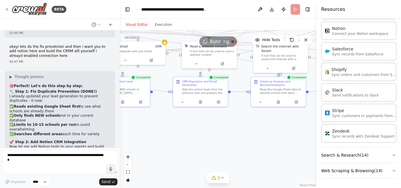
drag, startPoint x: 245, startPoint y: 145, endPoint x: 117, endPoint y: 128, distance: 128.9
click at [117, 128] on div "BETA 02:05 PM ▶ Thought process I'll help you build a comprehensive AI-powered …" at bounding box center [200, 94] width 401 height 188
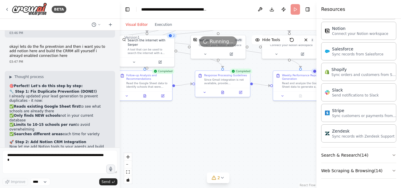
drag, startPoint x: 244, startPoint y: 120, endPoint x: 133, endPoint y: 115, distance: 111.1
click at [133, 115] on div ".deletable-edge-delete-btn { width: 20px; height: 20px; border: 0px solid #ffff…" at bounding box center [218, 110] width 197 height 158
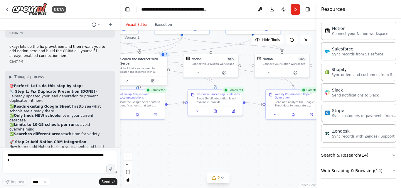
drag, startPoint x: 211, startPoint y: 111, endPoint x: 232, endPoint y: 126, distance: 26.1
click at [234, 132] on div ".deletable-edge-delete-btn { width: 20px; height: 20px; border: 0px solid #ffff…" at bounding box center [218, 110] width 197 height 158
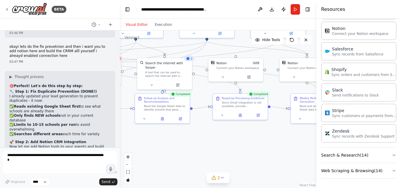
drag, startPoint x: 224, startPoint y: 132, endPoint x: 250, endPoint y: 134, distance: 26.5
click at [250, 134] on div ".deletable-edge-delete-btn { width: 20px; height: 20px; border: 0px solid #ffff…" at bounding box center [218, 110] width 197 height 158
click at [162, 119] on icon at bounding box center [164, 118] width 4 height 4
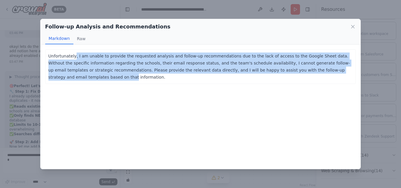
drag, startPoint x: 73, startPoint y: 56, endPoint x: 333, endPoint y: 69, distance: 260.8
click at [333, 69] on p "Unfortunately, I am unable to provide the requested analysis and follow-up reco…" at bounding box center [200, 67] width 305 height 28
click at [197, 73] on p "Unfortunately, I am unable to provide the requested analysis and follow-up reco…" at bounding box center [200, 67] width 305 height 28
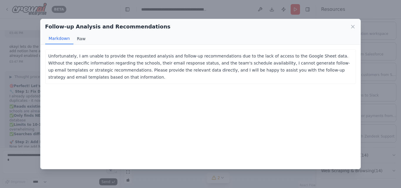
click at [80, 38] on button "Raw" at bounding box center [81, 38] width 16 height 11
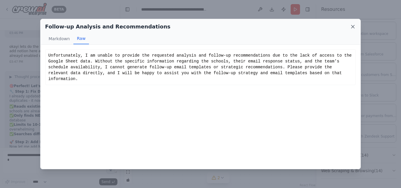
click at [355, 26] on icon at bounding box center [353, 27] width 6 height 6
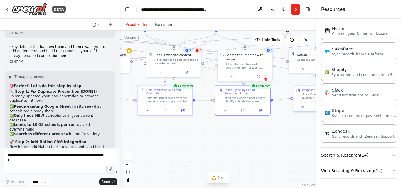
drag, startPoint x: 168, startPoint y: 138, endPoint x: 204, endPoint y: 125, distance: 37.4
click at [247, 129] on div ".deletable-edge-delete-btn { width: 20px; height: 20px; border: 0px solid #ffff…" at bounding box center [218, 110] width 197 height 158
click at [164, 112] on div at bounding box center [165, 108] width 55 height 9
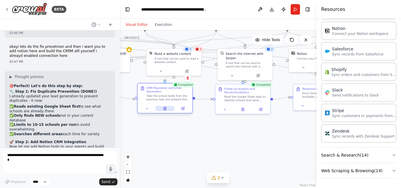
click at [164, 107] on icon at bounding box center [165, 109] width 4 height 4
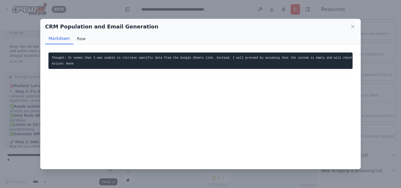
click at [80, 41] on button "Raw" at bounding box center [81, 38] width 16 height 11
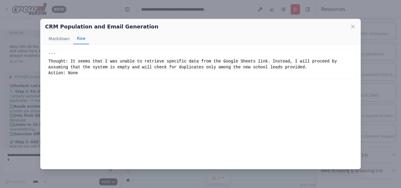
click at [379, 107] on div "CRM Population and Email Generation Markdown Raw Thought: It seems that I was u…" at bounding box center [200, 94] width 401 height 188
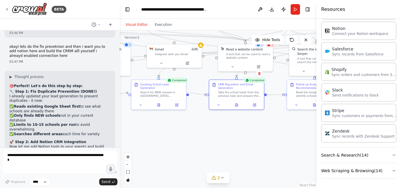
drag, startPoint x: 196, startPoint y: 129, endPoint x: 183, endPoint y: 115, distance: 19.3
click at [257, 124] on div ".deletable-edge-delete-btn { width: 20px; height: 20px; border: 0px solid #ffff…" at bounding box center [218, 110] width 197 height 158
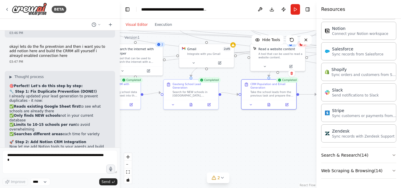
drag, startPoint x: 201, startPoint y: 115, endPoint x: 236, endPoint y: 115, distance: 35.2
click at [236, 115] on div ".deletable-edge-delete-btn { width: 20px; height: 20px; border: 0px solid #ffff…" at bounding box center [218, 110] width 197 height 158
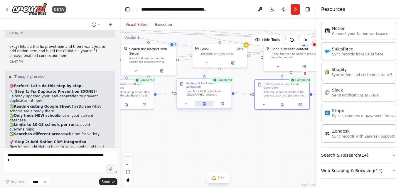
click at [202, 101] on button at bounding box center [204, 103] width 19 height 5
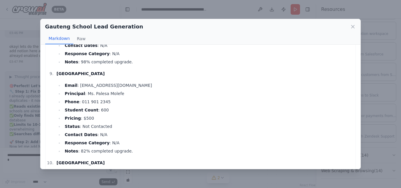
scroll to position [787, 0]
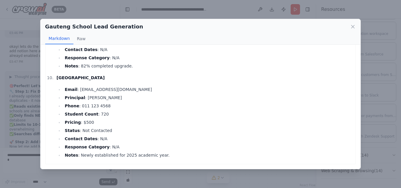
click at [369, 119] on div "Gauteng School Lead Generation Markdown Raw Braamfischerville Primary School Em…" at bounding box center [200, 94] width 401 height 188
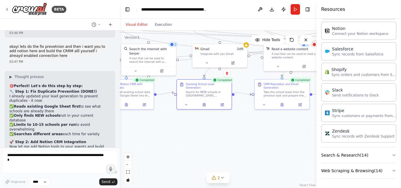
drag, startPoint x: 192, startPoint y: 121, endPoint x: 275, endPoint y: 121, distance: 82.2
click at [275, 121] on div ".deletable-edge-delete-btn { width: 20px; height: 20px; border: 0px solid #ffff…" at bounding box center [218, 110] width 197 height 158
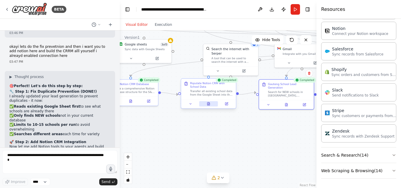
click at [210, 106] on button at bounding box center [208, 103] width 19 height 5
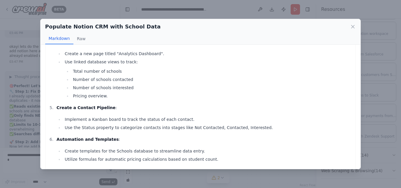
scroll to position [259, 0]
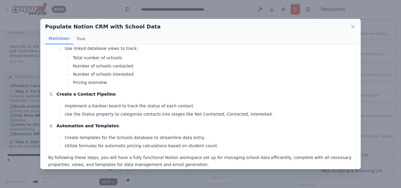
click at [368, 105] on div "Populate Notion CRM with School Data Markdown Raw To successfully create the Sc…" at bounding box center [200, 94] width 401 height 188
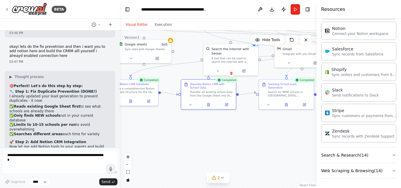
drag, startPoint x: 182, startPoint y: 124, endPoint x: 255, endPoint y: 125, distance: 73.7
click at [255, 125] on div ".deletable-edge-delete-btn { width: 20px; height: 20px; border: 0px solid #ffff…" at bounding box center [218, 110] width 197 height 158
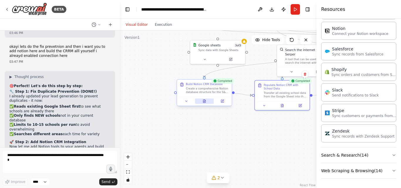
click at [206, 103] on icon at bounding box center [205, 102] width 4 height 4
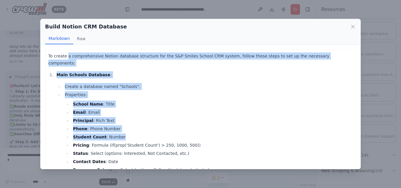
drag, startPoint x: 66, startPoint y: 56, endPoint x: 182, endPoint y: 134, distance: 140.3
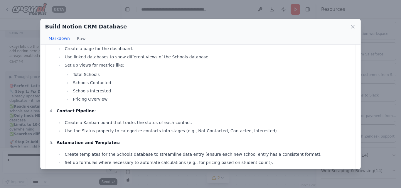
scroll to position [236, 0]
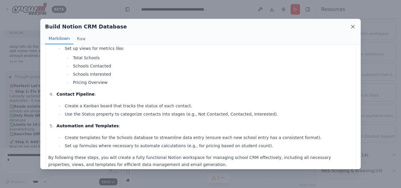
click at [354, 26] on icon at bounding box center [353, 27] width 6 height 6
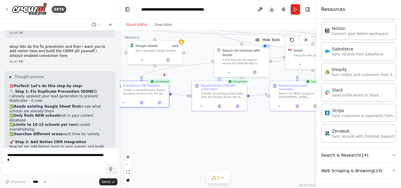
drag, startPoint x: 209, startPoint y: 142, endPoint x: 109, endPoint y: 142, distance: 99.9
click at [109, 142] on div "BETA 02:05 PM ▶ Thought process I'll help you build a comprehensive AI-powered …" at bounding box center [200, 94] width 401 height 188
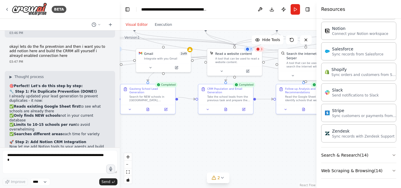
drag, startPoint x: 282, startPoint y: 128, endPoint x: 209, endPoint y: 133, distance: 73.0
click at [134, 133] on div ".deletable-edge-delete-btn { width: 20px; height: 20px; border: 0px solid #ffff…" at bounding box center [218, 110] width 197 height 158
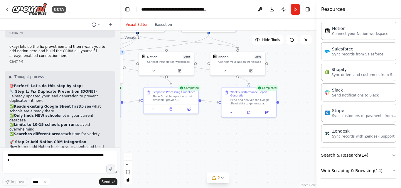
drag, startPoint x: 268, startPoint y: 132, endPoint x: 145, endPoint y: 134, distance: 122.2
click at [145, 134] on div ".deletable-edge-delete-btn { width: 20px; height: 20px; border: 0px solid #ffff…" at bounding box center [218, 110] width 197 height 158
click at [248, 115] on div at bounding box center [248, 111] width 55 height 9
click at [253, 112] on button at bounding box center [249, 111] width 19 height 5
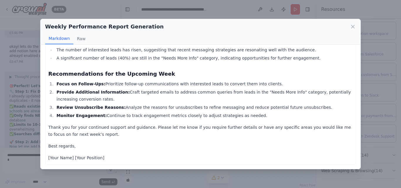
scroll to position [240, 0]
click at [370, 81] on div "Weekly Performance Report Generation Markdown Raw Subject: Weekly Email Outreac…" at bounding box center [200, 94] width 401 height 188
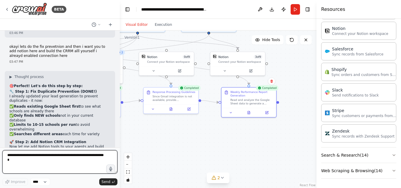
click at [71, 156] on textarea at bounding box center [59, 161] width 115 height 23
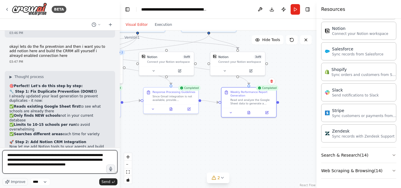
type textarea "**********"
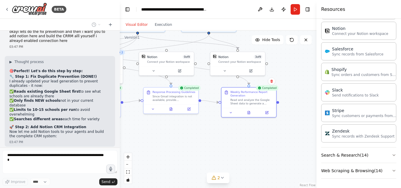
scroll to position [13025, 0]
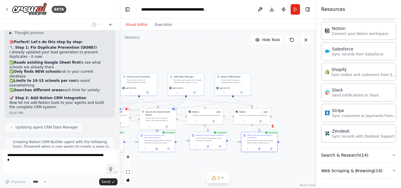
drag, startPoint x: 279, startPoint y: 87, endPoint x: 289, endPoint y: 143, distance: 57.1
click at [289, 145] on div ".deletable-edge-delete-btn { width: 20px; height: 20px; border: 0px solid #ffff…" at bounding box center [218, 110] width 197 height 158
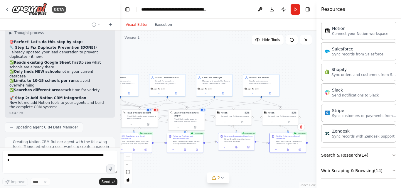
click at [309, 86] on div ".deletable-edge-delete-btn { width: 20px; height: 20px; border: 0px solid #ffff…" at bounding box center [218, 110] width 197 height 158
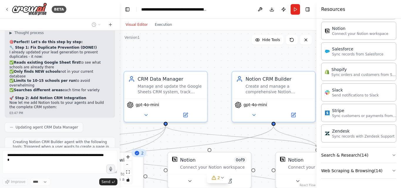
drag, startPoint x: 193, startPoint y: 60, endPoint x: 292, endPoint y: 47, distance: 99.8
click at [293, 47] on div ".deletable-edge-delete-btn { width: 20px; height: 20px; border: 0px solid #ffff…" at bounding box center [218, 110] width 197 height 158
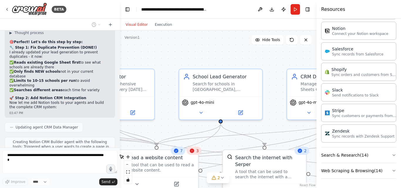
drag, startPoint x: 165, startPoint y: 42, endPoint x: 275, endPoint y: 57, distance: 111.8
click at [303, 52] on div ".deletable-edge-delete-btn { width: 20px; height: 20px; border: 0px solid #ffff…" at bounding box center [218, 110] width 197 height 158
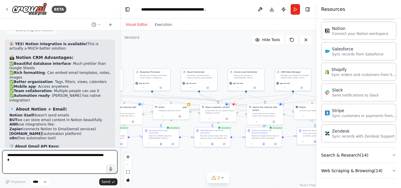
scroll to position [12791, 0]
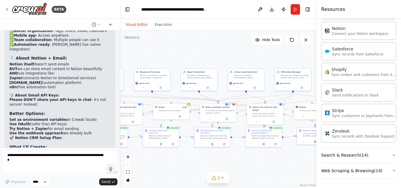
drag, startPoint x: 27, startPoint y: 94, endPoint x: 79, endPoint y: 103, distance: 52.7
drag, startPoint x: 20, startPoint y: 97, endPoint x: 86, endPoint y: 105, distance: 66.6
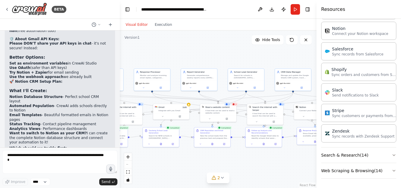
scroll to position [12849, 0]
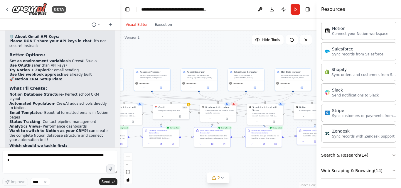
drag, startPoint x: 37, startPoint y: 55, endPoint x: 79, endPoint y: 58, distance: 42.7
drag, startPoint x: 24, startPoint y: 69, endPoint x: 78, endPoint y: 74, distance: 54.2
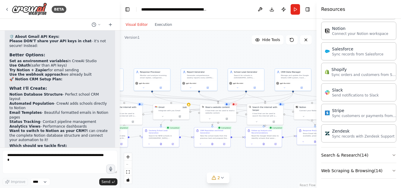
drag, startPoint x: 31, startPoint y: 80, endPoint x: 101, endPoint y: 81, distance: 70.5
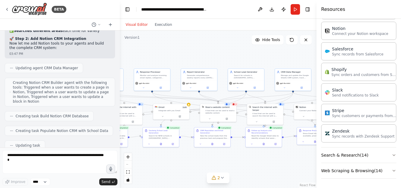
scroll to position [13114, 0]
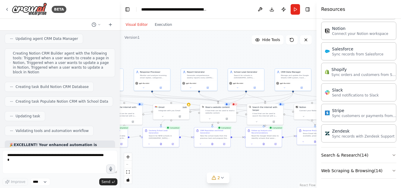
drag, startPoint x: 16, startPoint y: 106, endPoint x: 75, endPoint y: 115, distance: 58.8
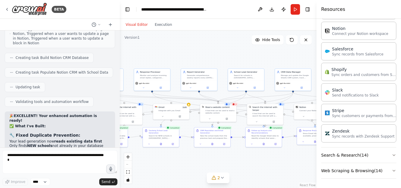
scroll to position [13143, 0]
drag, startPoint x: 55, startPoint y: 93, endPoint x: 90, endPoint y: 95, distance: 34.7
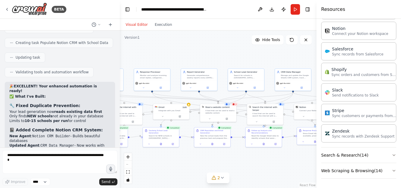
scroll to position [13202, 0]
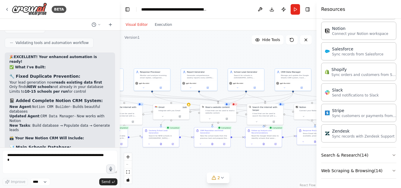
drag, startPoint x: 41, startPoint y: 83, endPoint x: 48, endPoint y: 87, distance: 8.5
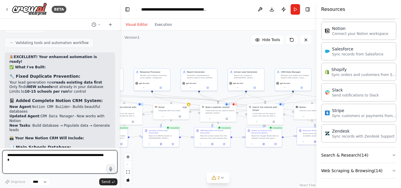
click at [62, 157] on textarea at bounding box center [59, 161] width 115 height 23
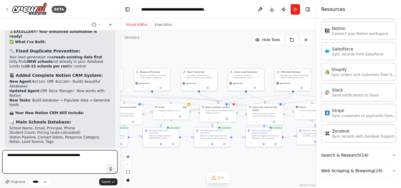
scroll to position [13260, 0]
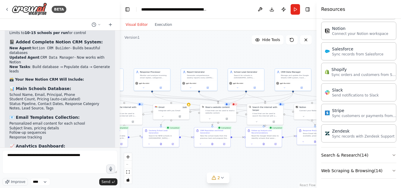
drag, startPoint x: 25, startPoint y: 61, endPoint x: 76, endPoint y: 66, distance: 51.6
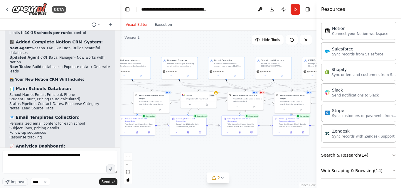
drag, startPoint x: 169, startPoint y: 154, endPoint x: 170, endPoint y: 140, distance: 14.4
click at [186, 142] on div ".deletable-edge-delete-btn { width: 20px; height: 20px; border: 0px solid #ffff…" at bounding box center [218, 110] width 197 height 158
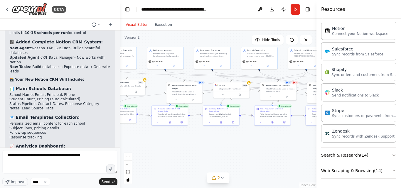
drag, startPoint x: 169, startPoint y: 140, endPoint x: 204, endPoint y: 135, distance: 35.6
click at [204, 135] on div ".deletable-edge-delete-btn { width: 20px; height: 20px; border: 0px solid #ffff…" at bounding box center [218, 110] width 197 height 158
click at [169, 125] on div at bounding box center [170, 122] width 36 height 6
click at [170, 120] on button at bounding box center [170, 122] width 12 height 4
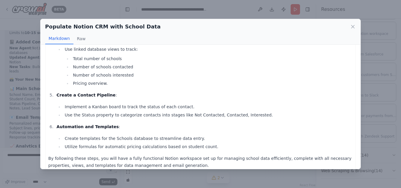
scroll to position [259, 0]
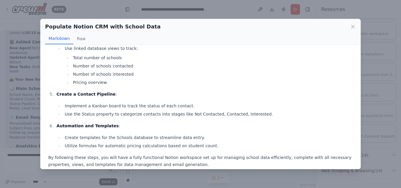
click at [373, 123] on div "Populate Notion CRM with School Data Markdown Raw To successfully create the Sc…" at bounding box center [200, 94] width 401 height 188
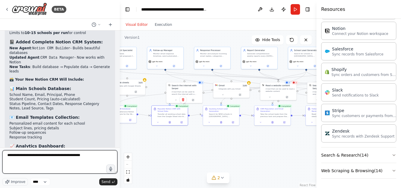
click at [93, 156] on textarea "**********" at bounding box center [59, 161] width 115 height 23
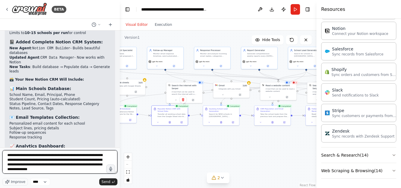
scroll to position [13261, 0]
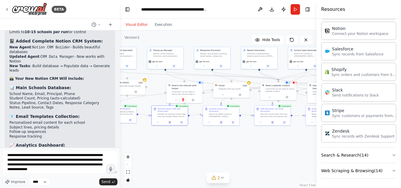
drag, startPoint x: 26, startPoint y: 109, endPoint x: 86, endPoint y: 121, distance: 61.3
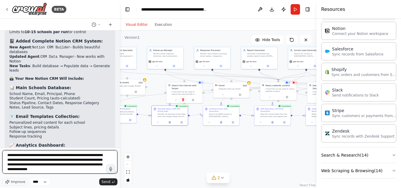
click at [86, 170] on textarea "**********" at bounding box center [59, 161] width 115 height 23
type textarea "**********"
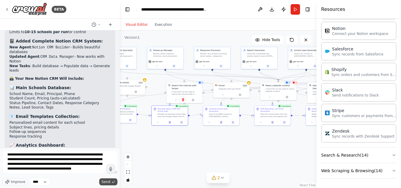
click at [111, 179] on button "Send" at bounding box center [108, 182] width 18 height 7
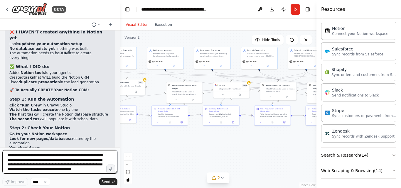
scroll to position [13576, 0]
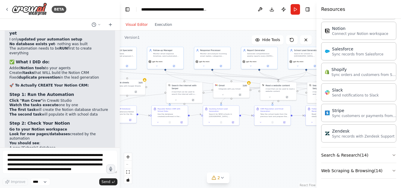
drag, startPoint x: 36, startPoint y: 133, endPoint x: 103, endPoint y: 136, distance: 67.6
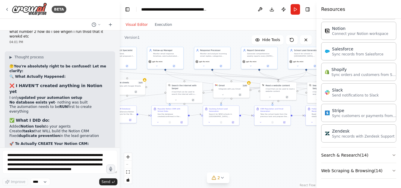
scroll to position [13518, 0]
drag, startPoint x: 27, startPoint y: 58, endPoint x: 81, endPoint y: 109, distance: 74.4
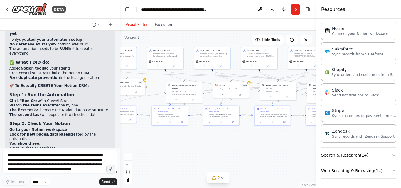
scroll to position [13576, 0]
drag, startPoint x: 24, startPoint y: 60, endPoint x: 75, endPoint y: 94, distance: 61.5
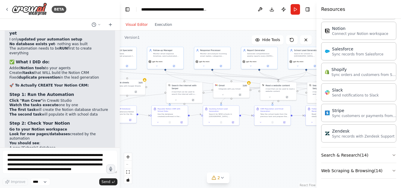
drag, startPoint x: 55, startPoint y: 81, endPoint x: 75, endPoint y: 89, distance: 22.3
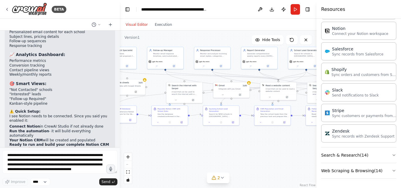
scroll to position [13342, 0]
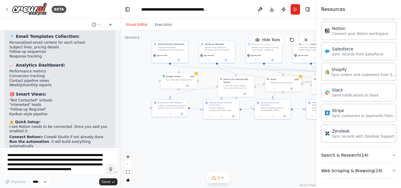
drag, startPoint x: 186, startPoint y: 136, endPoint x: 267, endPoint y: 114, distance: 83.4
click at [261, 120] on div ".deletable-edge-delete-btn { width: 20px; height: 20px; border: 0px solid #ffff…" at bounding box center [218, 110] width 197 height 158
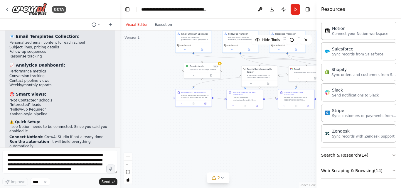
click at [295, 11] on button "Run" at bounding box center [295, 9] width 9 height 11
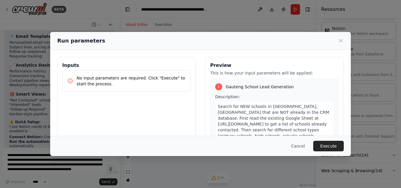
drag, startPoint x: 276, startPoint y: 108, endPoint x: 288, endPoint y: 111, distance: 11.5
click at [288, 111] on body "BETA 02:05 PM ▶ Thought process I'll help you build a comprehensive AI-powered …" at bounding box center [200, 94] width 401 height 188
drag, startPoint x: 344, startPoint y: 147, endPoint x: 339, endPoint y: 145, distance: 4.9
click at [342, 146] on button "Execute" at bounding box center [328, 146] width 31 height 11
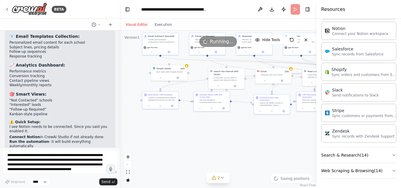
drag, startPoint x: 280, startPoint y: 140, endPoint x: 253, endPoint y: 138, distance: 26.5
click at [253, 140] on div ".deletable-edge-delete-btn { width: 20px; height: 20px; border: 0px solid #ffff…" at bounding box center [218, 110] width 197 height 158
click at [221, 181] on button "2" at bounding box center [218, 178] width 23 height 11
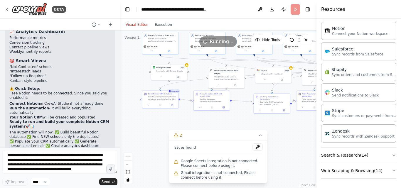
scroll to position [13430, 0]
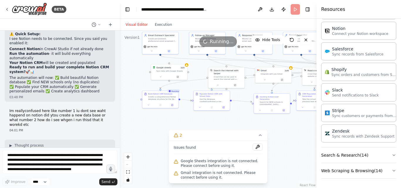
drag, startPoint x: 22, startPoint y: 63, endPoint x: 90, endPoint y: 63, distance: 67.3
drag, startPoint x: 17, startPoint y: 68, endPoint x: 65, endPoint y: 90, distance: 52.7
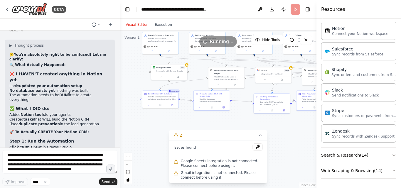
scroll to position [13576, 0]
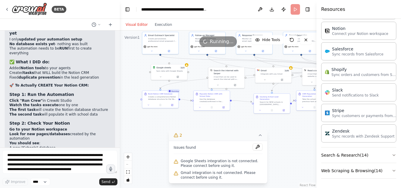
click at [261, 137] on icon at bounding box center [260, 135] width 5 height 5
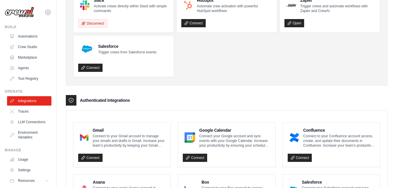
scroll to position [88, 0]
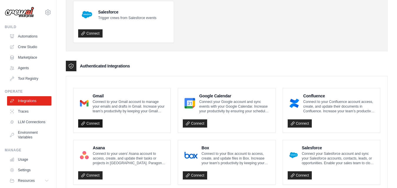
click at [84, 124] on icon at bounding box center [82, 123] width 3 height 3
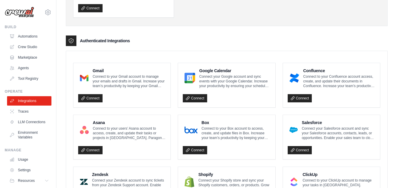
scroll to position [117, 0]
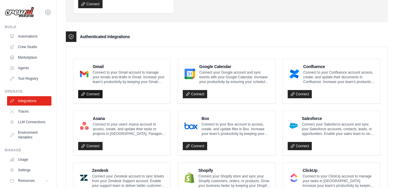
click at [88, 93] on link "Connect" at bounding box center [90, 94] width 24 height 8
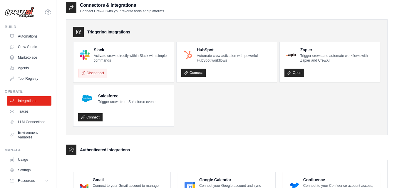
scroll to position [0, 0]
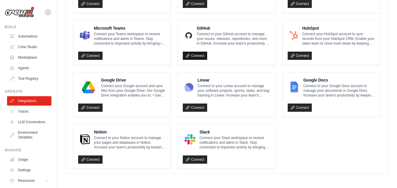
scroll to position [365, 0]
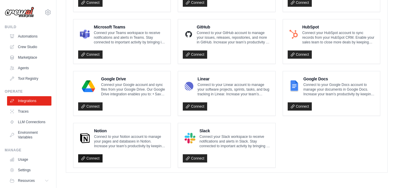
click at [98, 157] on link "Connect" at bounding box center [90, 158] width 24 height 8
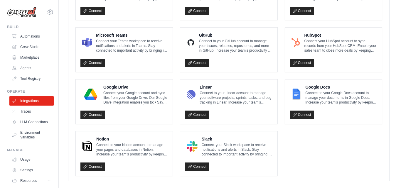
scroll to position [385, 0]
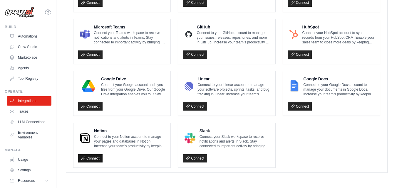
click at [92, 157] on link "Connect" at bounding box center [90, 158] width 24 height 8
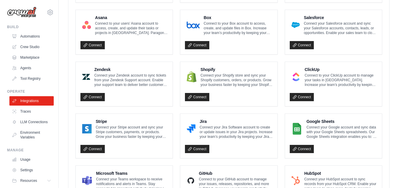
scroll to position [130, 0]
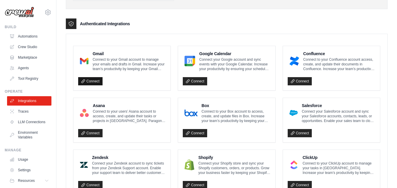
click at [90, 84] on link "Connect" at bounding box center [90, 81] width 24 height 8
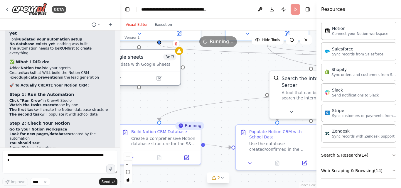
drag, startPoint x: 182, startPoint y: 82, endPoint x: 152, endPoint y: 72, distance: 32.3
click at [152, 73] on div at bounding box center [139, 78] width 83 height 14
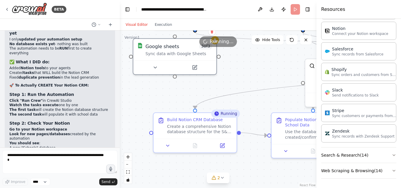
drag, startPoint x: 219, startPoint y: 87, endPoint x: 247, endPoint y: 76, distance: 29.6
click at [247, 76] on div ".deletable-edge-delete-btn { width: 20px; height: 20px; border: 0px solid #ffff…" at bounding box center [218, 110] width 197 height 158
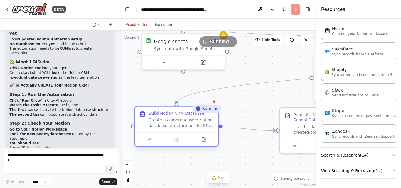
drag, startPoint x: 231, startPoint y: 113, endPoint x: 209, endPoint y: 113, distance: 21.7
click at [209, 117] on div "Build Notion CRM Database Create a comprehensive Notion database structure for …" at bounding box center [181, 120] width 65 height 18
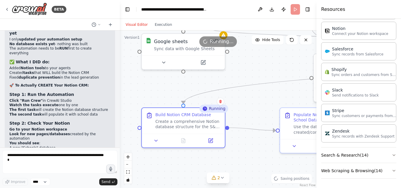
click at [214, 111] on div "Running" at bounding box center [213, 109] width 29 height 8
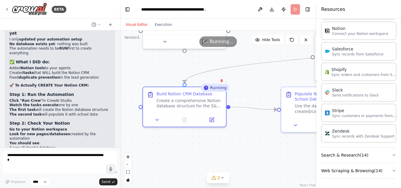
drag, startPoint x: 265, startPoint y: 111, endPoint x: 266, endPoint y: 91, distance: 20.0
click at [266, 91] on div ".deletable-edge-delete-btn { width: 20px; height: 20px; border: 0px solid #ffff…" at bounding box center [218, 110] width 197 height 158
click at [224, 90] on div "Running" at bounding box center [215, 87] width 29 height 8
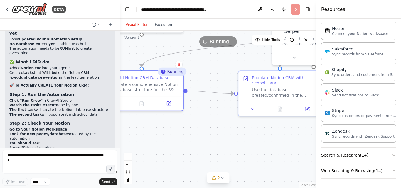
drag, startPoint x: 225, startPoint y: 153, endPoint x: 214, endPoint y: 149, distance: 12.0
click at [214, 149] on div ".deletable-edge-delete-btn { width: 20px; height: 20px; border: 0px solid #ffff…" at bounding box center [218, 110] width 197 height 158
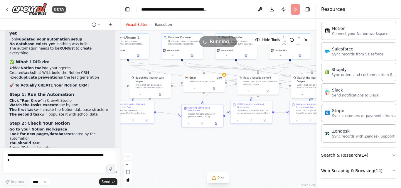
drag, startPoint x: 280, startPoint y: 145, endPoint x: 155, endPoint y: 139, distance: 124.7
click at [156, 139] on div ".deletable-edge-delete-btn { width: 20px; height: 20px; border: 0px solid #ffff…" at bounding box center [218, 110] width 197 height 158
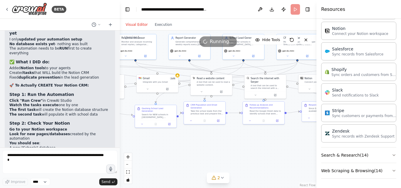
drag, startPoint x: 274, startPoint y: 138, endPoint x: 199, endPoint y: 139, distance: 75.2
click at [199, 139] on div ".deletable-edge-delete-btn { width: 20px; height: 20px; border: 0px solid #ffff…" at bounding box center [218, 110] width 197 height 158
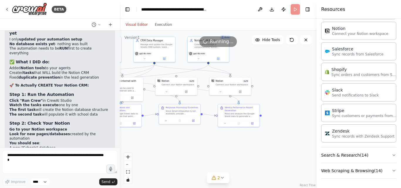
drag, startPoint x: 284, startPoint y: 142, endPoint x: 173, endPoint y: 144, distance: 110.5
click at [173, 144] on div ".deletable-edge-delete-btn { width: 20px; height: 20px; border: 0px solid #ffff…" at bounding box center [218, 110] width 197 height 158
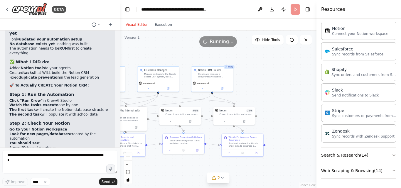
drag, startPoint x: 285, startPoint y: 96, endPoint x: 263, endPoint y: 123, distance: 34.4
click at [285, 125] on div ".deletable-edge-delete-btn { width: 20px; height: 20px; border: 0px solid #ffff…" at bounding box center [218, 110] width 197 height 158
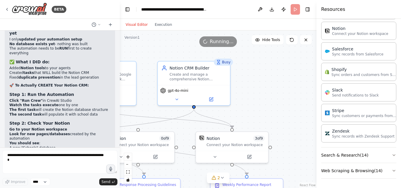
click at [225, 63] on div "Busy" at bounding box center [223, 62] width 19 height 7
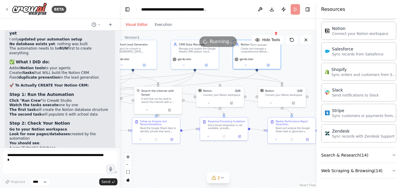
drag, startPoint x: 270, startPoint y: 96, endPoint x: 287, endPoint y: 63, distance: 36.4
click at [287, 63] on div ".deletable-edge-delete-btn { width: 20px; height: 20px; border: 0px solid #ffff…" at bounding box center [218, 110] width 197 height 158
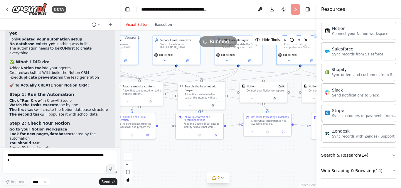
drag, startPoint x: 212, startPoint y: 155, endPoint x: 255, endPoint y: 150, distance: 43.7
click at [255, 150] on div ".deletable-edge-delete-btn { width: 20px; height: 20px; border: 0px solid #ffff…" at bounding box center [218, 110] width 197 height 158
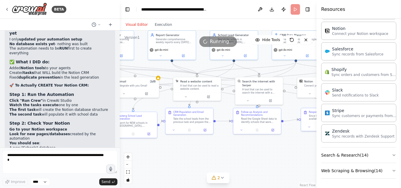
drag, startPoint x: 206, startPoint y: 149, endPoint x: 264, endPoint y: 145, distance: 57.8
click at [264, 145] on div ".deletable-edge-delete-btn { width: 20px; height: 20px; border: 0px solid #ffff…" at bounding box center [218, 110] width 197 height 158
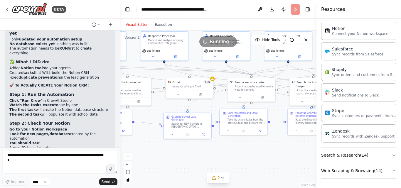
drag, startPoint x: 218, startPoint y: 145, endPoint x: 273, endPoint y: 145, distance: 54.3
click at [273, 145] on div ".deletable-edge-delete-btn { width: 20px; height: 20px; border: 0px solid #ffff…" at bounding box center [218, 110] width 197 height 158
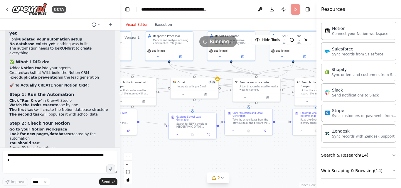
drag, startPoint x: 215, startPoint y: 145, endPoint x: 229, endPoint y: 145, distance: 13.8
click at [229, 145] on div ".deletable-edge-delete-btn { width: 20px; height: 20px; border: 0px solid #ffff…" at bounding box center [218, 110] width 197 height 158
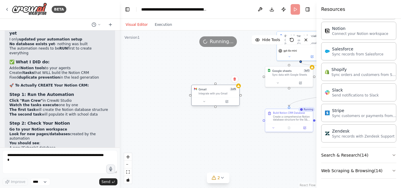
drag, startPoint x: 201, startPoint y: 90, endPoint x: 208, endPoint y: 99, distance: 10.9
click at [212, 99] on div at bounding box center [216, 102] width 48 height 8
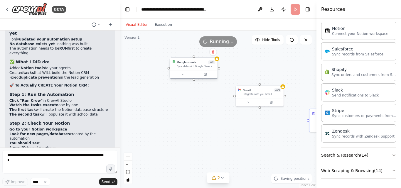
drag, startPoint x: 284, startPoint y: 71, endPoint x: 197, endPoint y: 61, distance: 88.1
click at [197, 61] on div "Google sheets 3 of 3 Sync data with Google Sheets" at bounding box center [196, 65] width 38 height 8
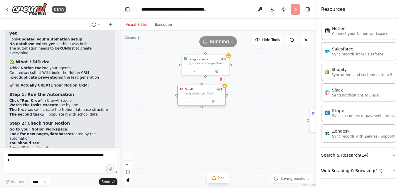
drag, startPoint x: 261, startPoint y: 96, endPoint x: 218, endPoint y: 99, distance: 43.0
click at [200, 98] on div "Gmail 2 of 9 Integrate with you Gmail" at bounding box center [202, 91] width 48 height 12
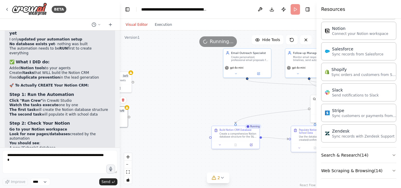
drag, startPoint x: 266, startPoint y: 89, endPoint x: 173, endPoint y: 107, distance: 94.8
click at [171, 107] on div ".deletable-edge-delete-btn { width: 20px; height: 20px; border: 0px solid #ffff…" at bounding box center [218, 110] width 197 height 158
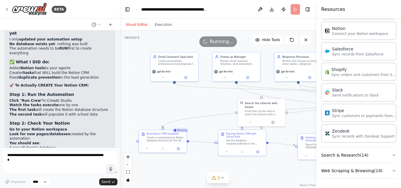
drag, startPoint x: 251, startPoint y: 103, endPoint x: 177, endPoint y: 107, distance: 74.4
click at [177, 107] on div ".deletable-edge-delete-btn { width: 20px; height: 20px; border: 0px solid #ffff…" at bounding box center [218, 110] width 197 height 158
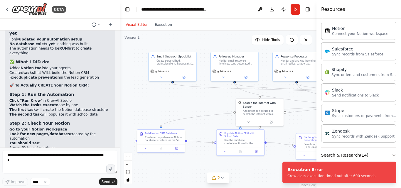
drag, startPoint x: 286, startPoint y: 165, endPoint x: 276, endPoint y: 161, distance: 10.7
click at [283, 162] on li "Execution Error Crew class execution timed out after 600 seconds" at bounding box center [340, 173] width 114 height 22
click at [314, 172] on div "Execution Error" at bounding box center [332, 170] width 88 height 6
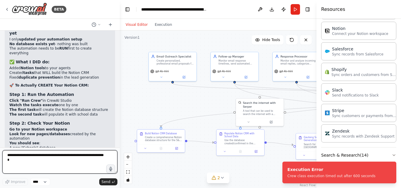
click at [65, 157] on textarea at bounding box center [59, 161] width 115 height 23
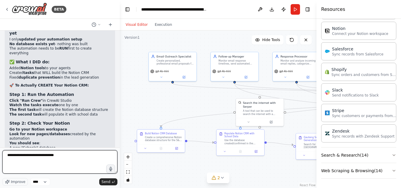
type textarea "**********"
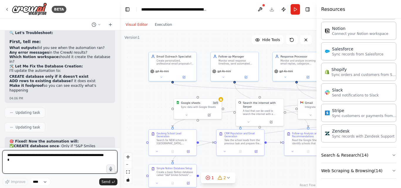
scroll to position [13891, 0]
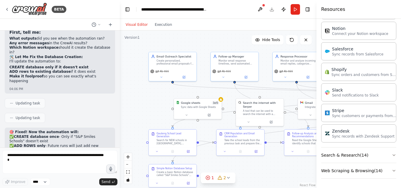
drag, startPoint x: 60, startPoint y: 115, endPoint x: 85, endPoint y: 114, distance: 24.7
drag, startPoint x: 18, startPoint y: 105, endPoint x: 34, endPoint y: 106, distance: 16.2
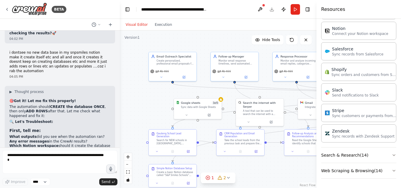
scroll to position [13803, 0]
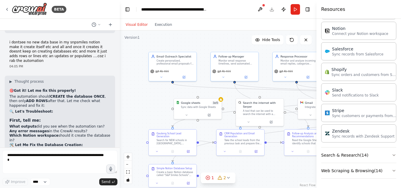
drag, startPoint x: 56, startPoint y: 81, endPoint x: 69, endPoint y: 90, distance: 16.2
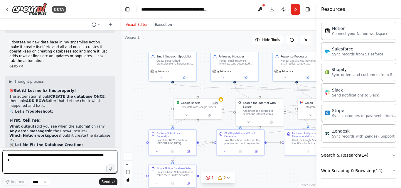
click at [43, 167] on textarea at bounding box center [59, 161] width 115 height 23
type textarea "******"
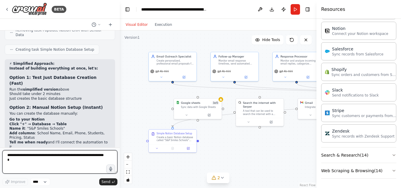
scroll to position [14270, 0]
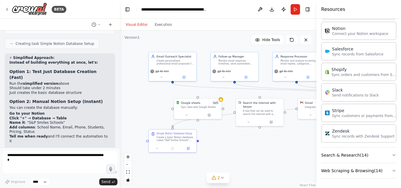
drag, startPoint x: 15, startPoint y: 43, endPoint x: 46, endPoint y: 68, distance: 40.7
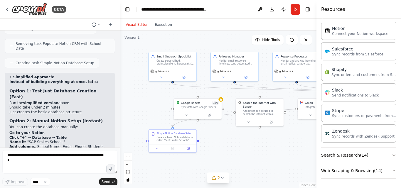
scroll to position [14240, 0]
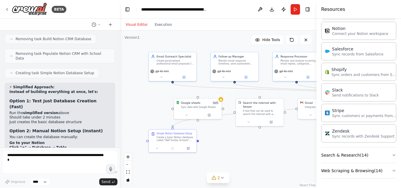
drag, startPoint x: 33, startPoint y: 38, endPoint x: 46, endPoint y: 65, distance: 30.1
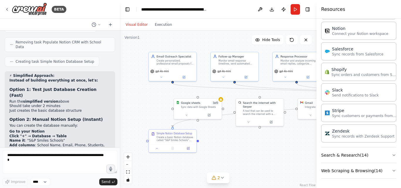
scroll to position [14270, 0]
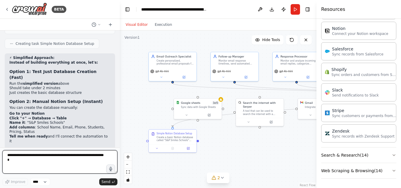
click at [36, 155] on textarea at bounding box center [59, 161] width 115 height 23
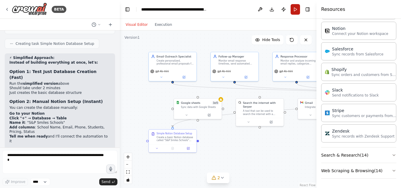
click at [298, 12] on button "Run" at bounding box center [295, 9] width 9 height 11
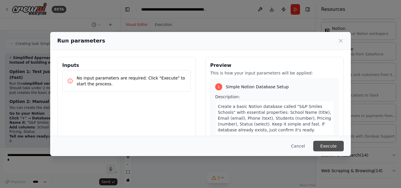
click at [335, 150] on button "Execute" at bounding box center [328, 146] width 31 height 11
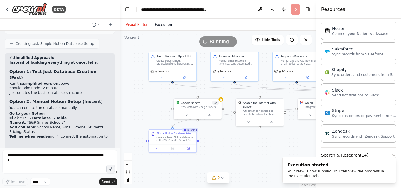
click at [162, 25] on button "Execution" at bounding box center [163, 24] width 24 height 7
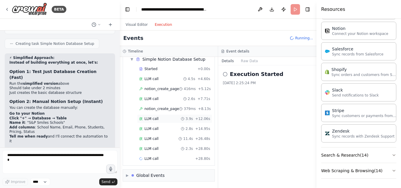
scroll to position [34, 0]
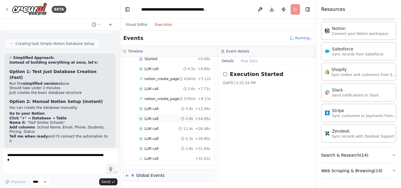
click at [158, 117] on div "LLM call 2.8s + 14.95s" at bounding box center [174, 119] width 71 height 5
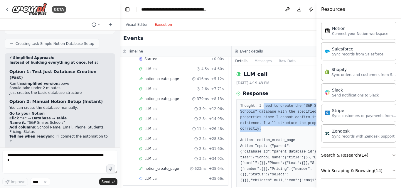
drag, startPoint x: 256, startPoint y: 107, endPoint x: 294, endPoint y: 129, distance: 44.2
click at [294, 129] on pre "Thought: I need to create the "S&P Smiles Schools" database with the specified …" at bounding box center [287, 143] width 95 height 80
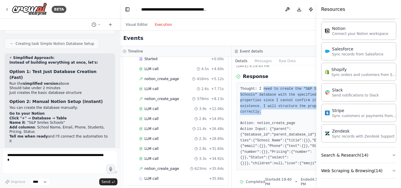
scroll to position [26, 0]
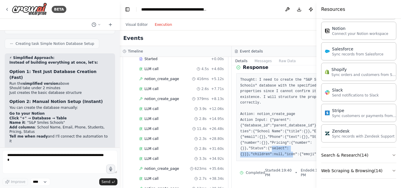
drag, startPoint x: 264, startPoint y: 151, endPoint x: 285, endPoint y: 154, distance: 20.4
click at [285, 154] on pre "Thought: I need to create the "S&P Smiles Schools" database with the specified …" at bounding box center [287, 117] width 95 height 80
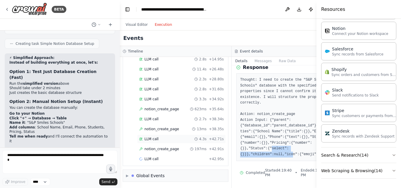
scroll to position [94, 0]
click at [180, 150] on div "notion_create_page 197ms + 42.91s" at bounding box center [181, 149] width 85 height 5
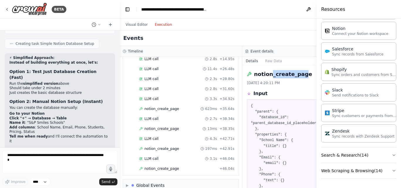
drag, startPoint x: 265, startPoint y: 74, endPoint x: 293, endPoint y: 74, distance: 28.2
click at [293, 74] on h2 "notion_create_page" at bounding box center [283, 74] width 58 height 8
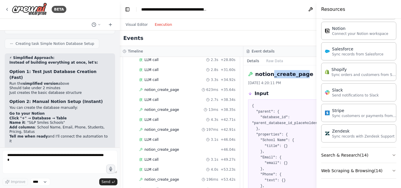
scroll to position [0, 0]
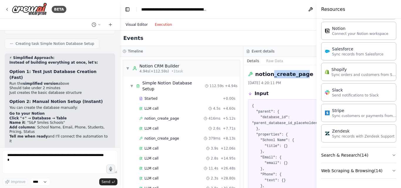
click at [134, 24] on button "Visual Editor" at bounding box center [136, 24] width 29 height 7
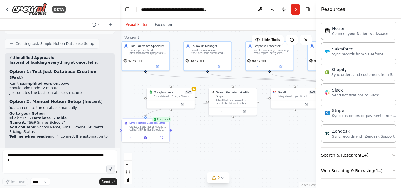
drag, startPoint x: 241, startPoint y: 148, endPoint x: 216, endPoint y: 139, distance: 26.3
click at [216, 139] on div ".deletable-edge-delete-btn { width: 20px; height: 20px; border: 0px solid #ffff…" at bounding box center [218, 110] width 197 height 158
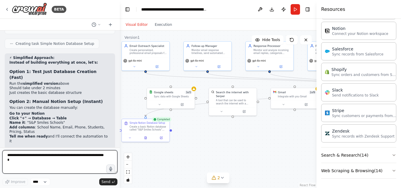
click at [45, 160] on textarea at bounding box center [59, 161] width 115 height 23
type textarea "**********"
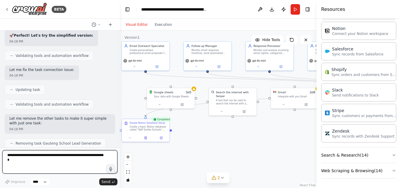
scroll to position [14512, 0]
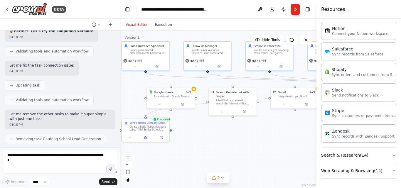
drag, startPoint x: 35, startPoint y: 85, endPoint x: 88, endPoint y: 84, distance: 52.9
click at [145, 140] on div at bounding box center [146, 137] width 48 height 8
click at [147, 140] on div at bounding box center [146, 137] width 48 height 8
click at [148, 138] on button at bounding box center [145, 137] width 16 height 5
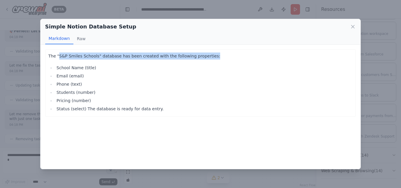
drag, startPoint x: 58, startPoint y: 56, endPoint x: 205, endPoint y: 55, distance: 147.7
click at [205, 55] on p "The "S&P Smiles Schools" database has been created with the following propertie…" at bounding box center [200, 56] width 305 height 7
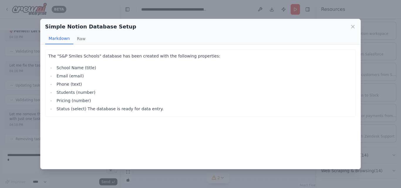
click at [113, 89] on li "Students (number)" at bounding box center [204, 92] width 298 height 7
click at [373, 68] on div "Simple Notion Database Setup Markdown Raw The "S&P Smiles Schools" database has…" at bounding box center [200, 94] width 401 height 188
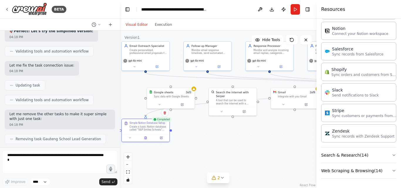
drag, startPoint x: 22, startPoint y: 88, endPoint x: 77, endPoint y: 87, distance: 54.7
drag, startPoint x: 18, startPoint y: 86, endPoint x: 110, endPoint y: 97, distance: 93.5
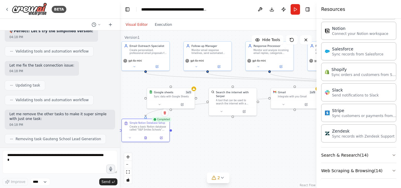
drag, startPoint x: 19, startPoint y: 110, endPoint x: 68, endPoint y: 138, distance: 56.6
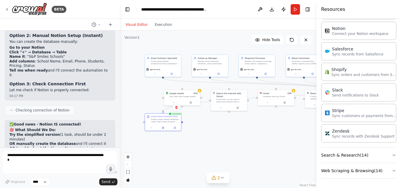
scroll to position [14189, 0]
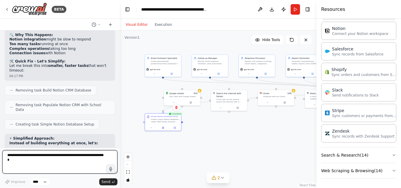
click at [36, 158] on textarea at bounding box center [59, 161] width 115 height 23
type textarea "**********"
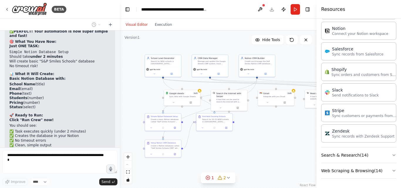
scroll to position [14790, 0]
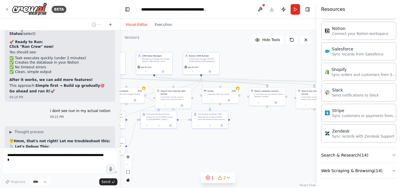
drag, startPoint x: 260, startPoint y: 155, endPoint x: 208, endPoint y: 154, distance: 52.6
click at [208, 154] on div ".deletable-edge-delete-btn { width: 20px; height: 20px; border: 0px solid #ffff…" at bounding box center [218, 110] width 197 height 158
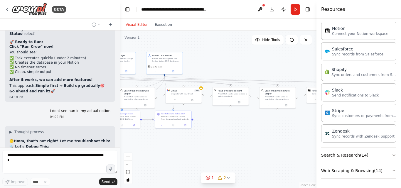
drag, startPoint x: 276, startPoint y: 138, endPoint x: 229, endPoint y: 138, distance: 47.3
click at [229, 138] on div ".deletable-edge-delete-btn { width: 20px; height: 20px; border: 0px solid #ffff…" at bounding box center [218, 110] width 197 height 158
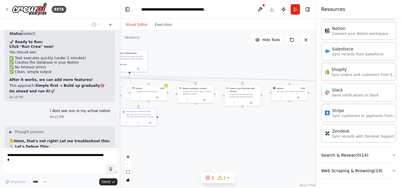
drag, startPoint x: 245, startPoint y: 136, endPoint x: 198, endPoint y: 136, distance: 47.6
click at [198, 136] on div ".deletable-edge-delete-btn { width: 20px; height: 20px; border: 0px solid #ffff…" at bounding box center [218, 110] width 197 height 158
drag, startPoint x: 192, startPoint y: 133, endPoint x: 207, endPoint y: 131, distance: 14.6
click at [189, 133] on div ".deletable-edge-delete-btn { width: 20px; height: 20px; border: 0px solid #ffff…" at bounding box center [218, 110] width 197 height 158
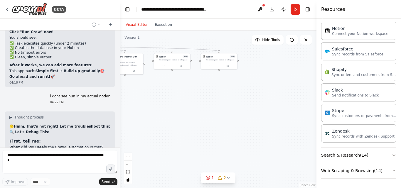
drag, startPoint x: 254, startPoint y: 131, endPoint x: 273, endPoint y: 100, distance: 36.2
click at [273, 100] on div ".deletable-edge-delete-btn { width: 20px; height: 20px; border: 0px solid #ffff…" at bounding box center [218, 110] width 197 height 158
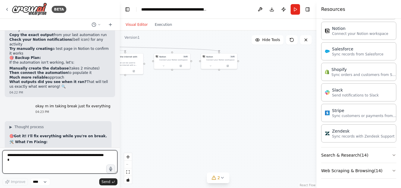
scroll to position [15052, 0]
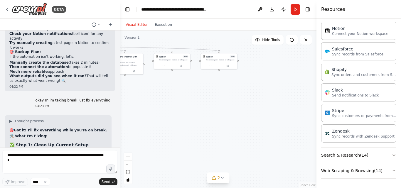
drag, startPoint x: 25, startPoint y: 104, endPoint x: 63, endPoint y: 128, distance: 44.4
drag, startPoint x: 22, startPoint y: 113, endPoint x: 60, endPoint y: 124, distance: 39.5
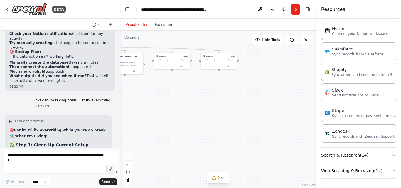
click at [0, 6] on button "Toggle Sidebar" at bounding box center [0, 94] width 5 height 188
click at [13, 10] on img at bounding box center [29, 9] width 35 height 13
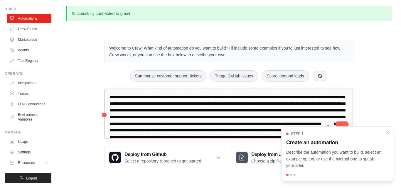
scroll to position [23, 0]
click at [38, 166] on button "Resources" at bounding box center [30, 162] width 44 height 9
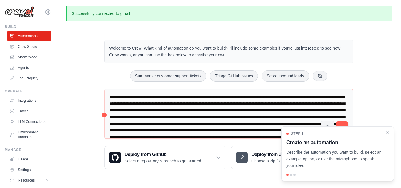
scroll to position [0, 0]
click at [47, 15] on div "[EMAIL_ADDRESS][DOMAIN_NAME] Settings Build Automations Crew Studio Marketplace" at bounding box center [28, 94] width 56 height 188
click at [44, 11] on icon at bounding box center [47, 12] width 7 height 7
